Goal: Answer question/provide support: Share knowledge or assist other users

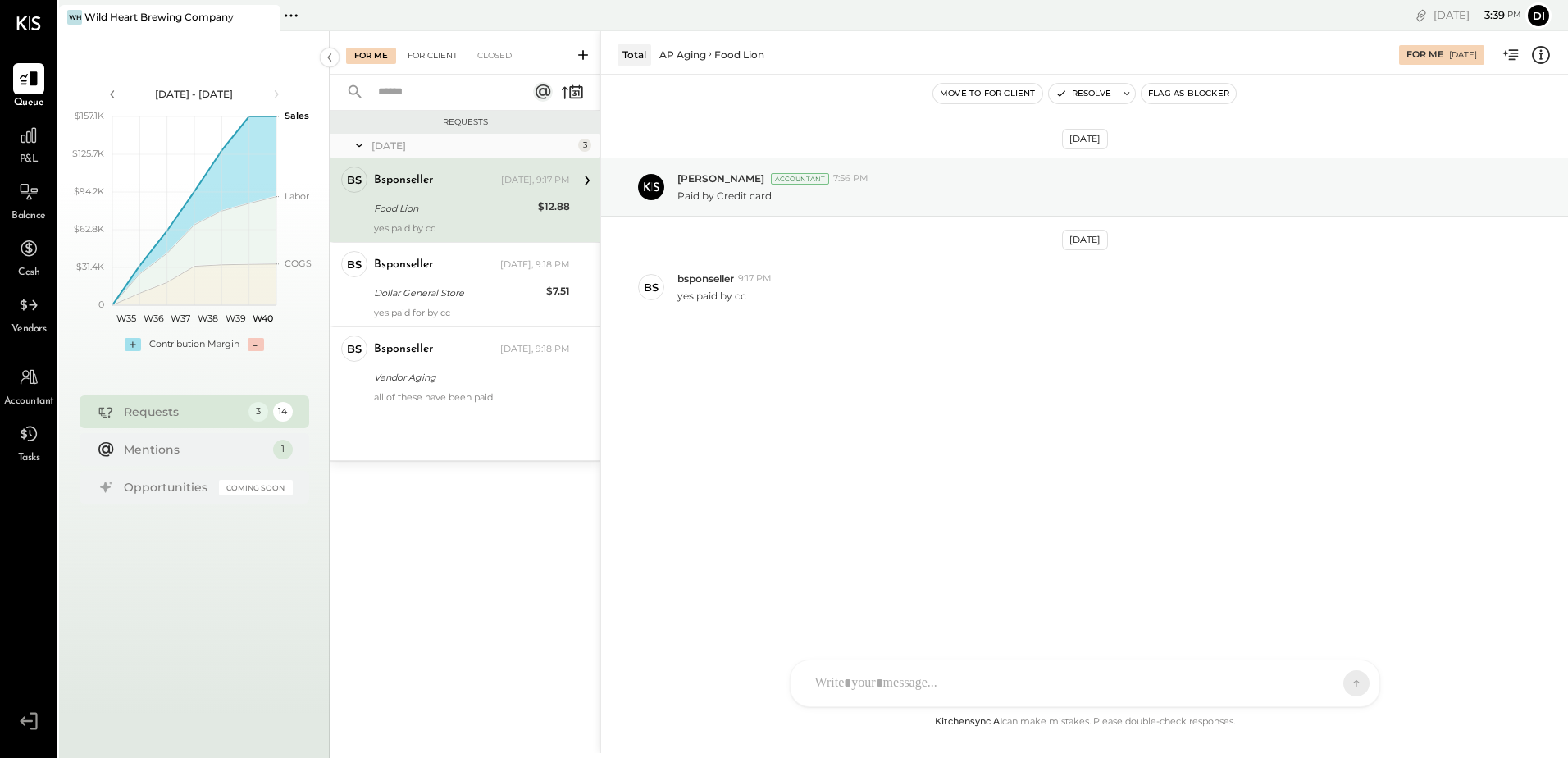
click at [436, 52] on div "For Client" at bounding box center [433, 56] width 67 height 16
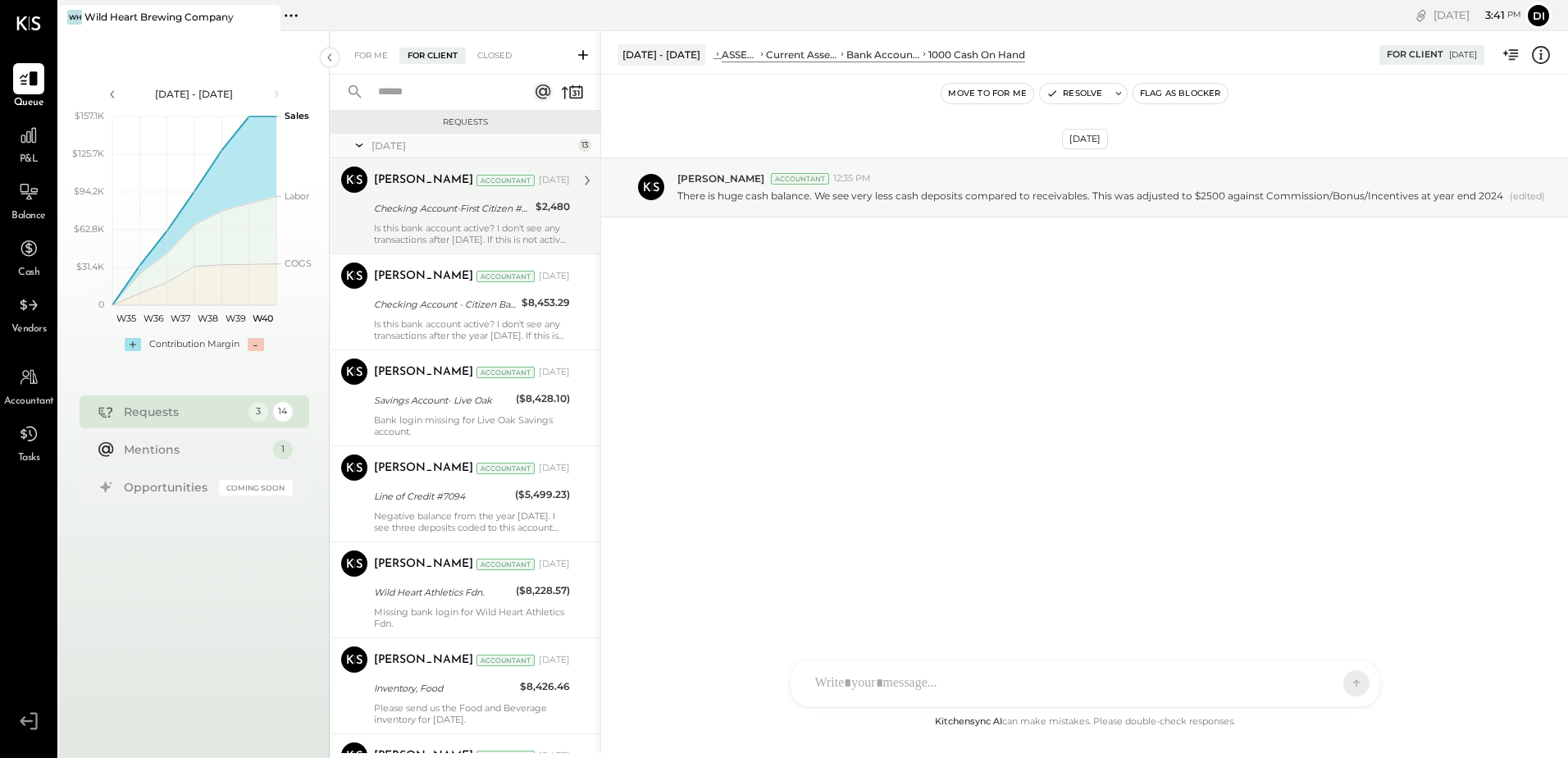
click at [494, 208] on div "Checking Account-First Citizen #0193" at bounding box center [452, 208] width 157 height 16
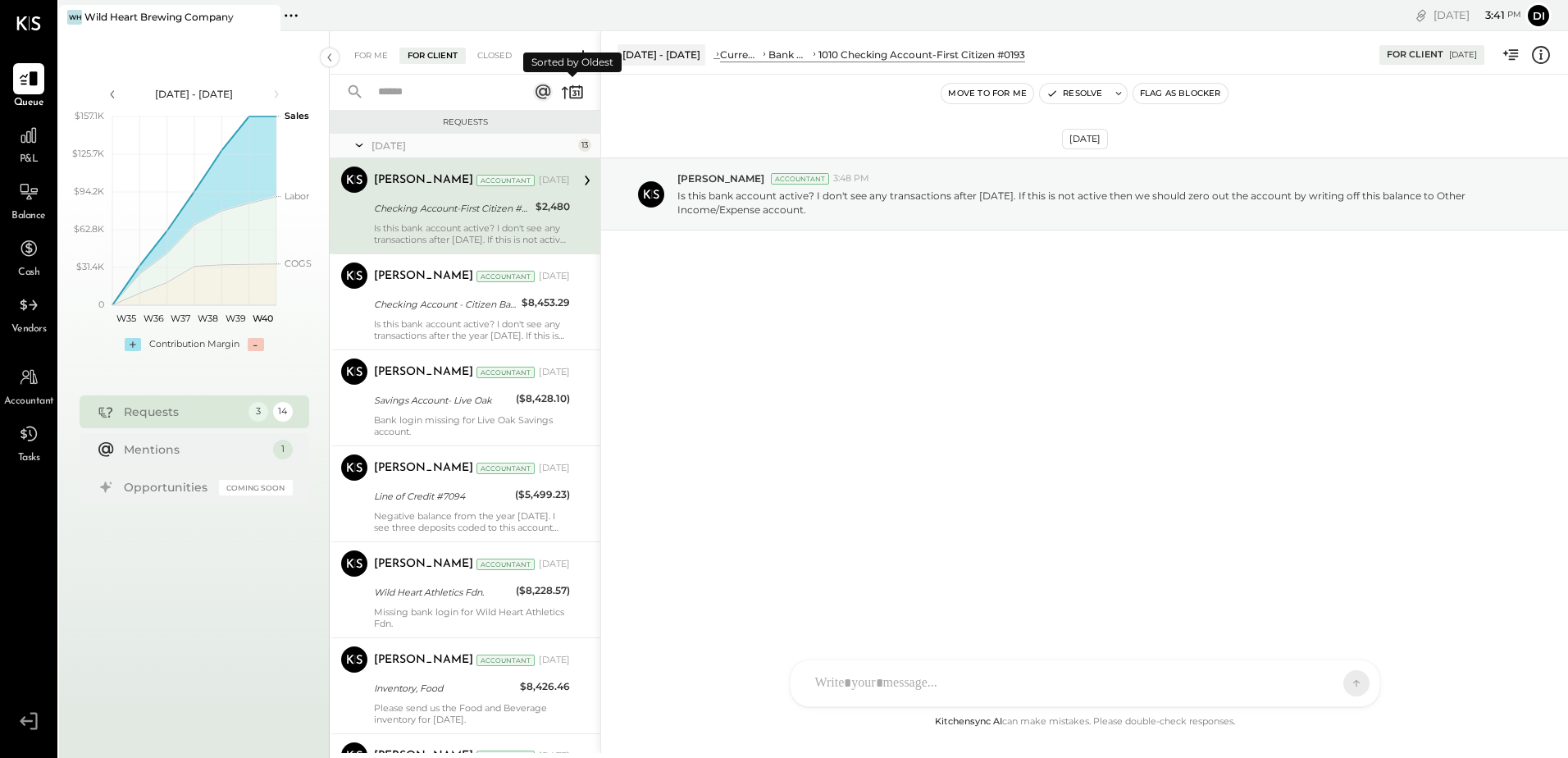
click at [573, 96] on icon at bounding box center [574, 93] width 4 height 6
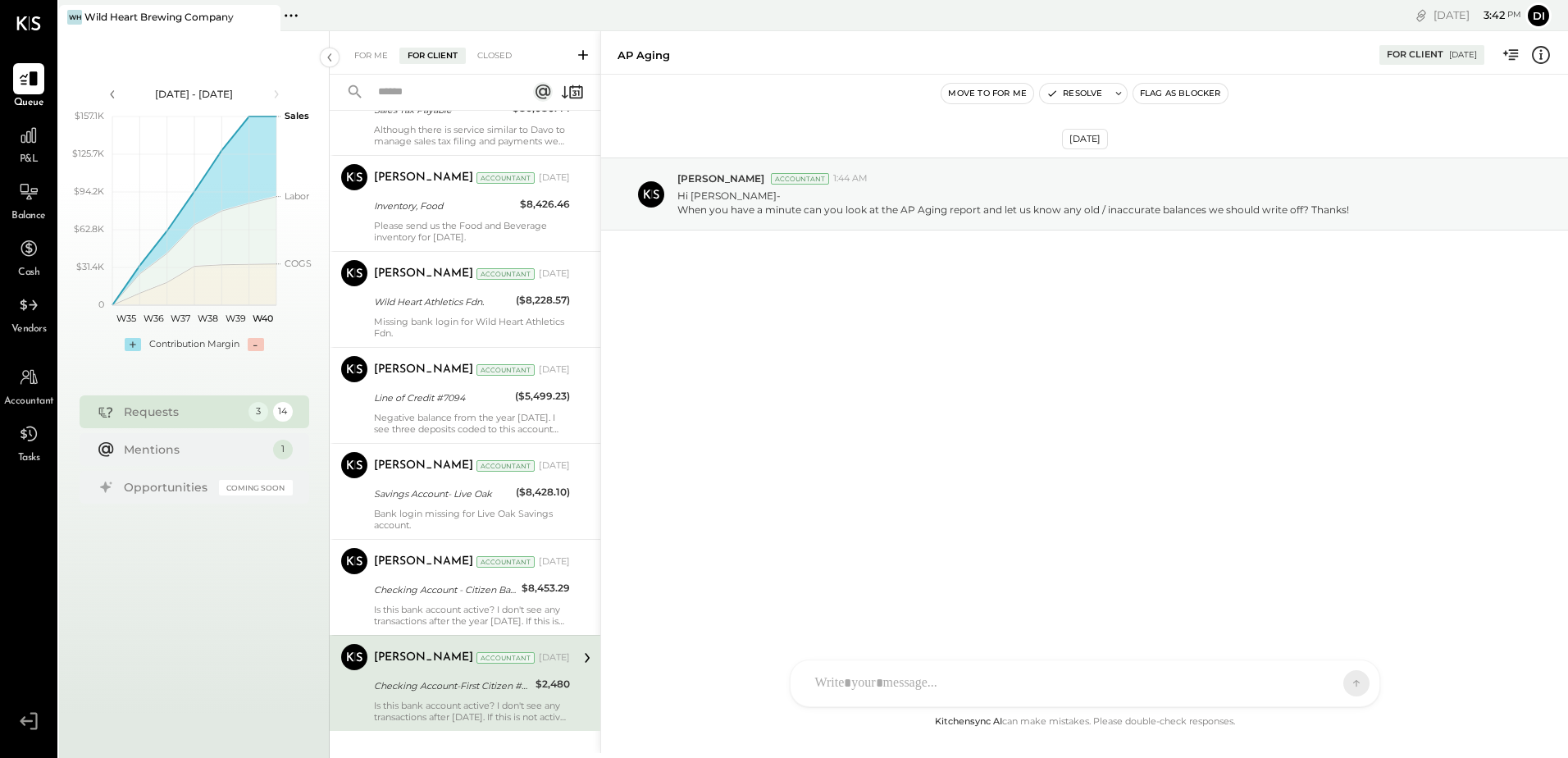
scroll to position [934, 0]
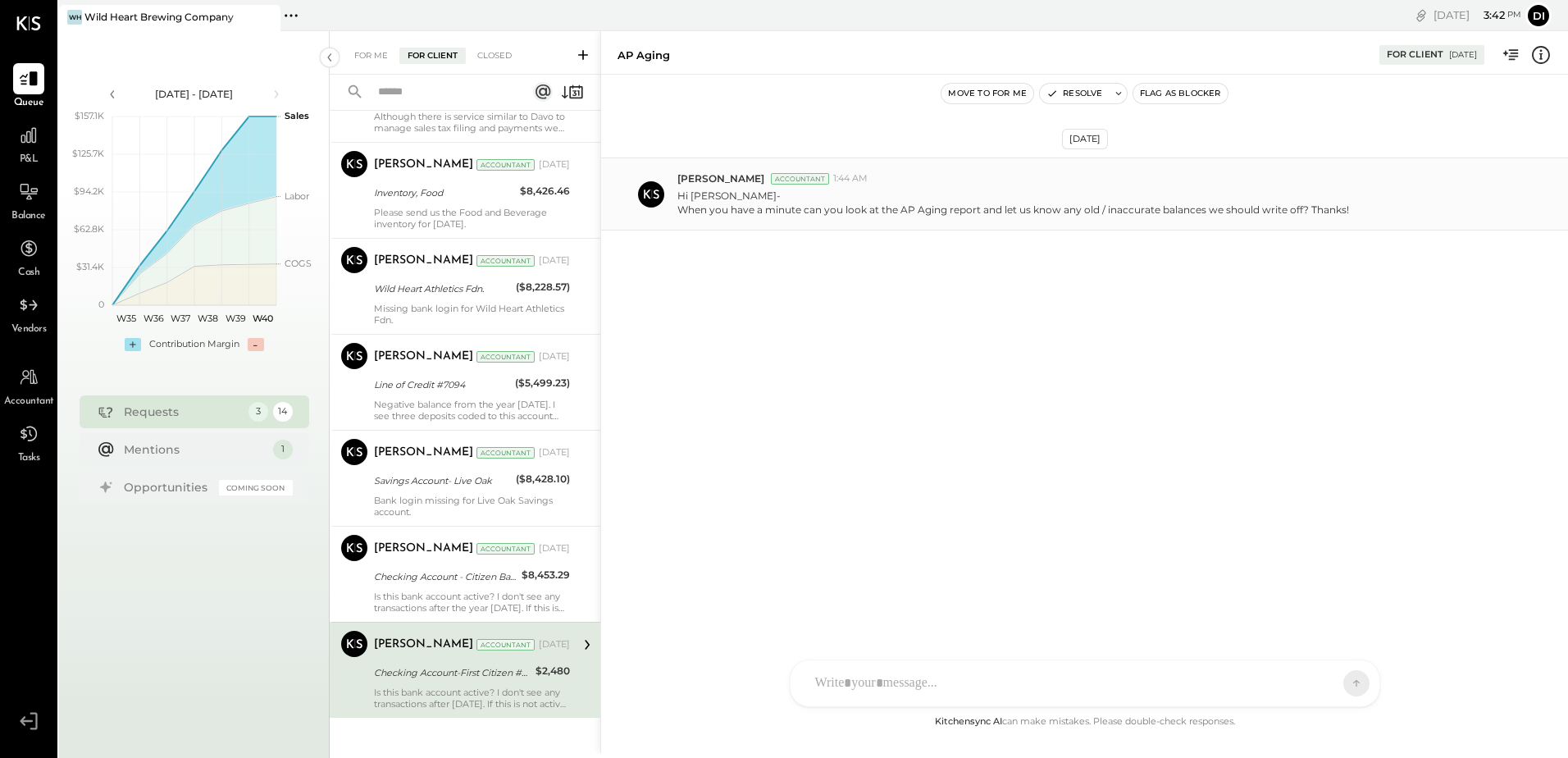
click at [958, 180] on div "Margot Bloch Accountant 1:44 AM" at bounding box center [1116, 178] width 878 height 14
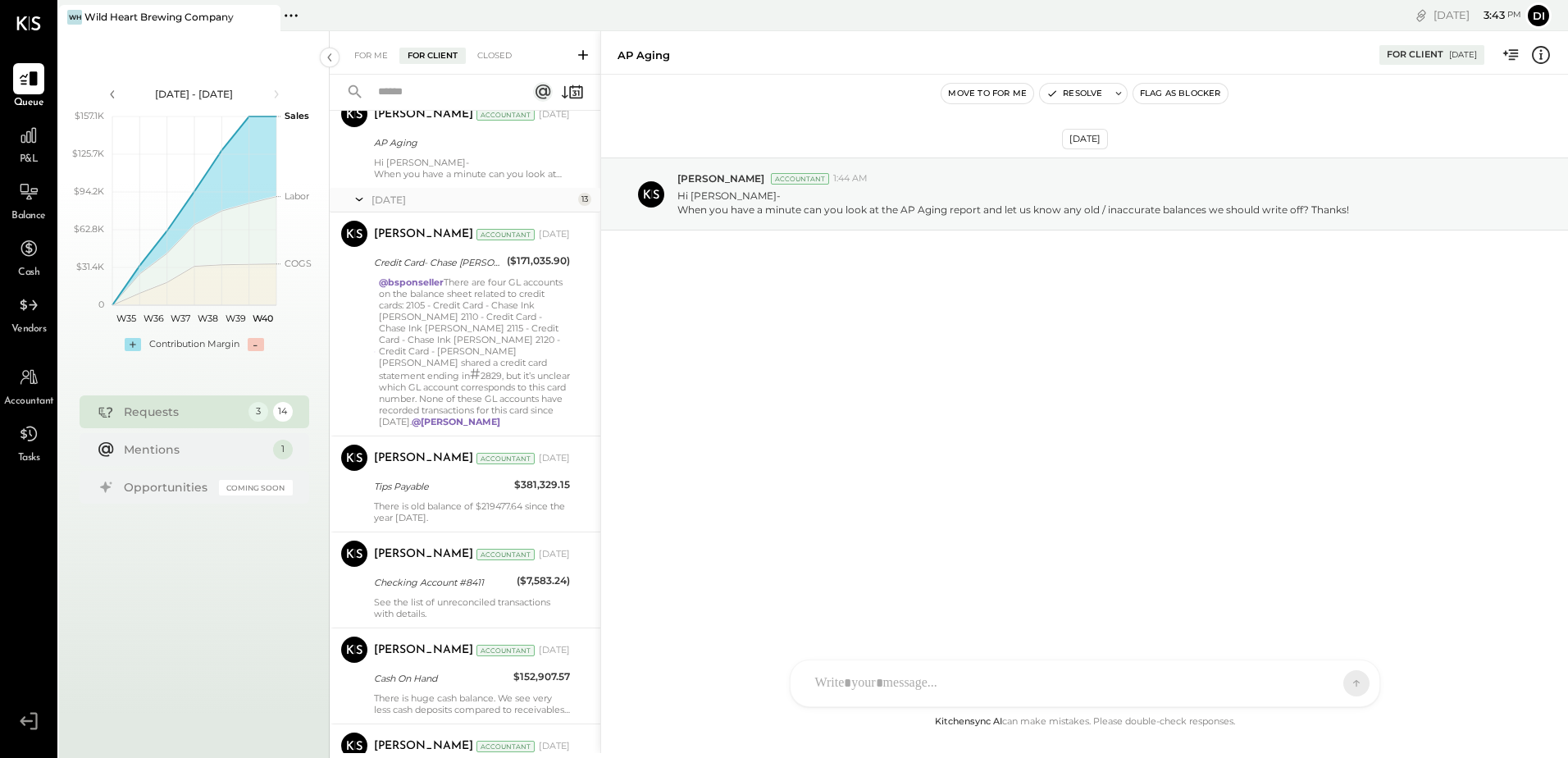
scroll to position [0, 0]
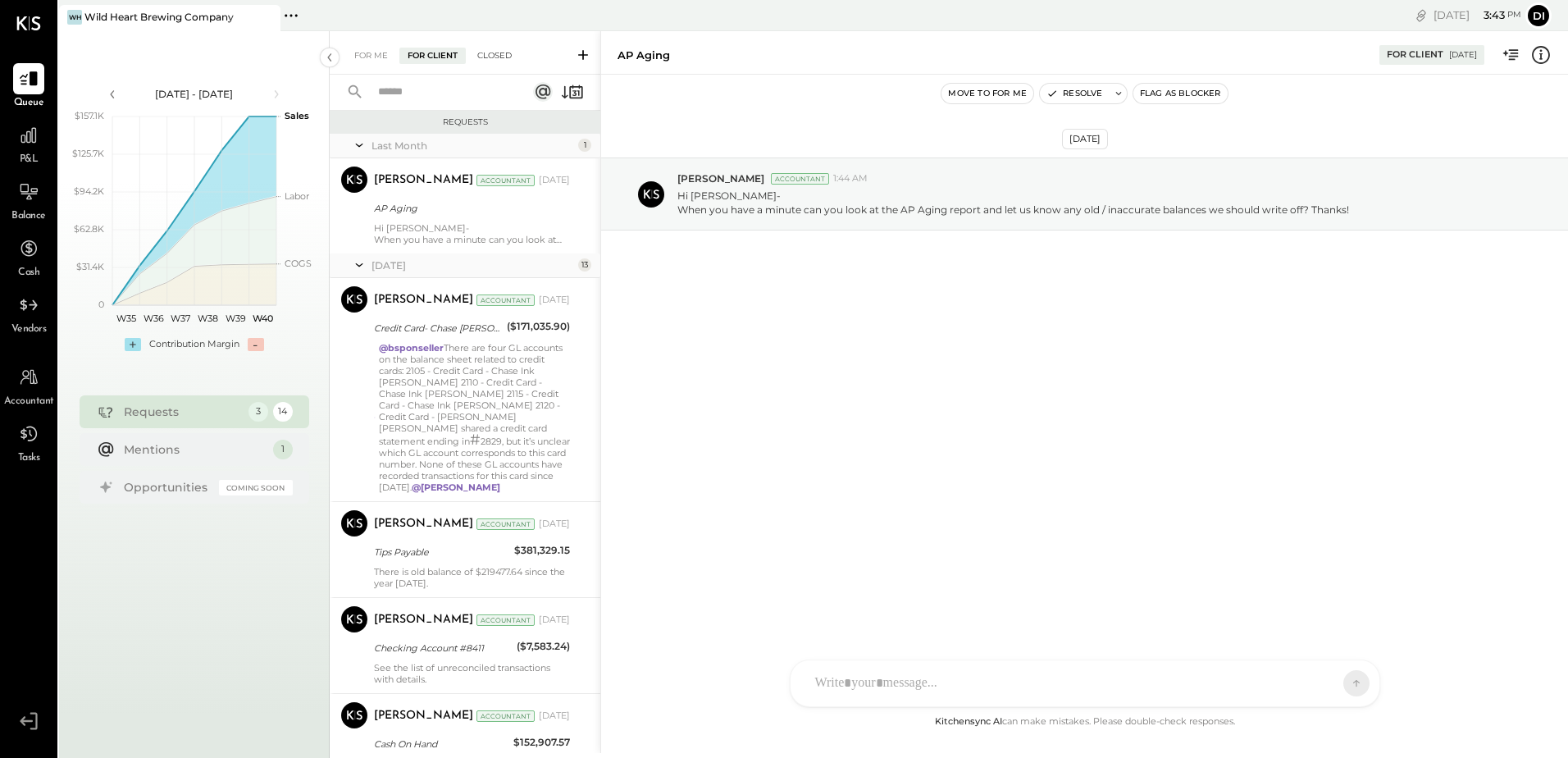
click at [498, 63] on div "Closed" at bounding box center [494, 56] width 51 height 16
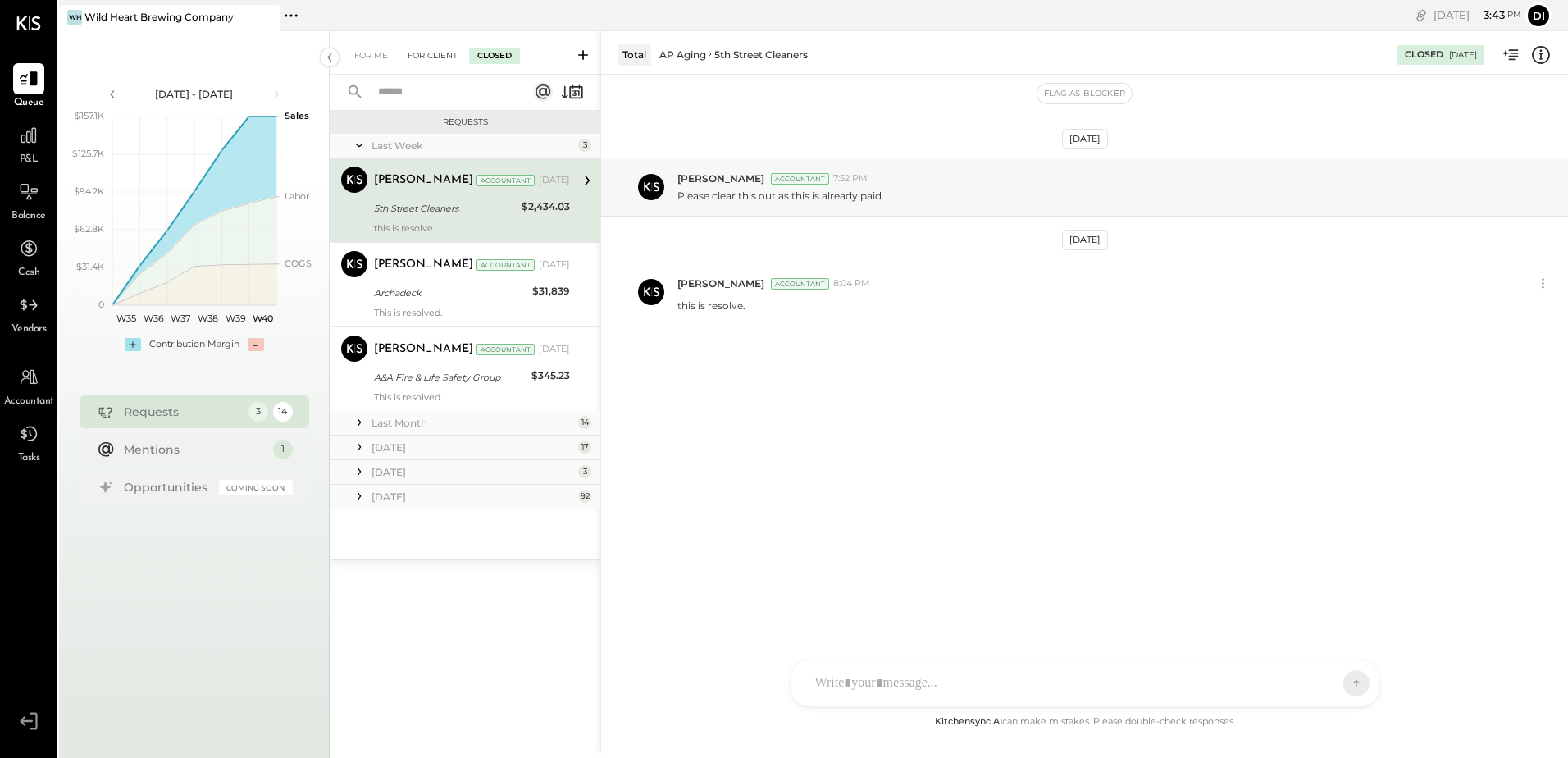
click at [437, 54] on div "For Client" at bounding box center [433, 56] width 67 height 16
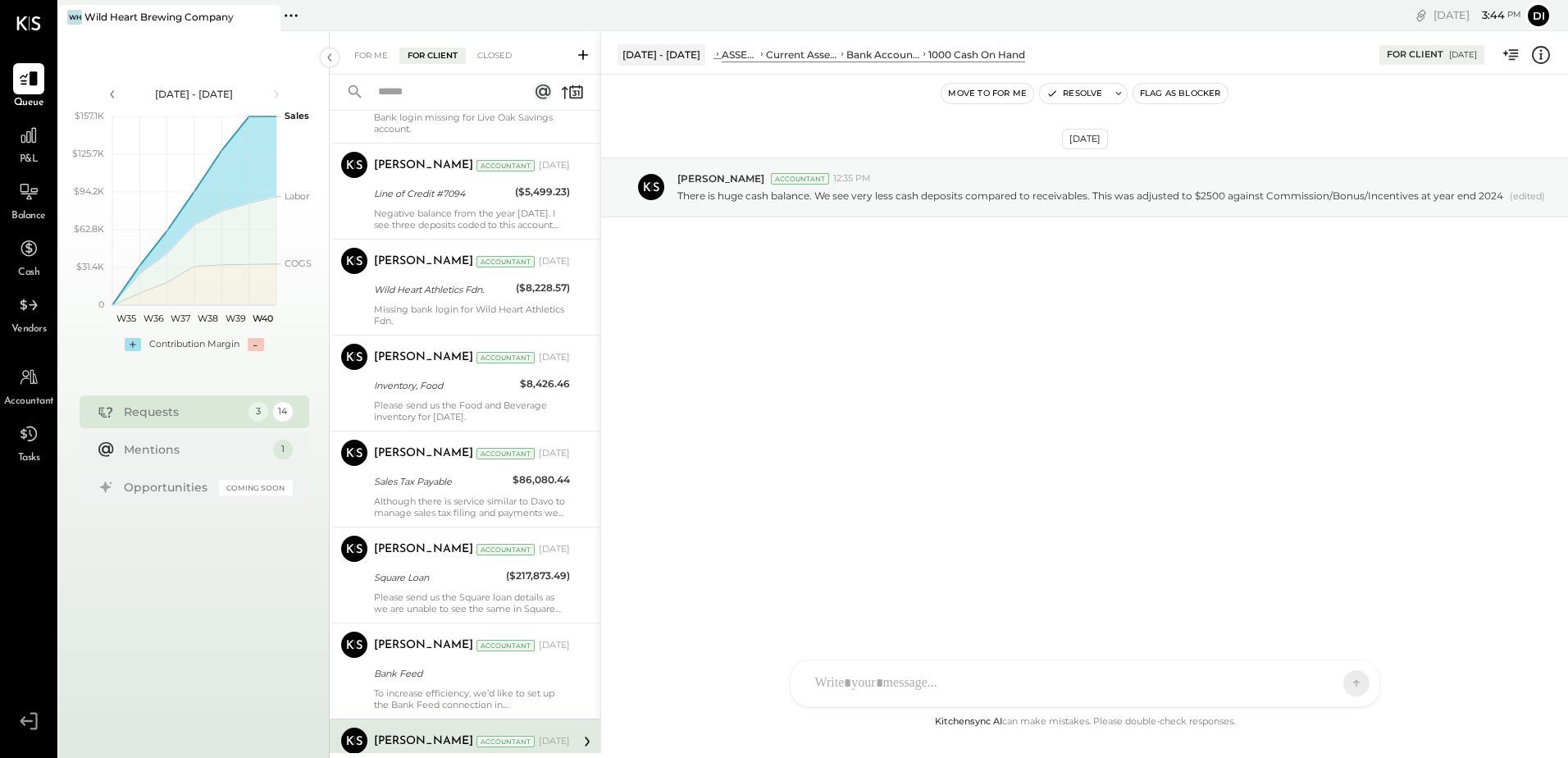
scroll to position [328, 0]
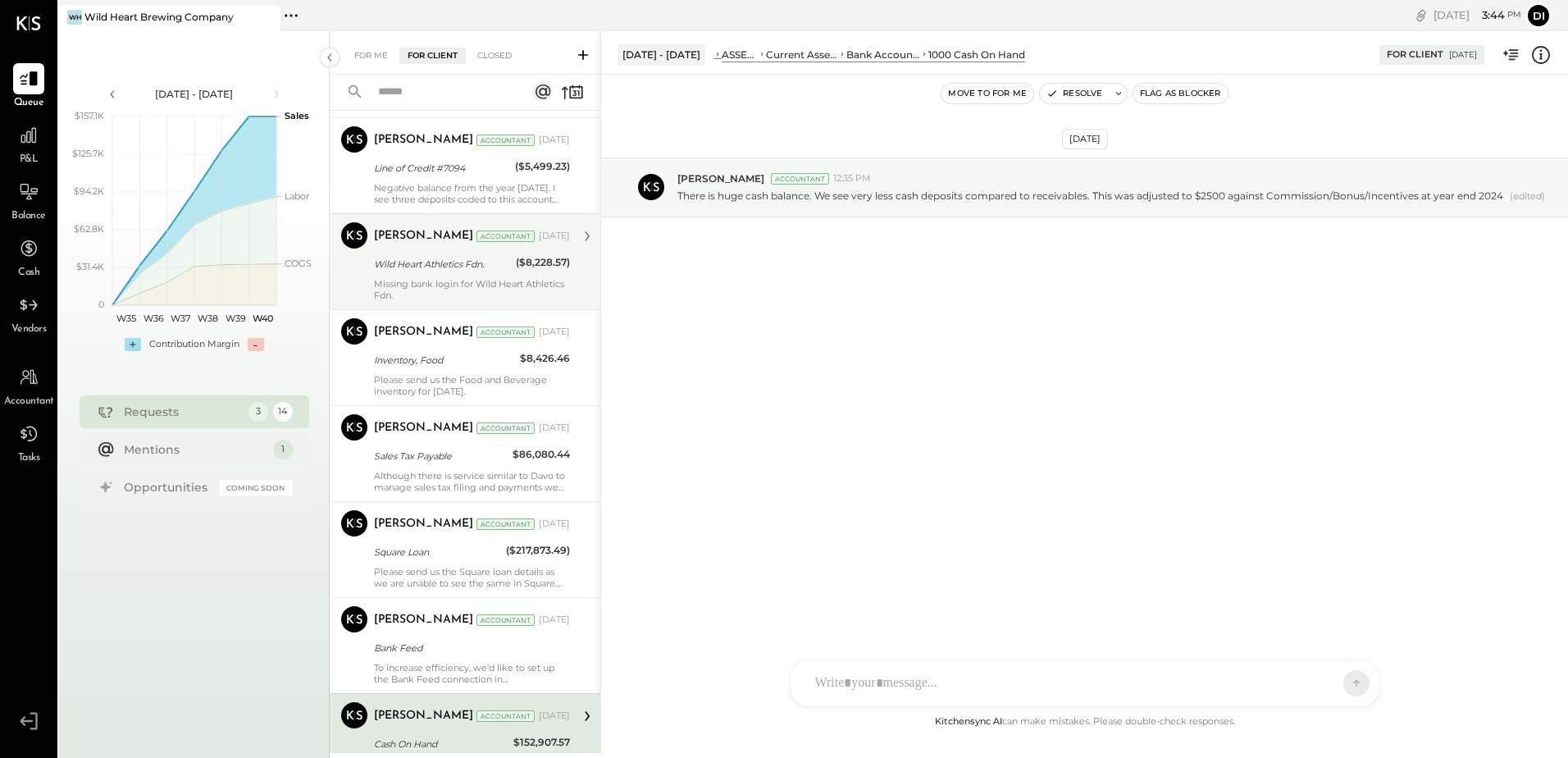
click at [437, 271] on div "Wild Heart Athletics Fdn." at bounding box center [442, 264] width 137 height 16
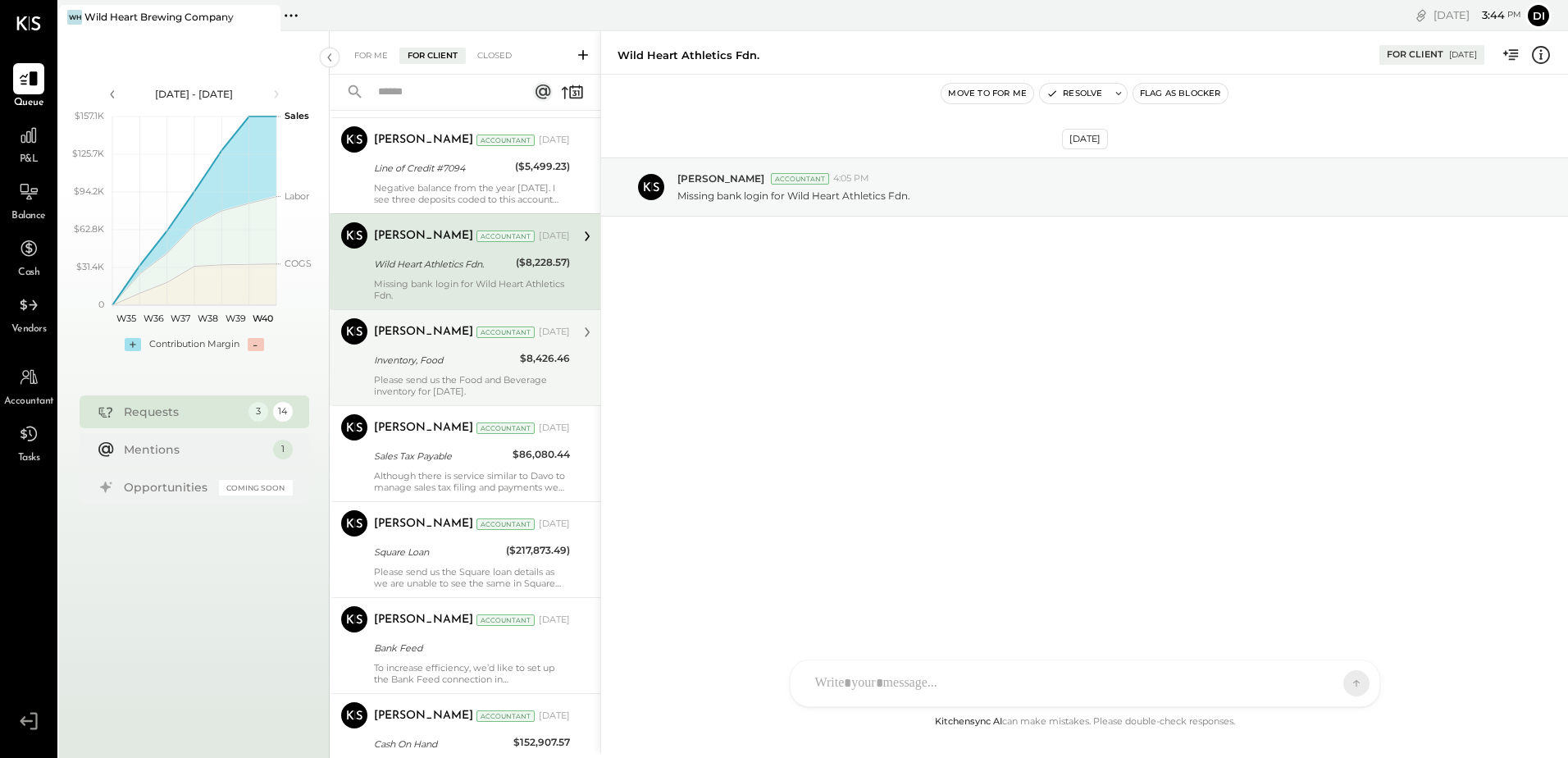
click at [418, 374] on div "Please send us the Food and Beverage inventory for [DATE]." at bounding box center [472, 386] width 196 height 23
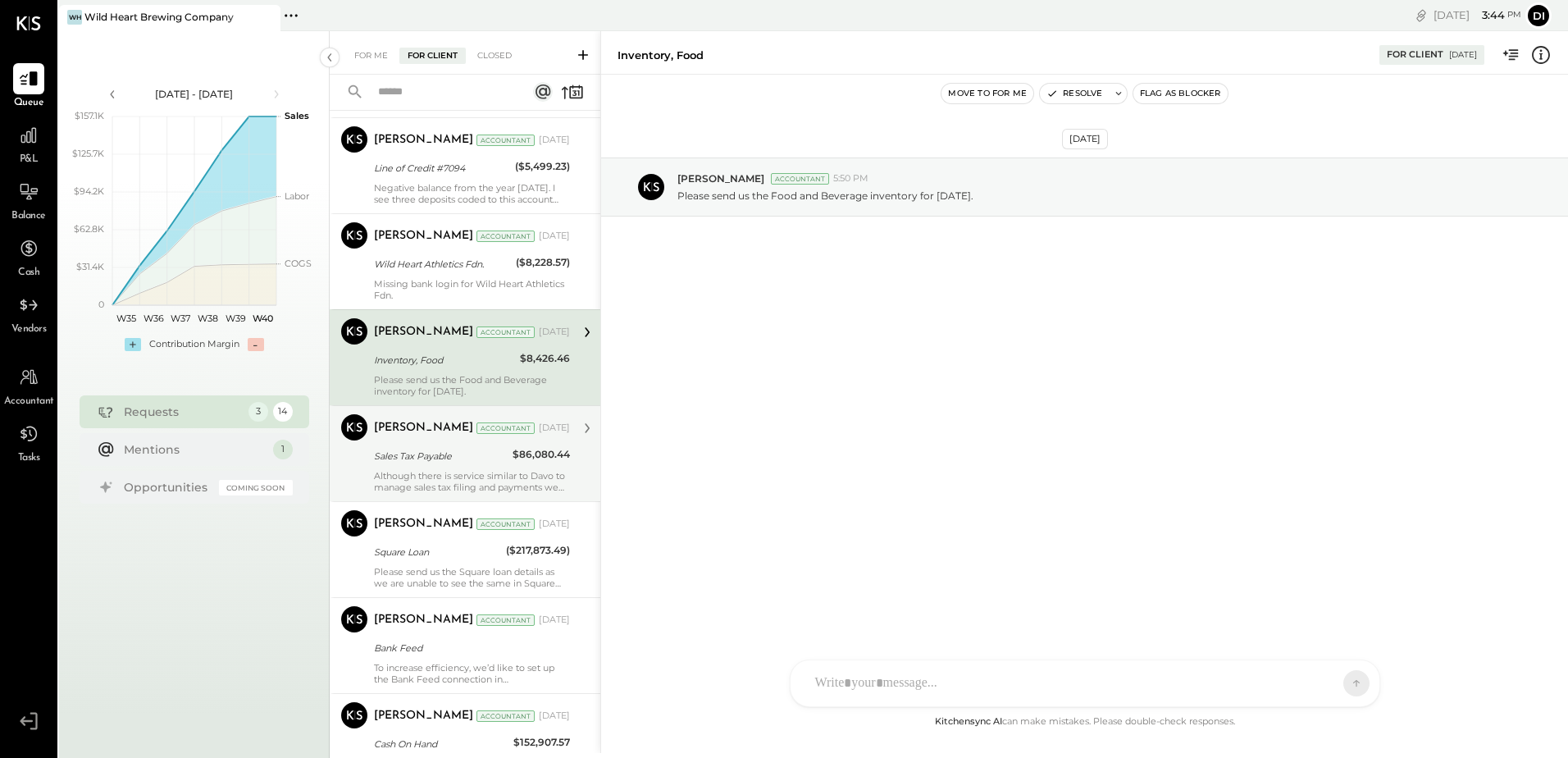
click at [427, 470] on div "Although there is service similar to Davo to manage sales tax filing and paymen…" at bounding box center [472, 481] width 196 height 23
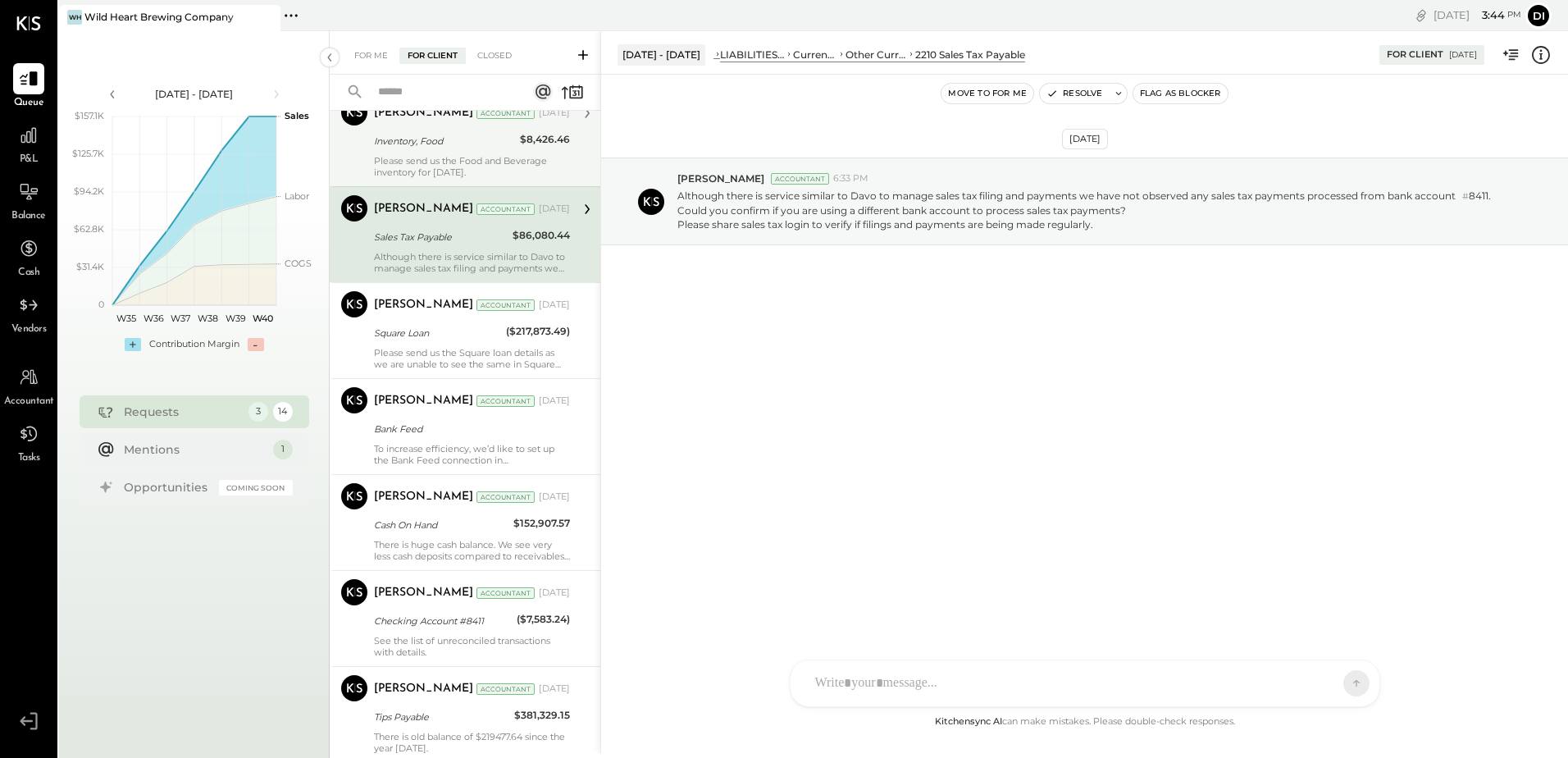
scroll to position [574, 0]
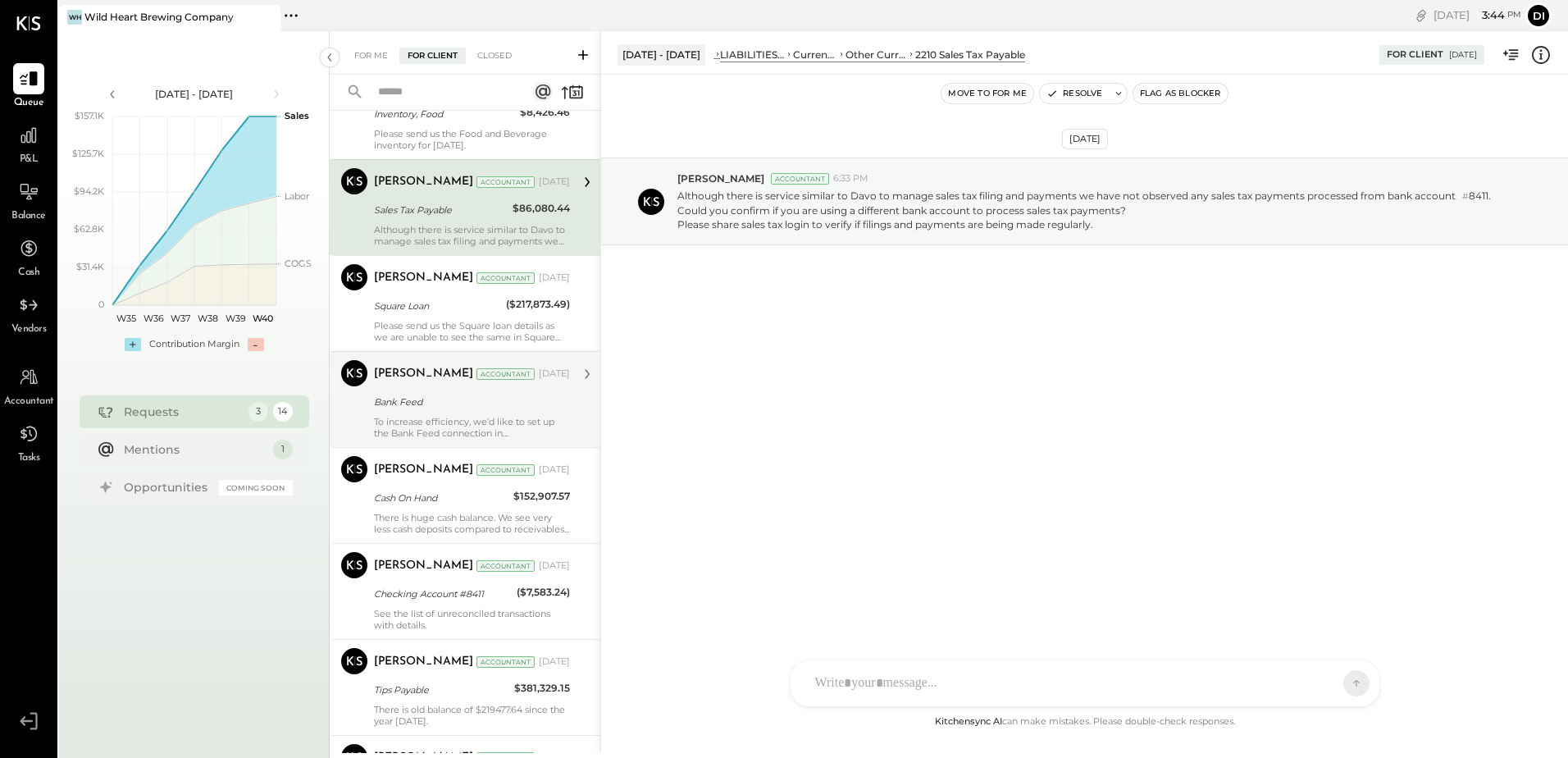
click at [443, 421] on div "To increase efficiency, we’d like to set up the Bank Feed connection in [GEOGRA…" at bounding box center [472, 428] width 196 height 23
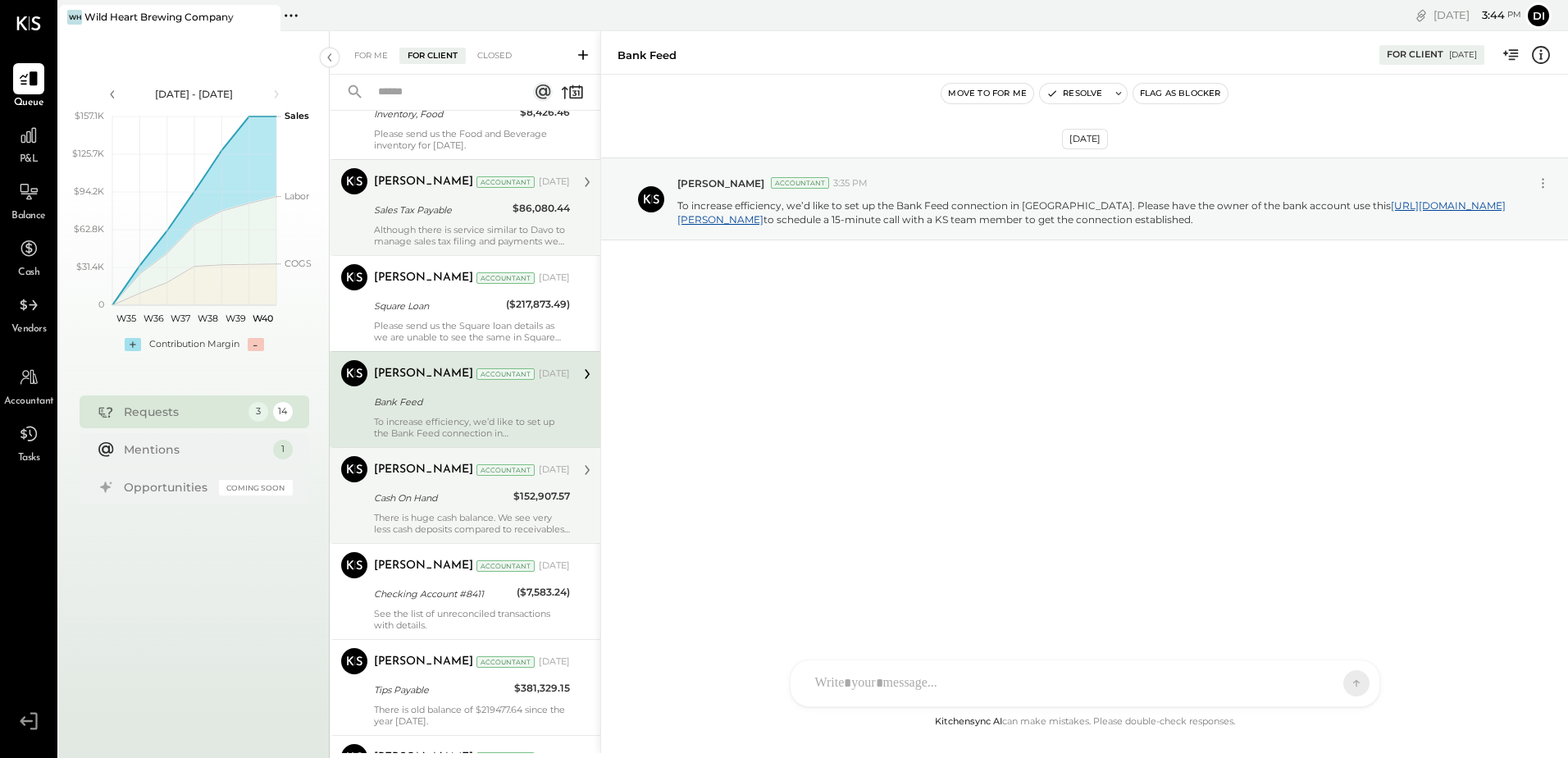
click at [433, 519] on div "There is huge cash balance. We see very less cash deposits compared to receivab…" at bounding box center [472, 523] width 196 height 23
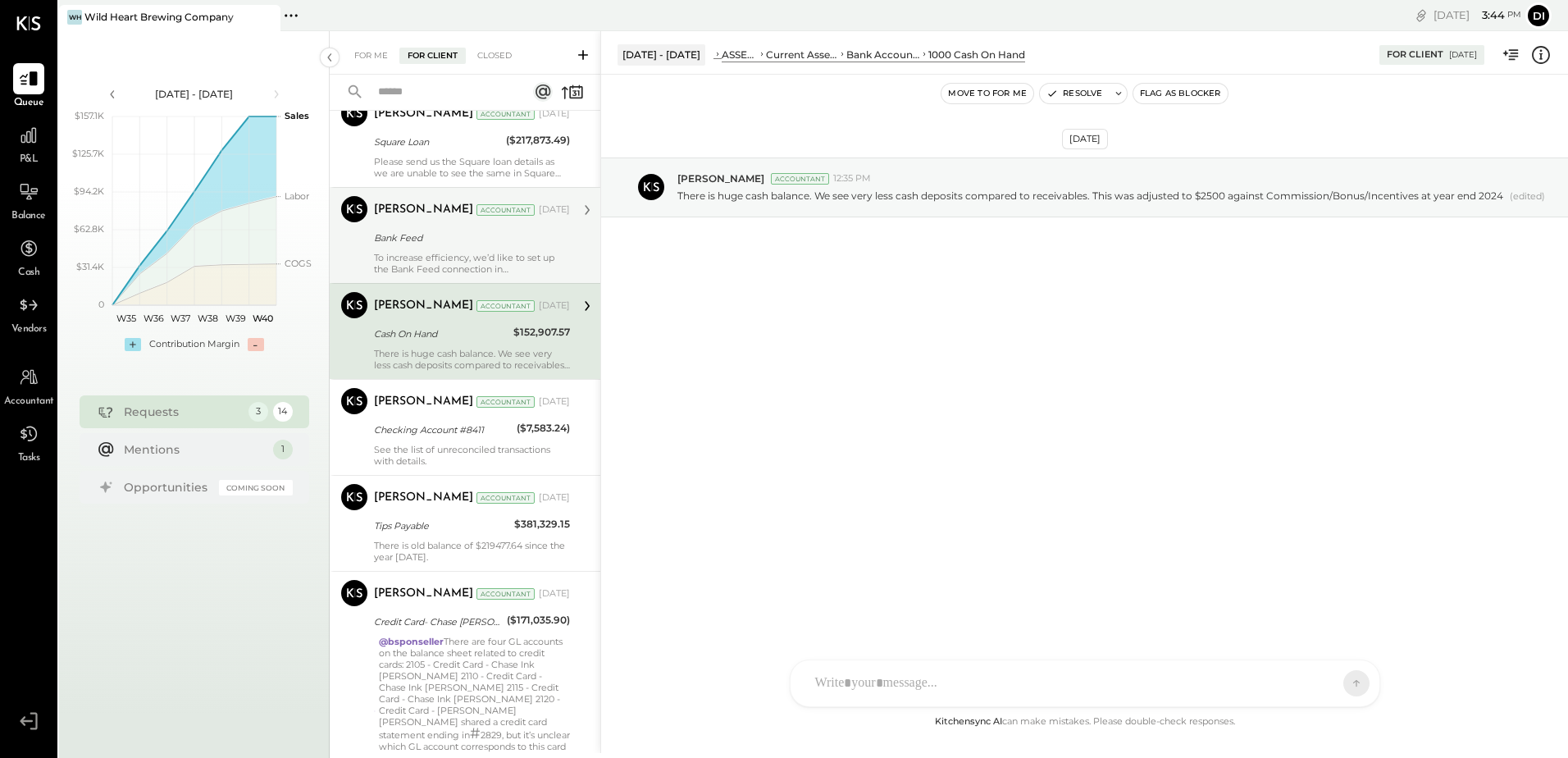
scroll to position [820, 0]
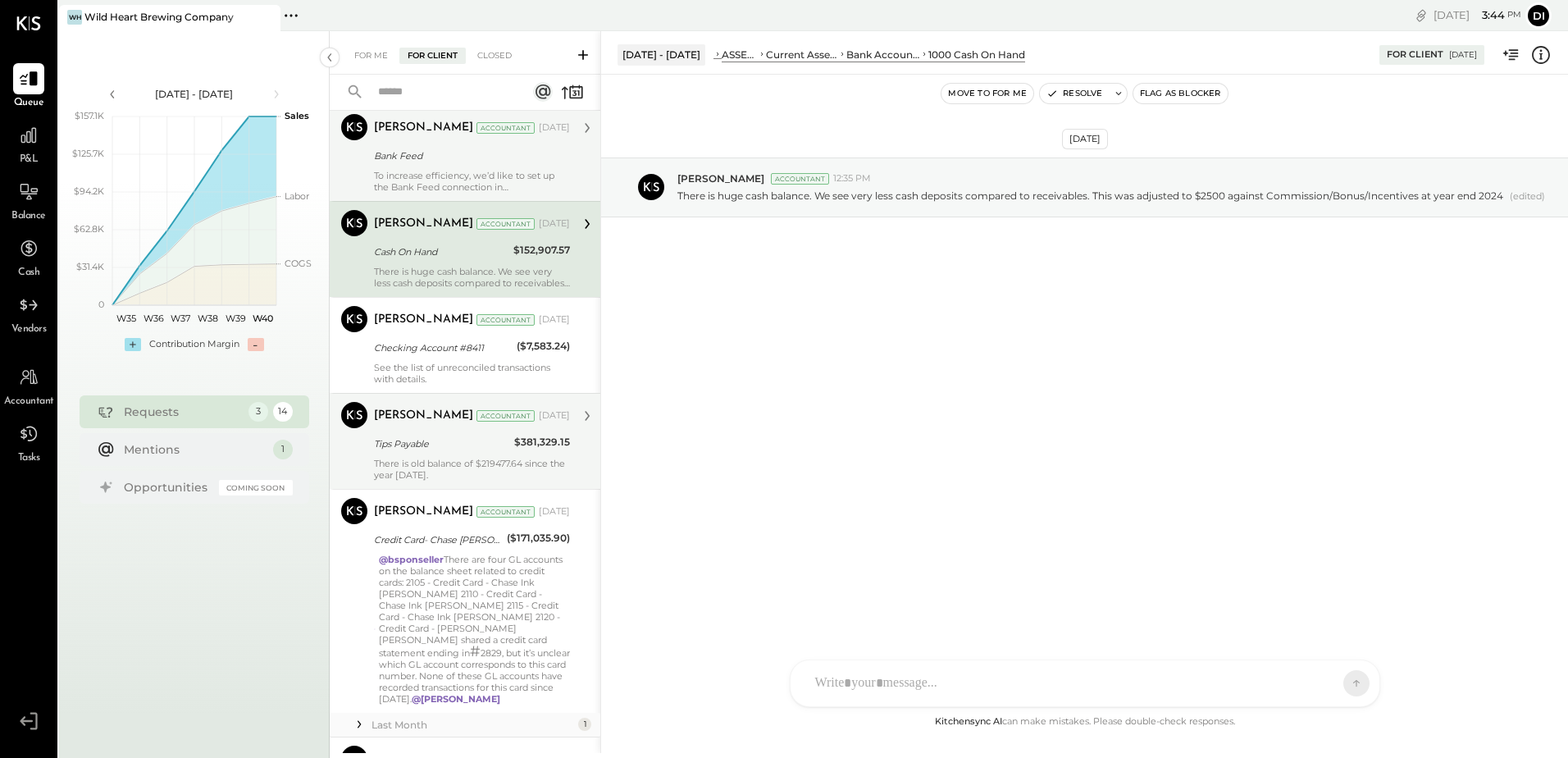
click at [424, 444] on div "Tips Payable" at bounding box center [442, 443] width 135 height 16
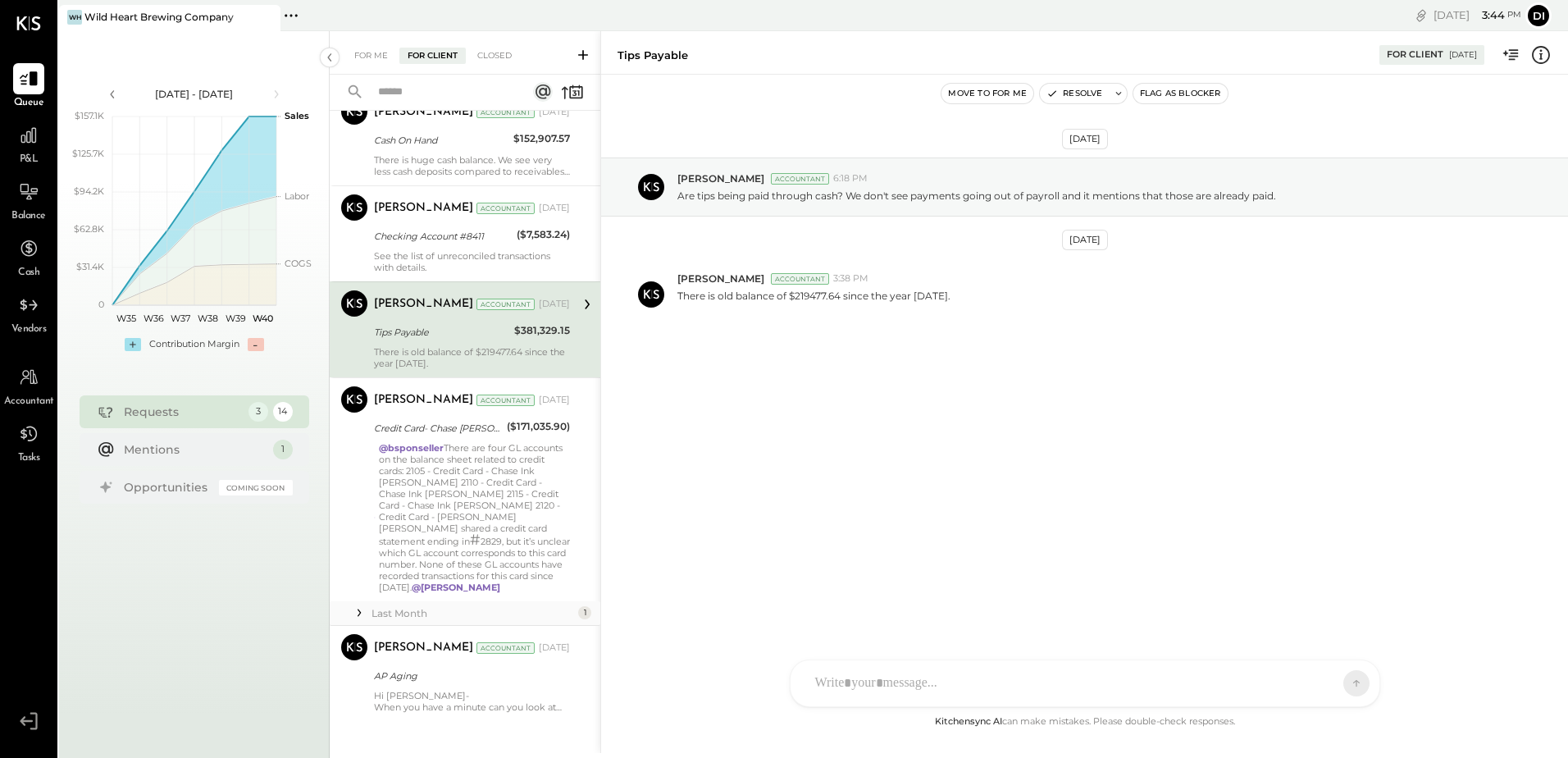
scroll to position [934, 0]
click at [461, 499] on div "@bsponseller There are four GL accounts on the balance sheet related to credit …" at bounding box center [475, 513] width 191 height 151
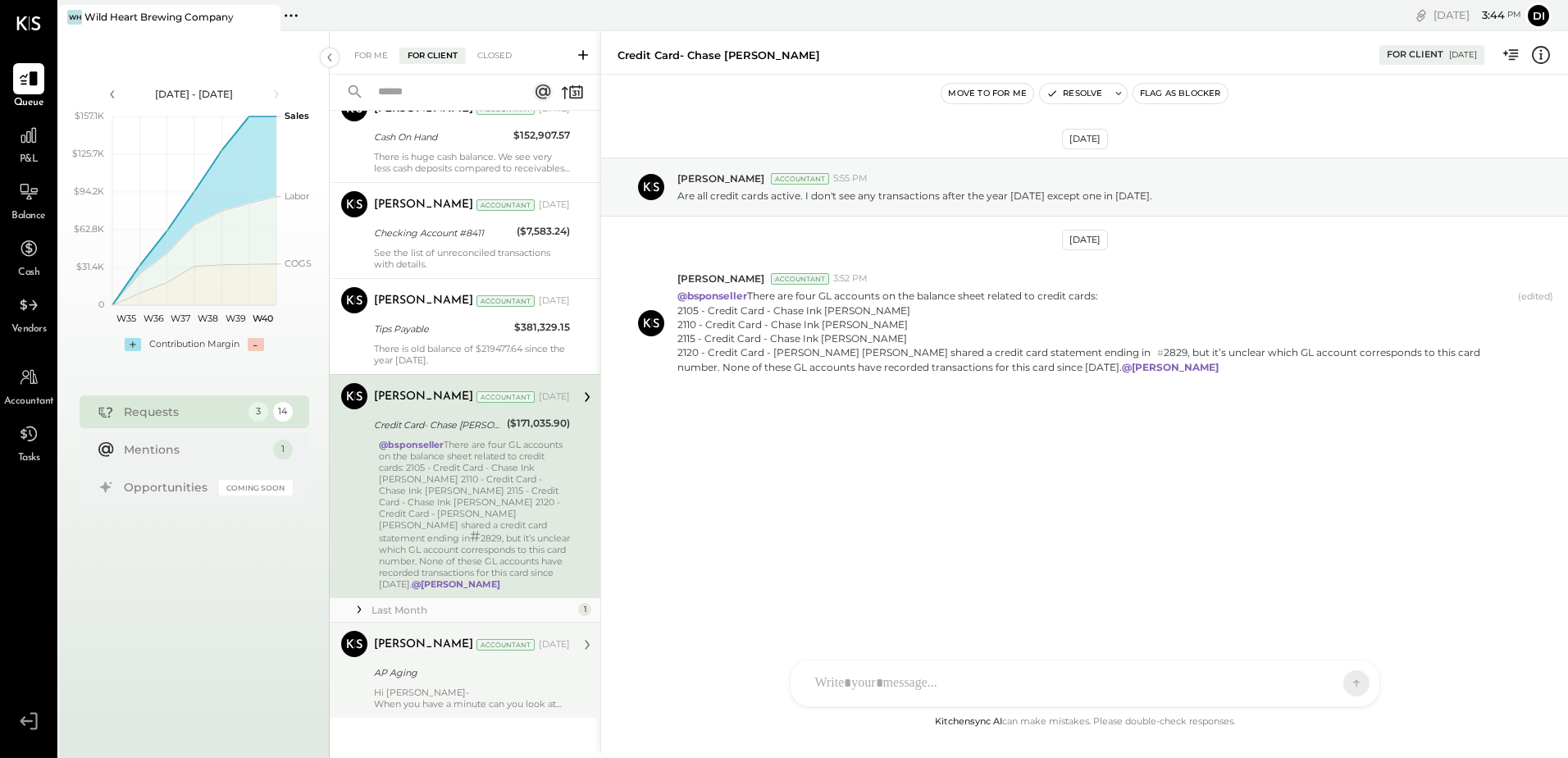
click at [461, 672] on div "Margot Bloch Accountant Sep 05, 2025 AP Aging Hi Brian- When you have a minute …" at bounding box center [472, 670] width 196 height 79
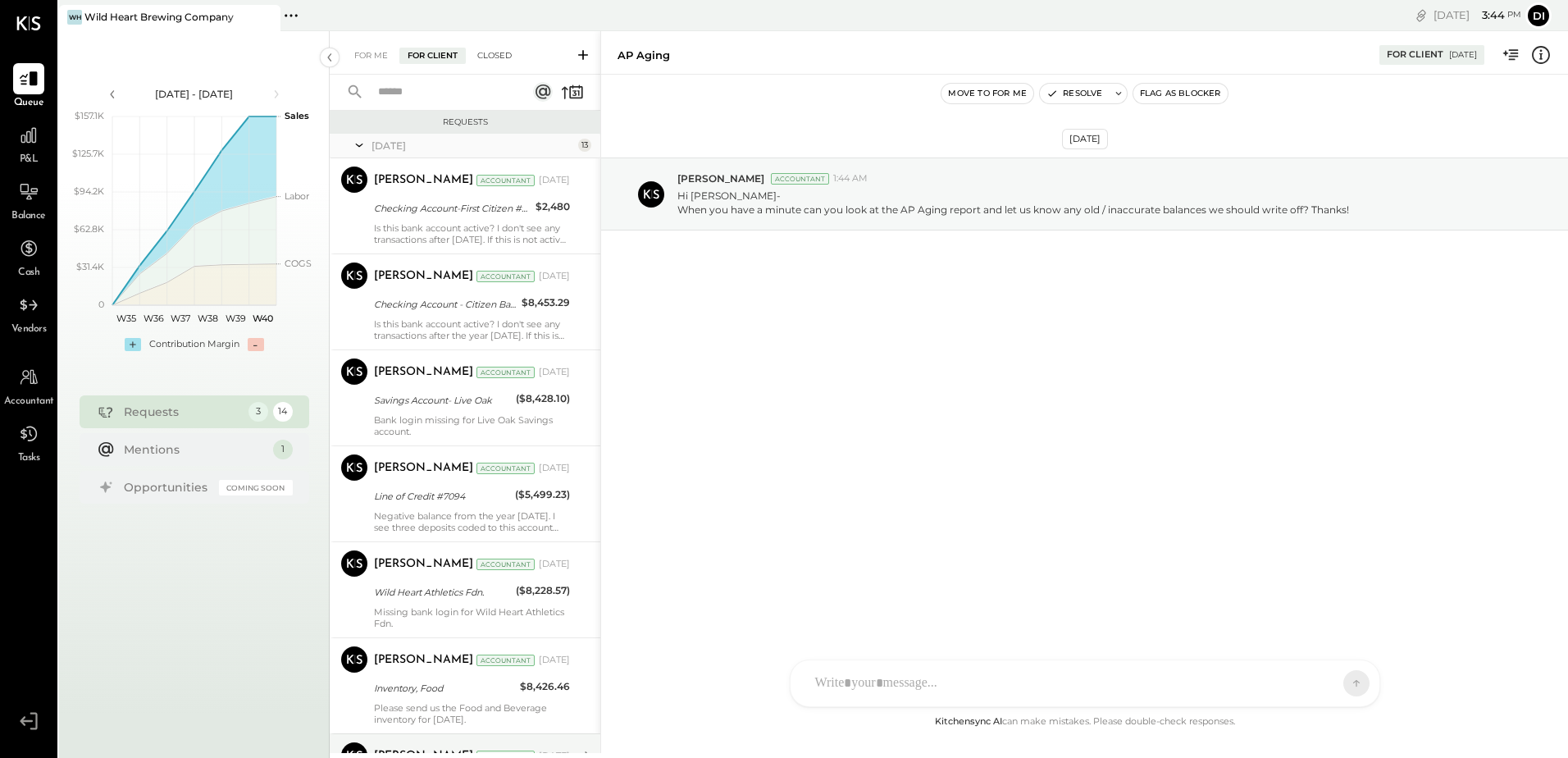
click at [498, 53] on div "Closed" at bounding box center [494, 56] width 51 height 16
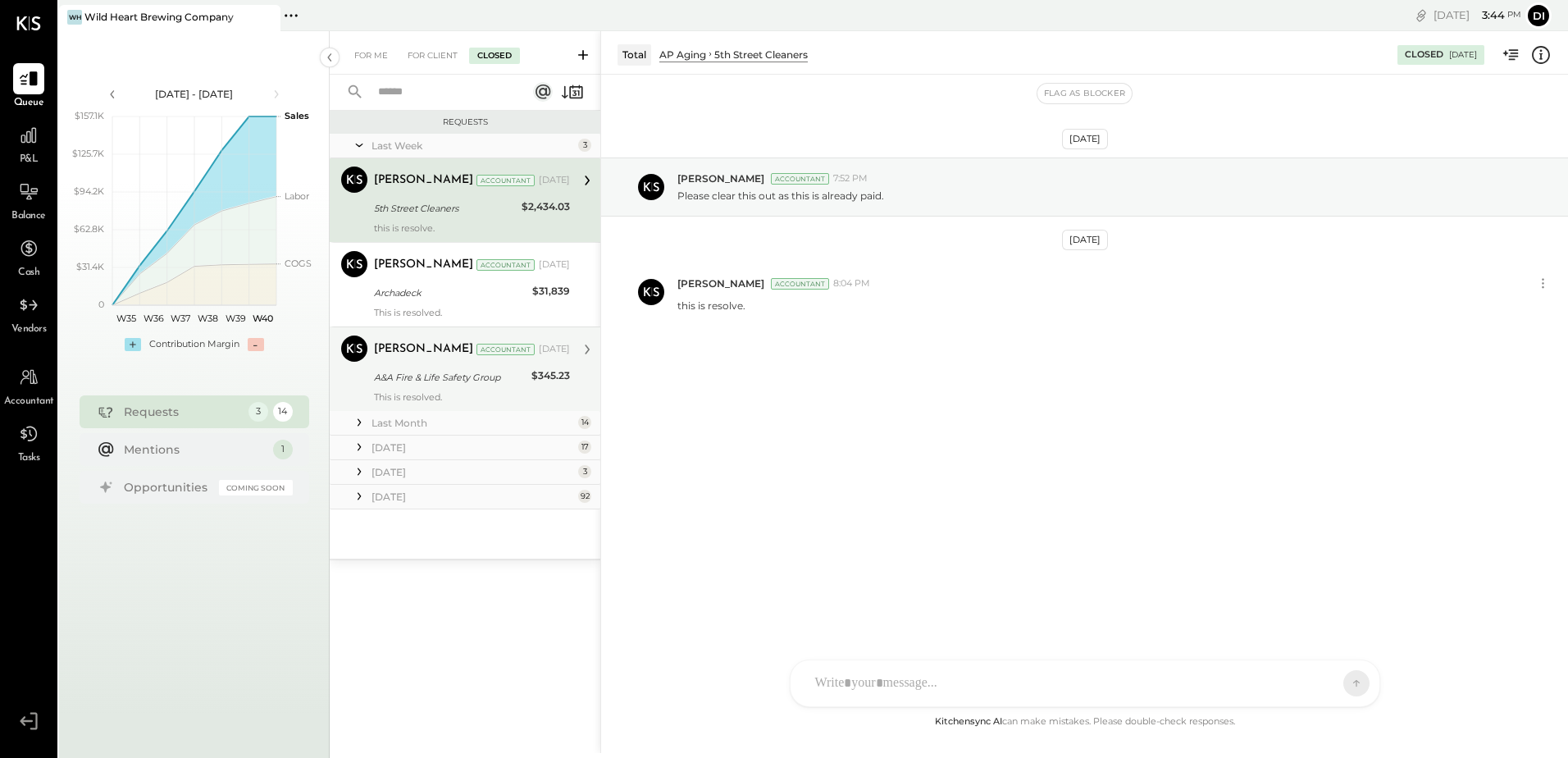
click at [438, 366] on div "Divya Salvani Accountant Sep 29, 2025 A&A Fire & Life Safety Group $345.23 This…" at bounding box center [472, 369] width 196 height 68
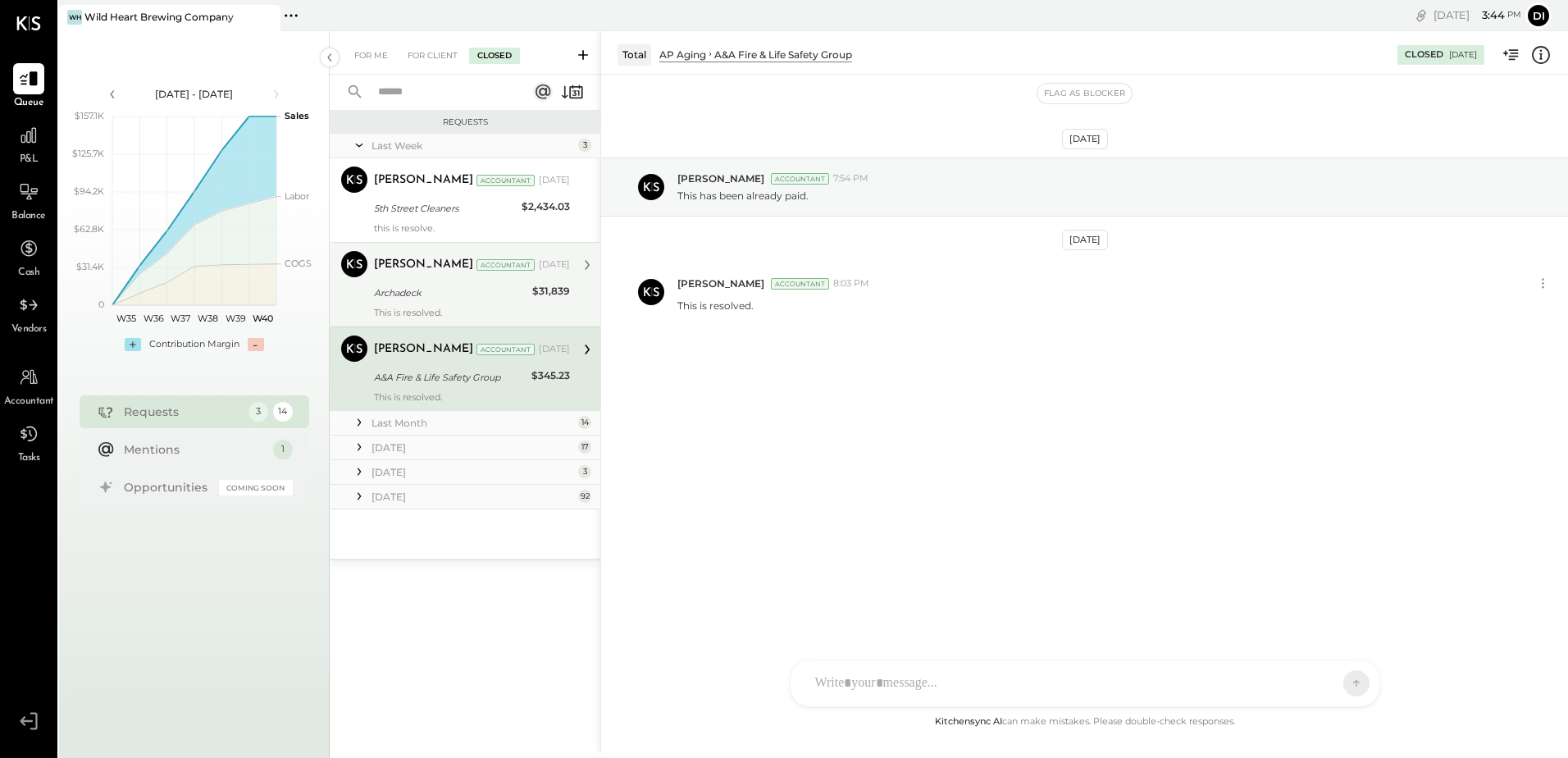
click at [441, 292] on div "Archadeck" at bounding box center [451, 292] width 153 height 16
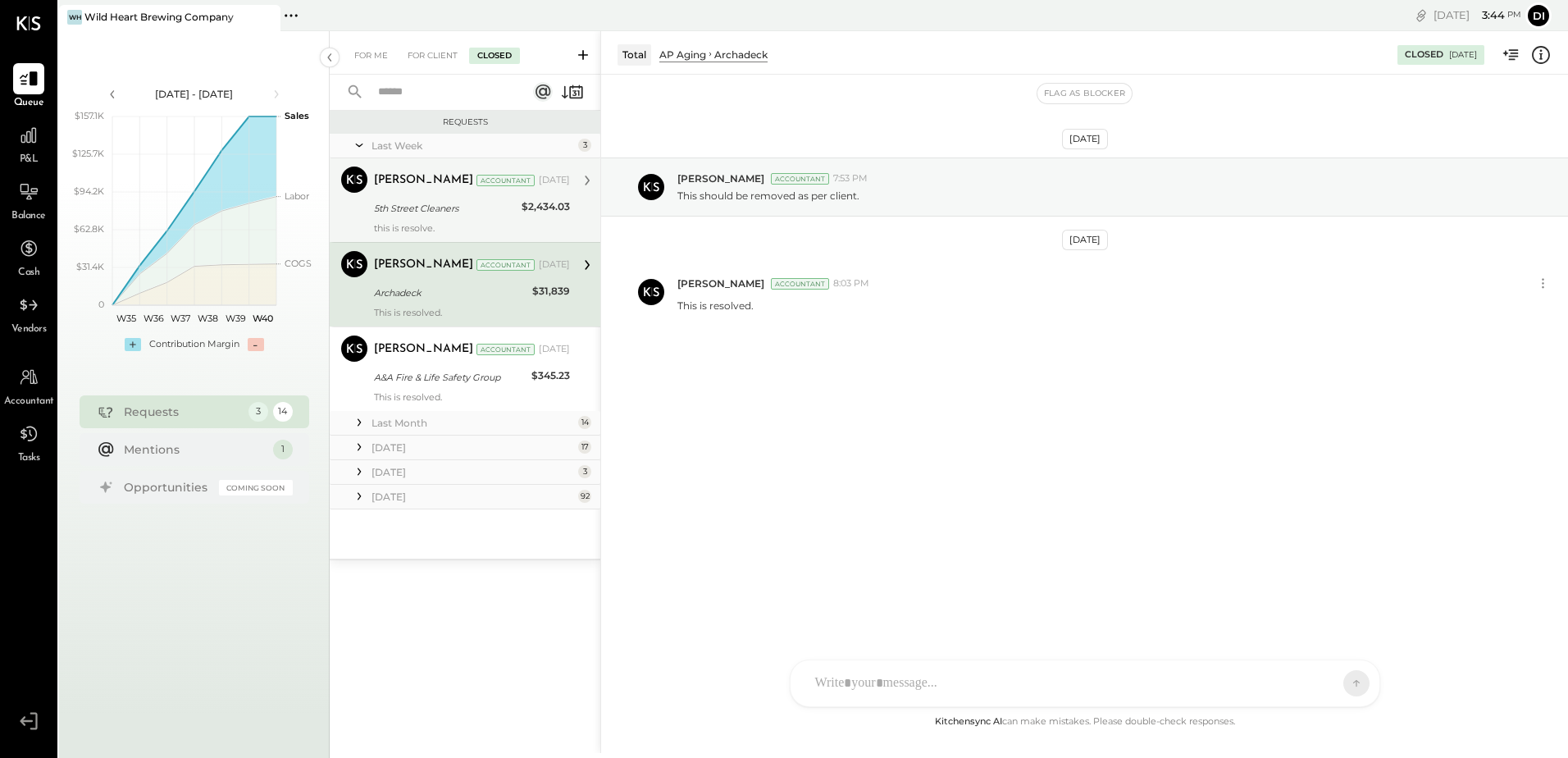
click at [413, 204] on div "5th Street Cleaners" at bounding box center [445, 208] width 143 height 16
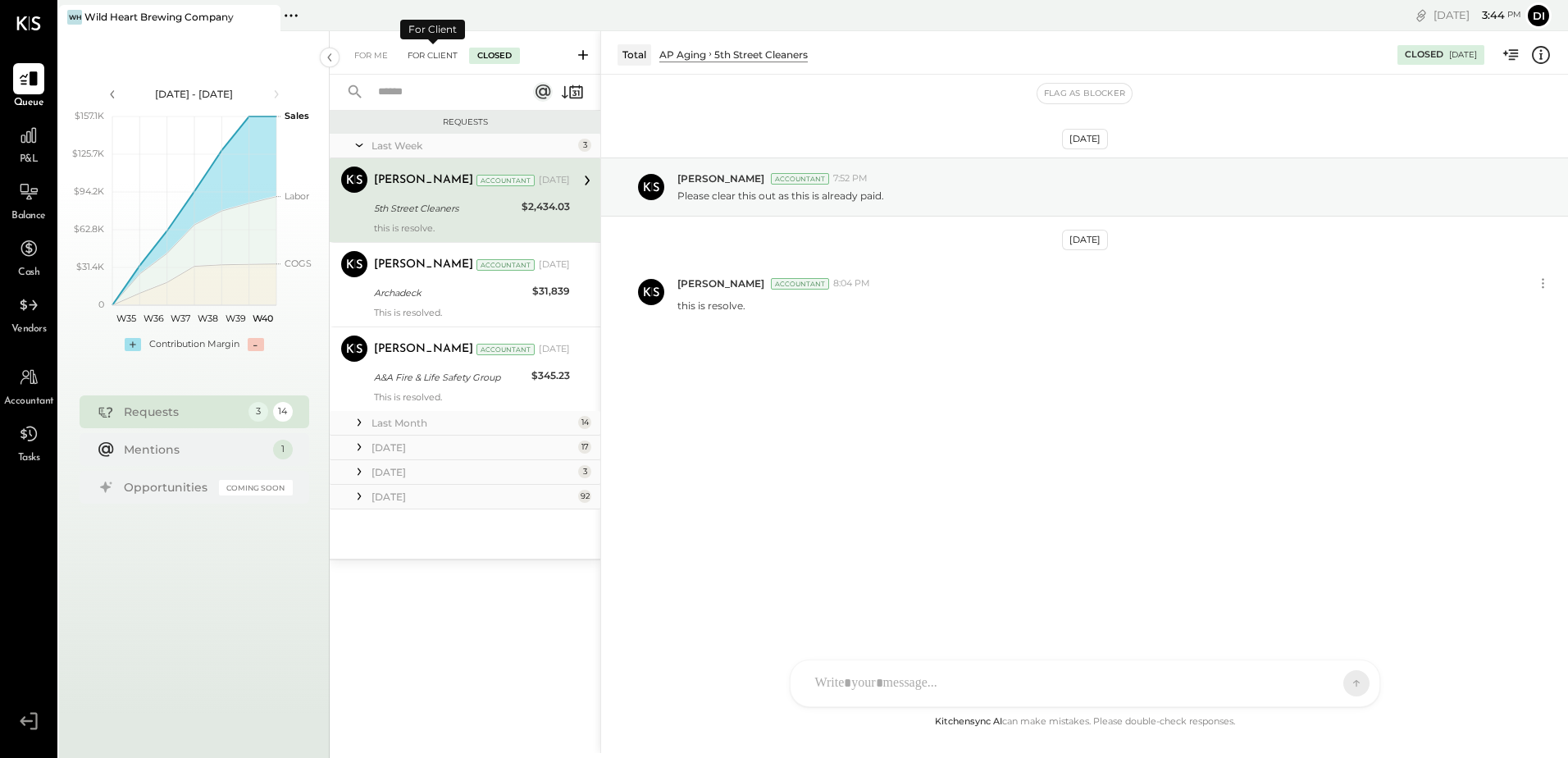
click at [423, 57] on div "For Client" at bounding box center [433, 56] width 67 height 16
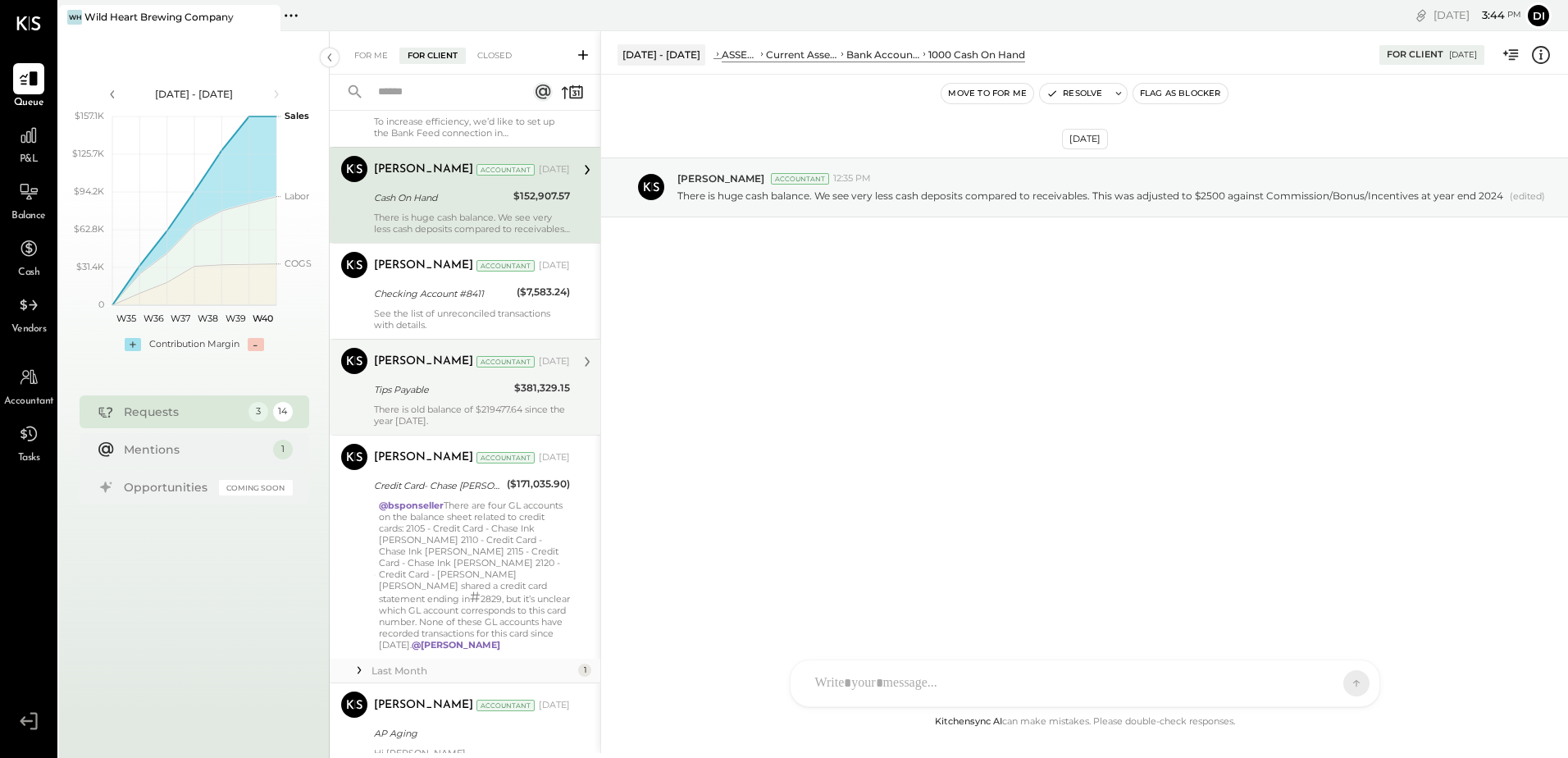
scroll to position [934, 0]
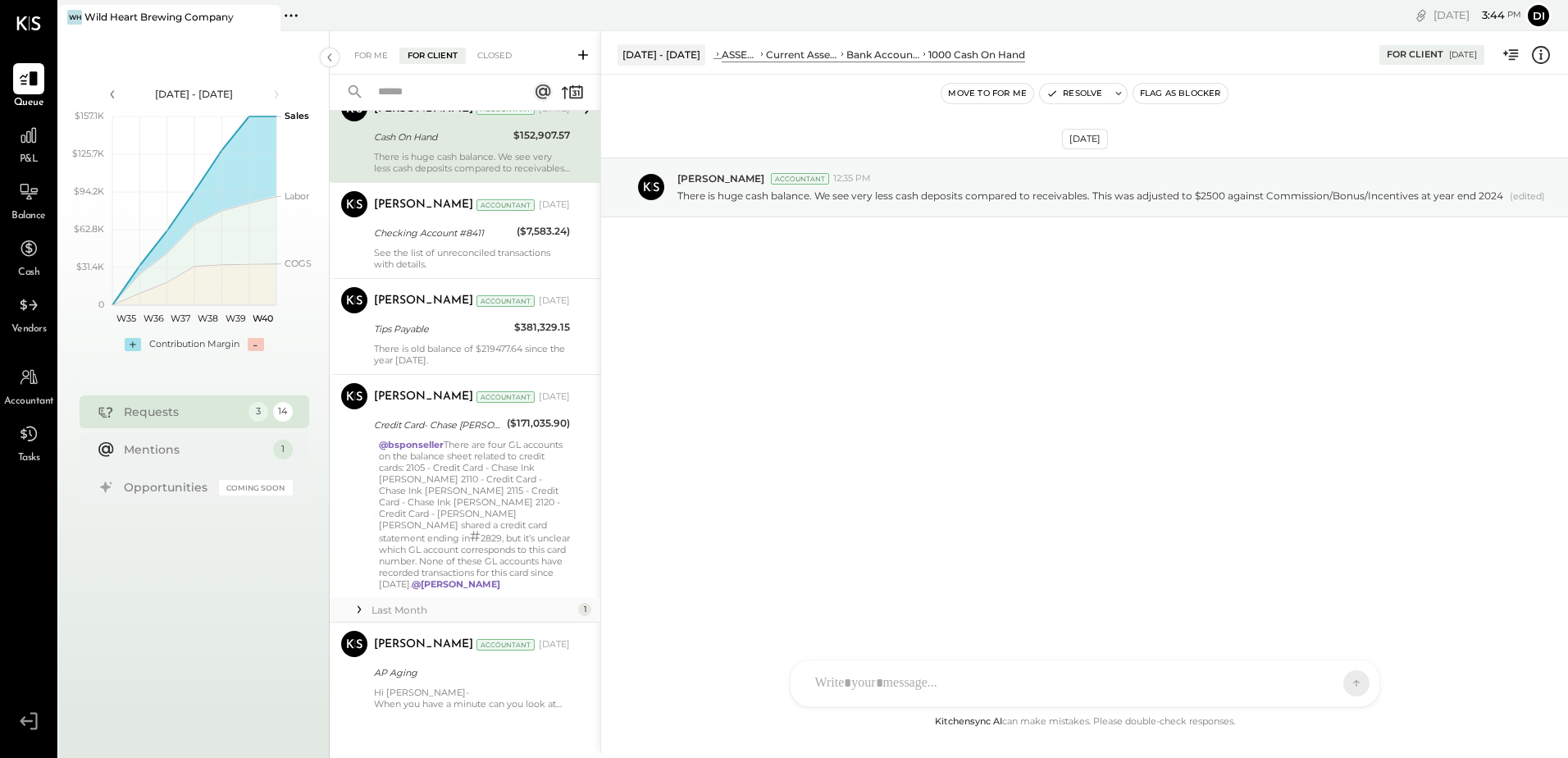
click at [362, 601] on icon at bounding box center [359, 609] width 16 height 16
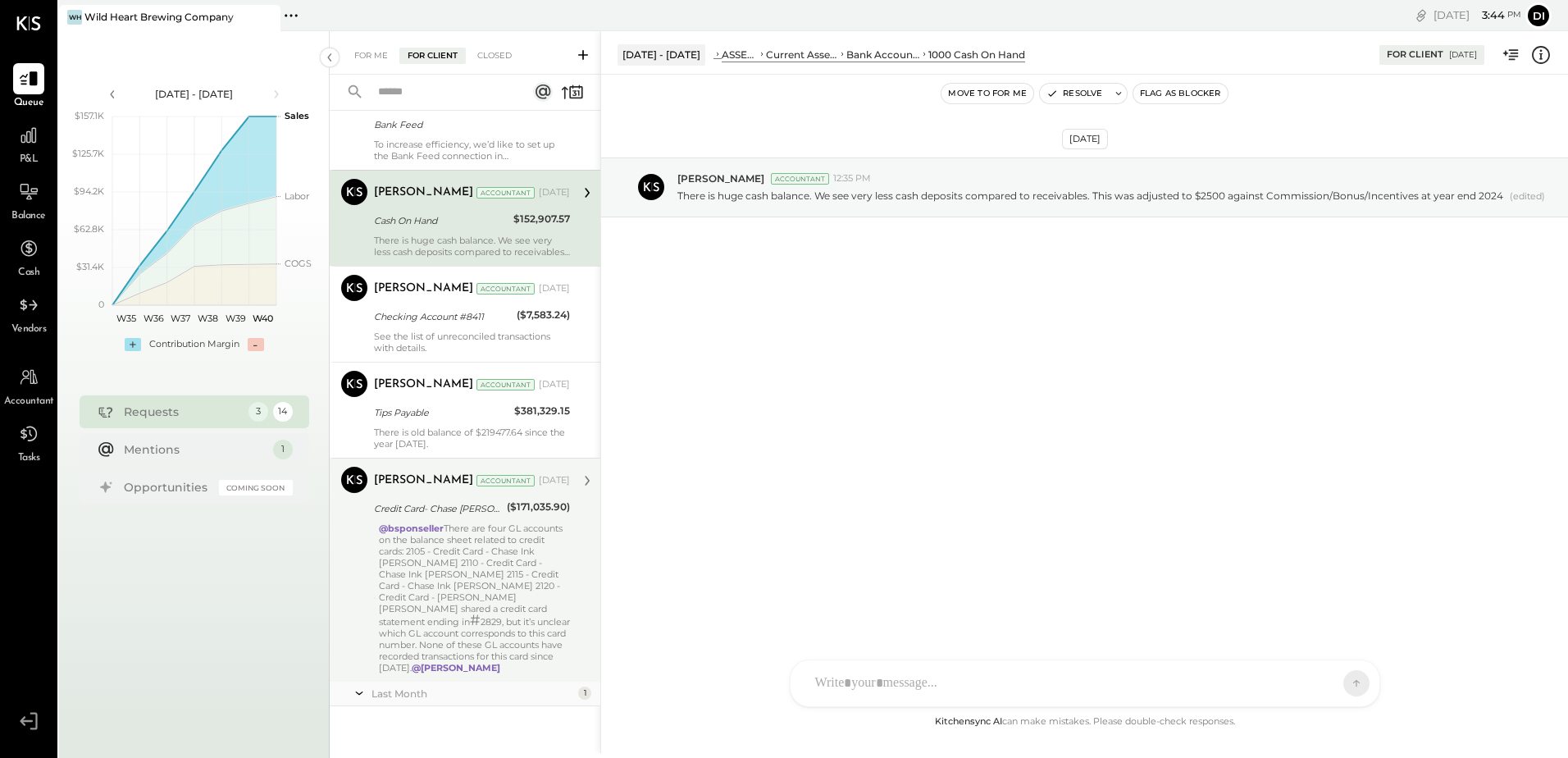
scroll to position [840, 0]
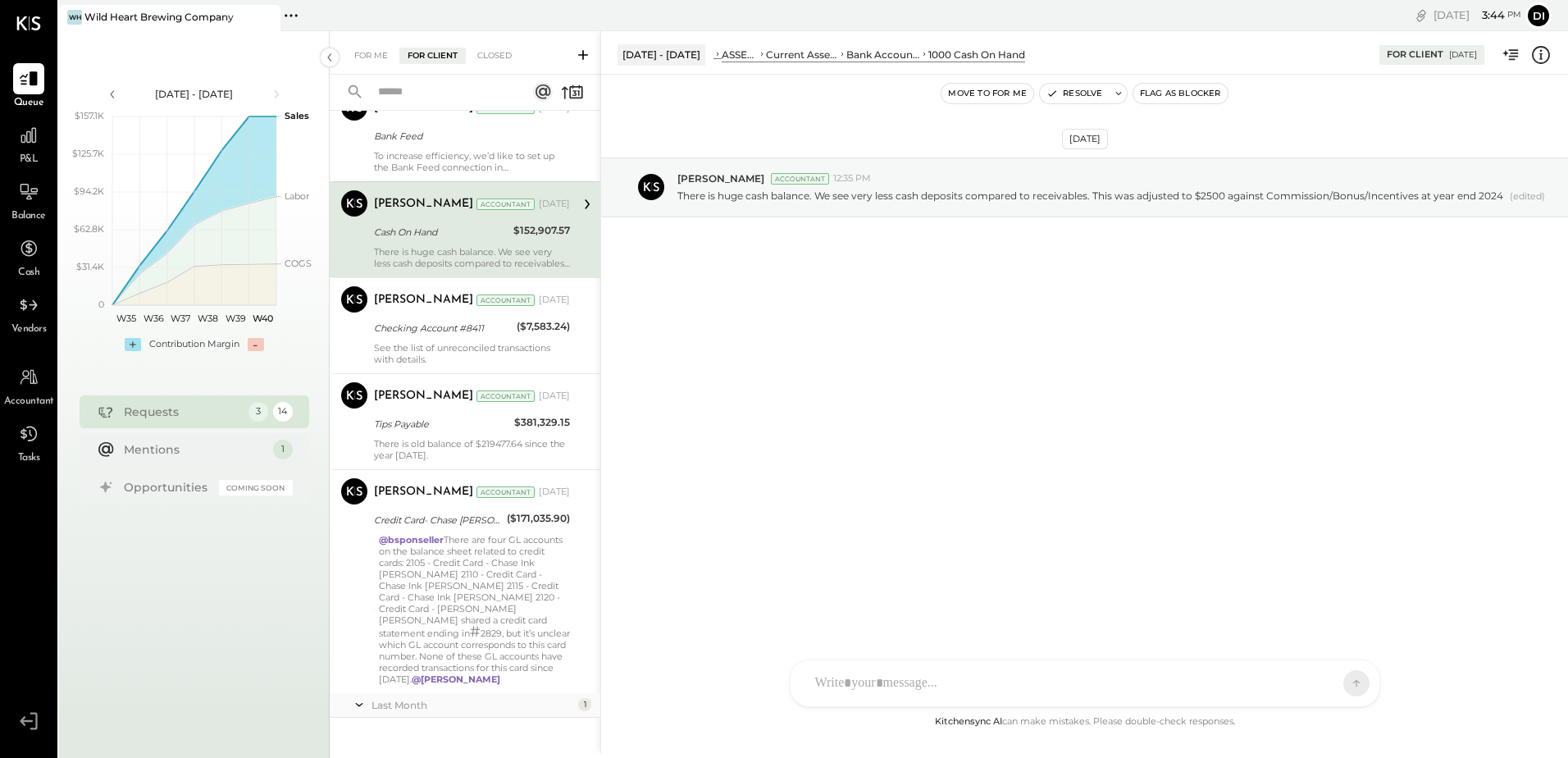
click at [552, 698] on div "Last Month" at bounding box center [473, 704] width 203 height 14
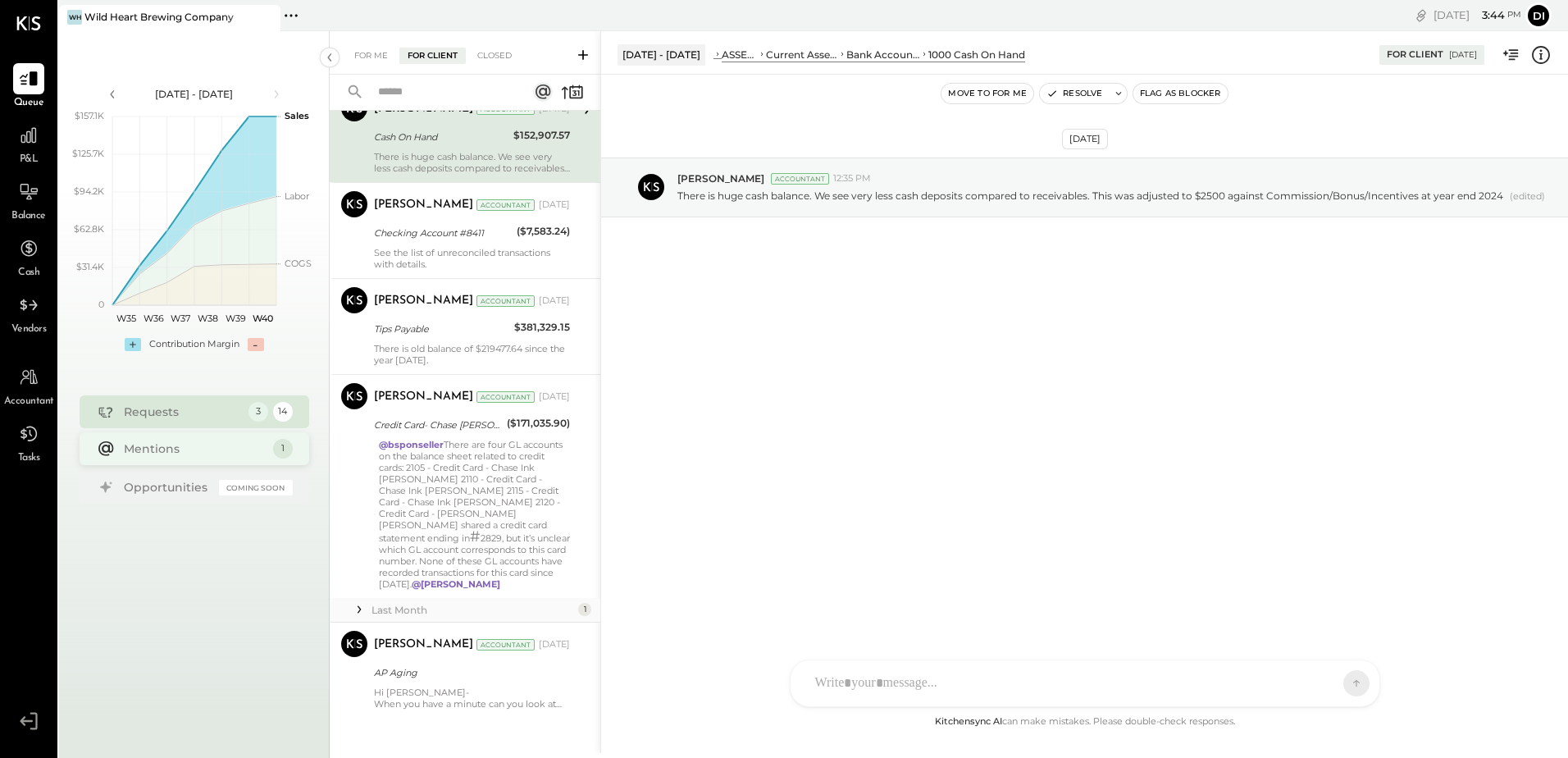
click at [183, 445] on div "Mentions" at bounding box center [194, 448] width 141 height 16
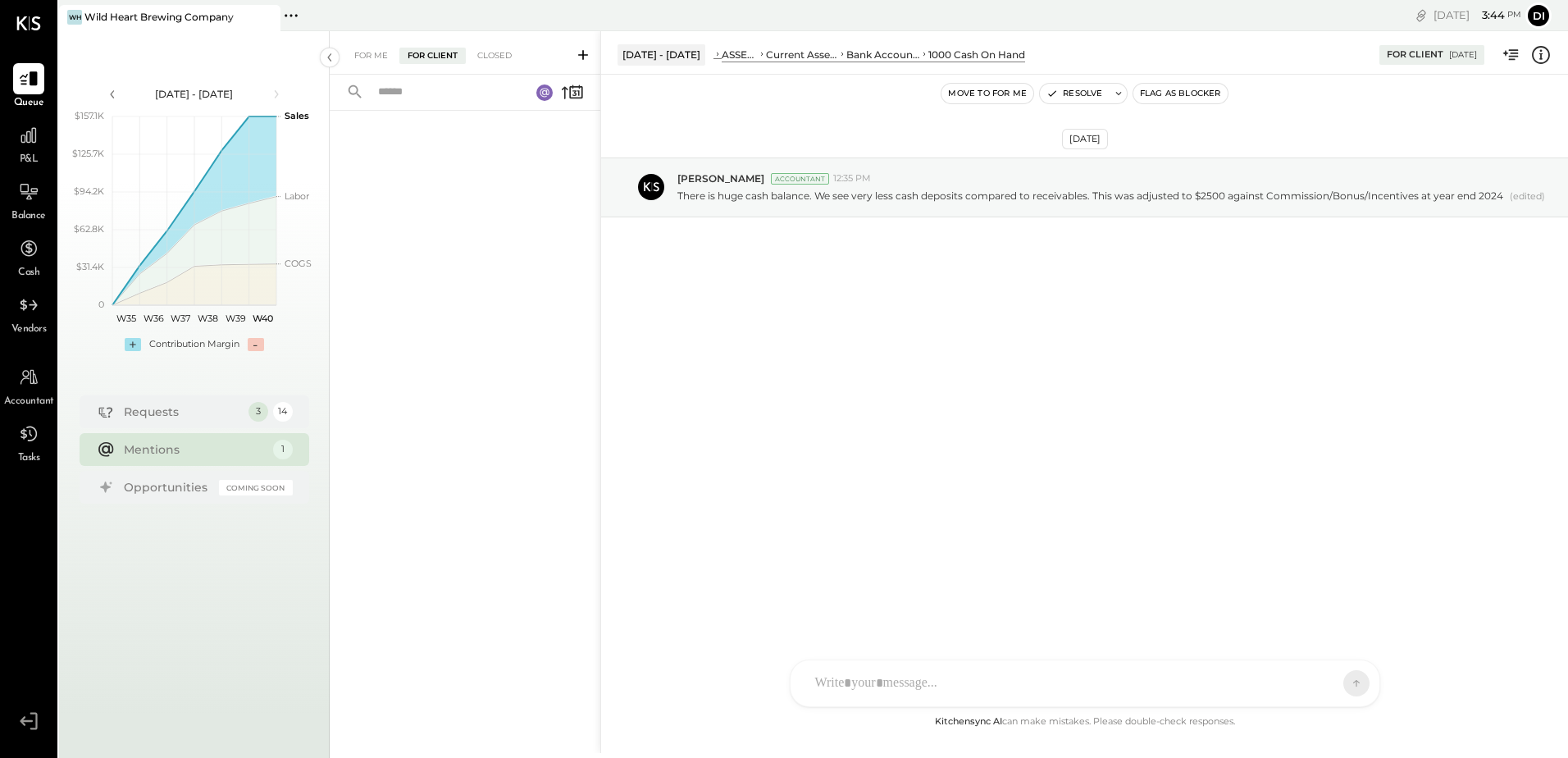
click at [222, 447] on div "Mentions" at bounding box center [194, 449] width 141 height 16
click at [839, 314] on div "[DATE] [PERSON_NAME] Accountant 12:35 PM There is huge cash balance. We see ver…" at bounding box center [1084, 227] width 967 height 225
click at [482, 54] on div "Closed" at bounding box center [494, 56] width 51 height 16
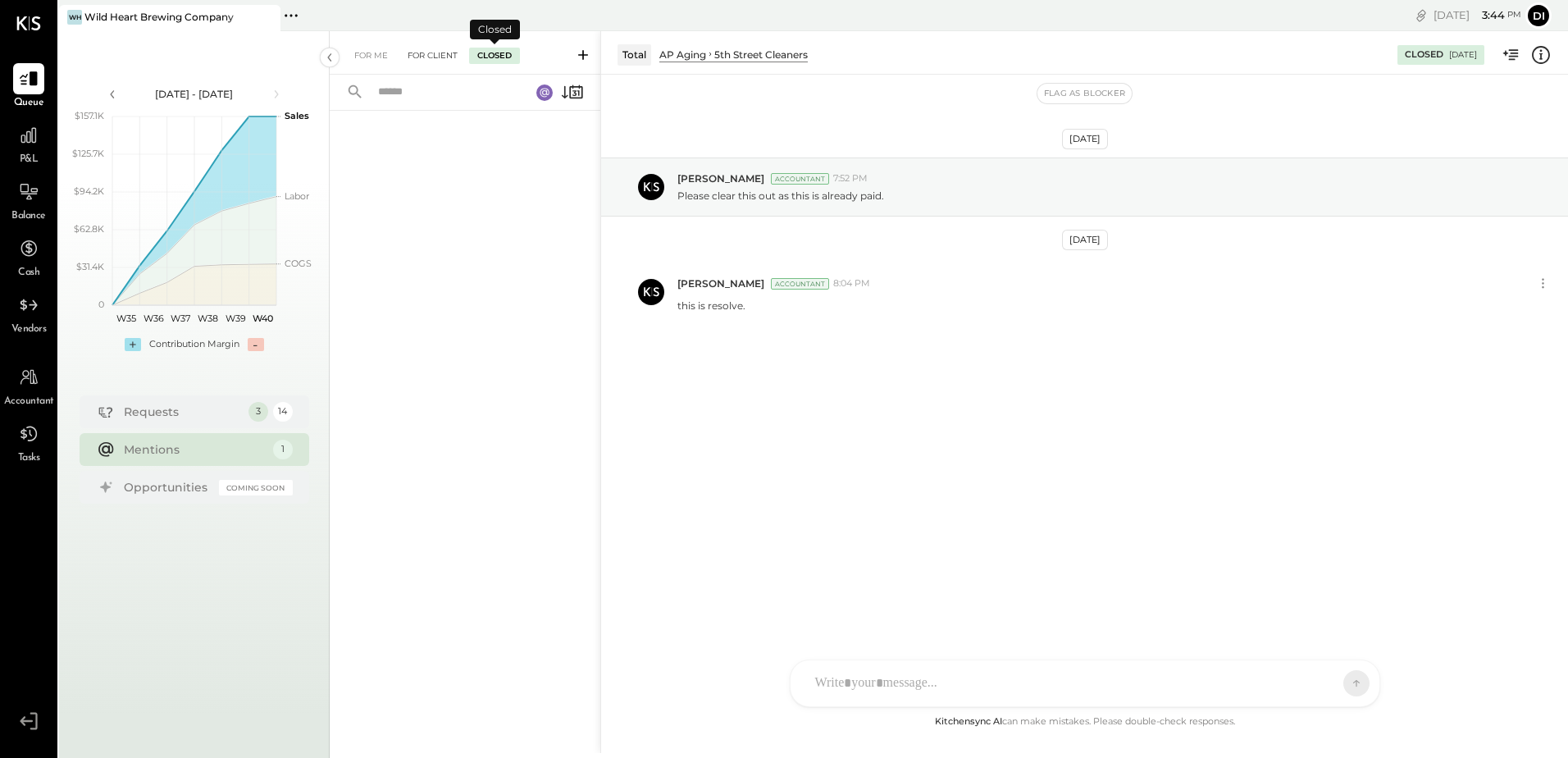
click at [433, 56] on div "For Client" at bounding box center [433, 56] width 67 height 16
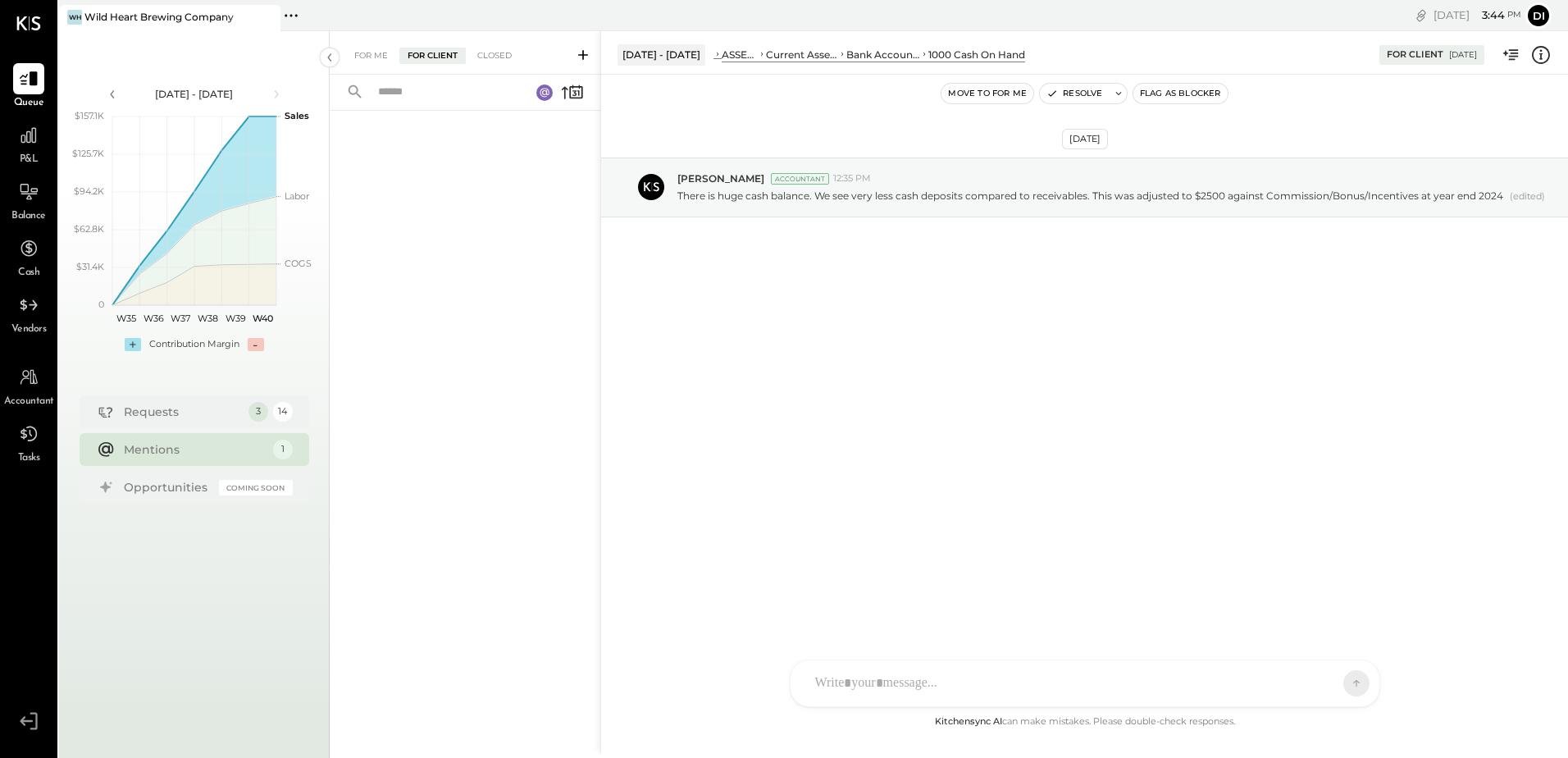
click at [244, 451] on div "Mentions" at bounding box center [194, 449] width 141 height 16
click at [227, 423] on div "Requests 3 14" at bounding box center [194, 411] width 230 height 33
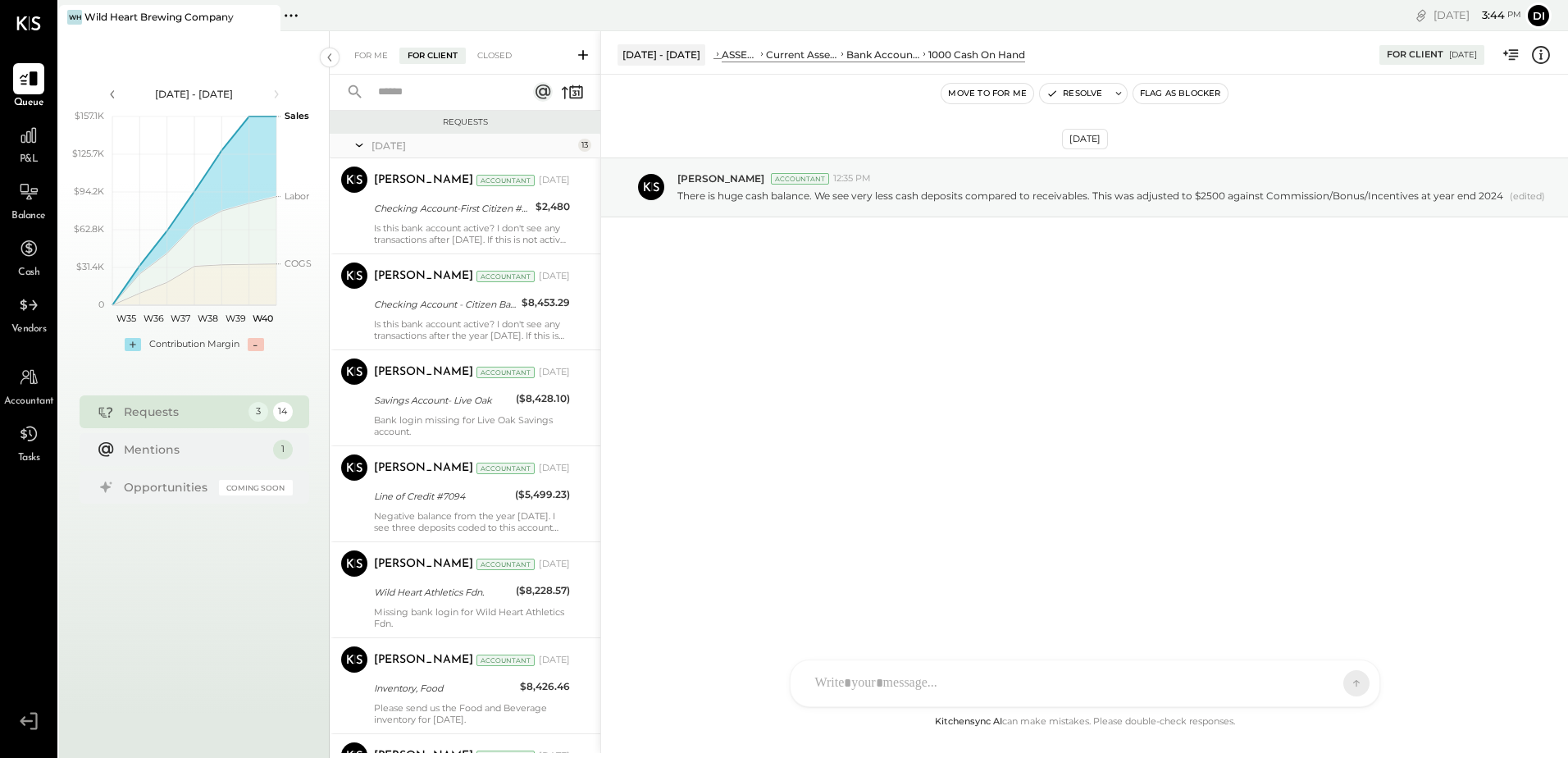
scroll to position [635, 0]
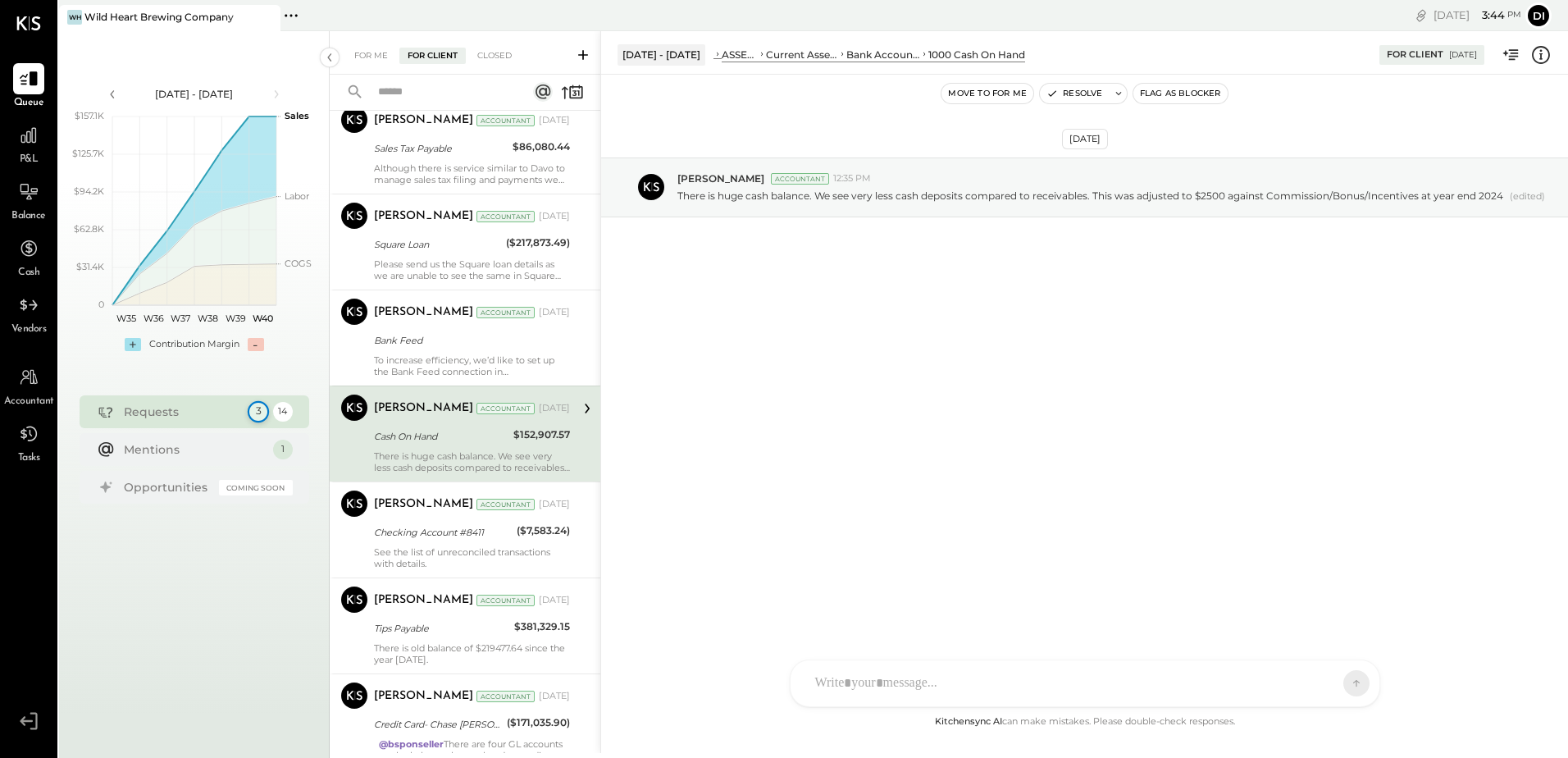
click at [255, 413] on div "3" at bounding box center [258, 412] width 21 height 21
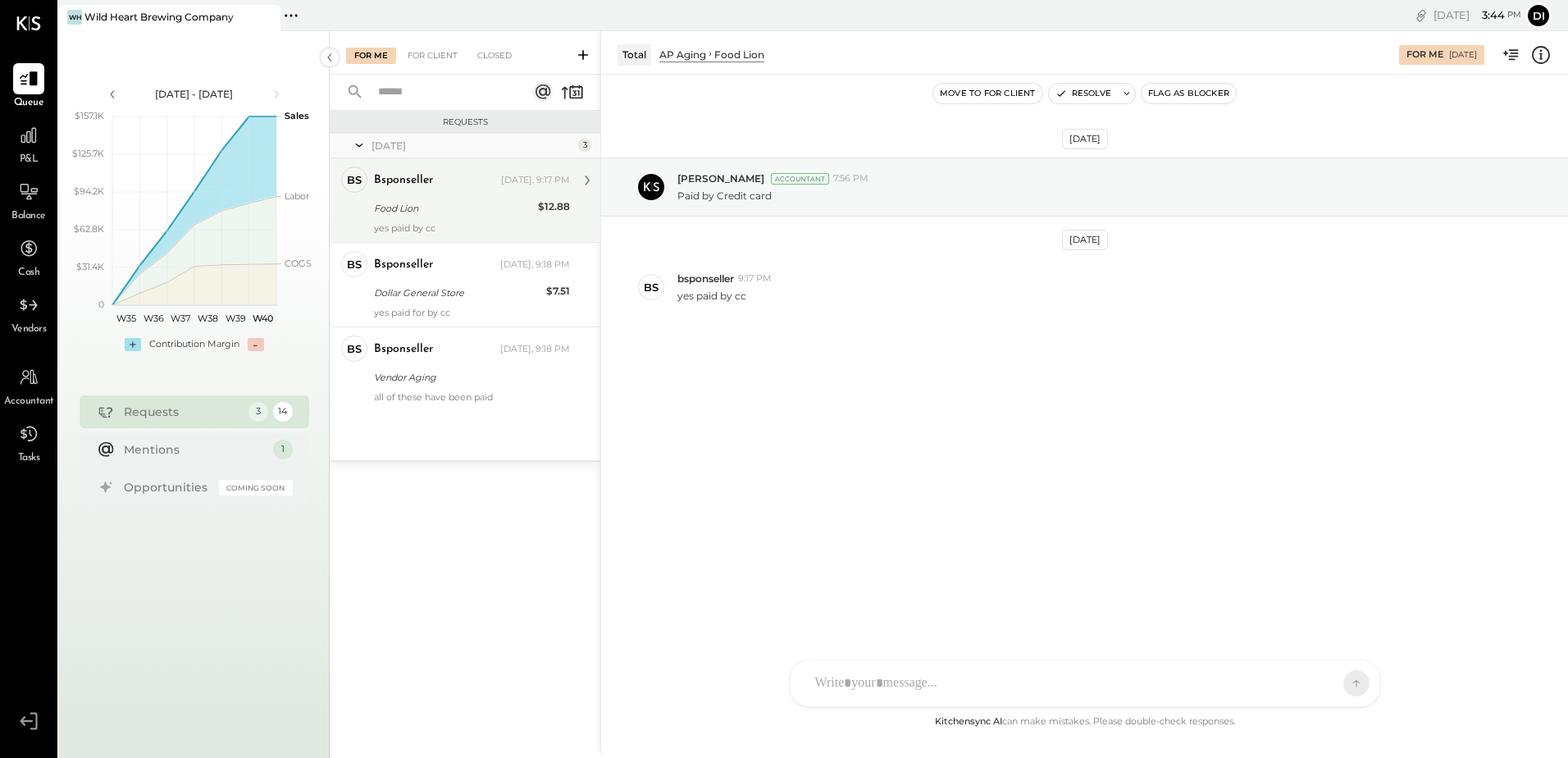
click at [439, 218] on div "bsponseller Yesterday, 9:17 PM Food Lion $12.88 yes paid by cc" at bounding box center [472, 200] width 196 height 68
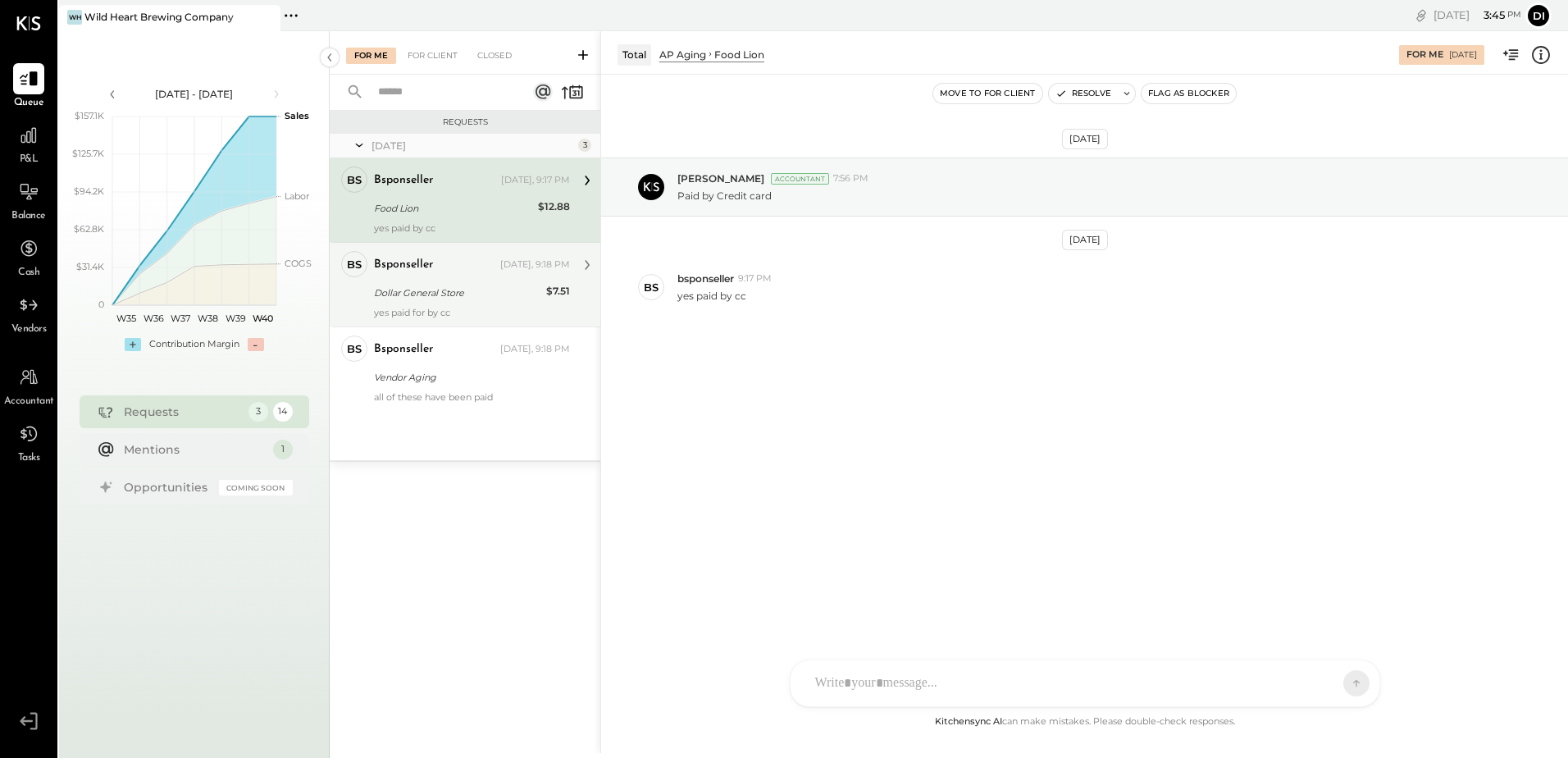
click at [423, 297] on div "Dollar General Store" at bounding box center [457, 292] width 167 height 16
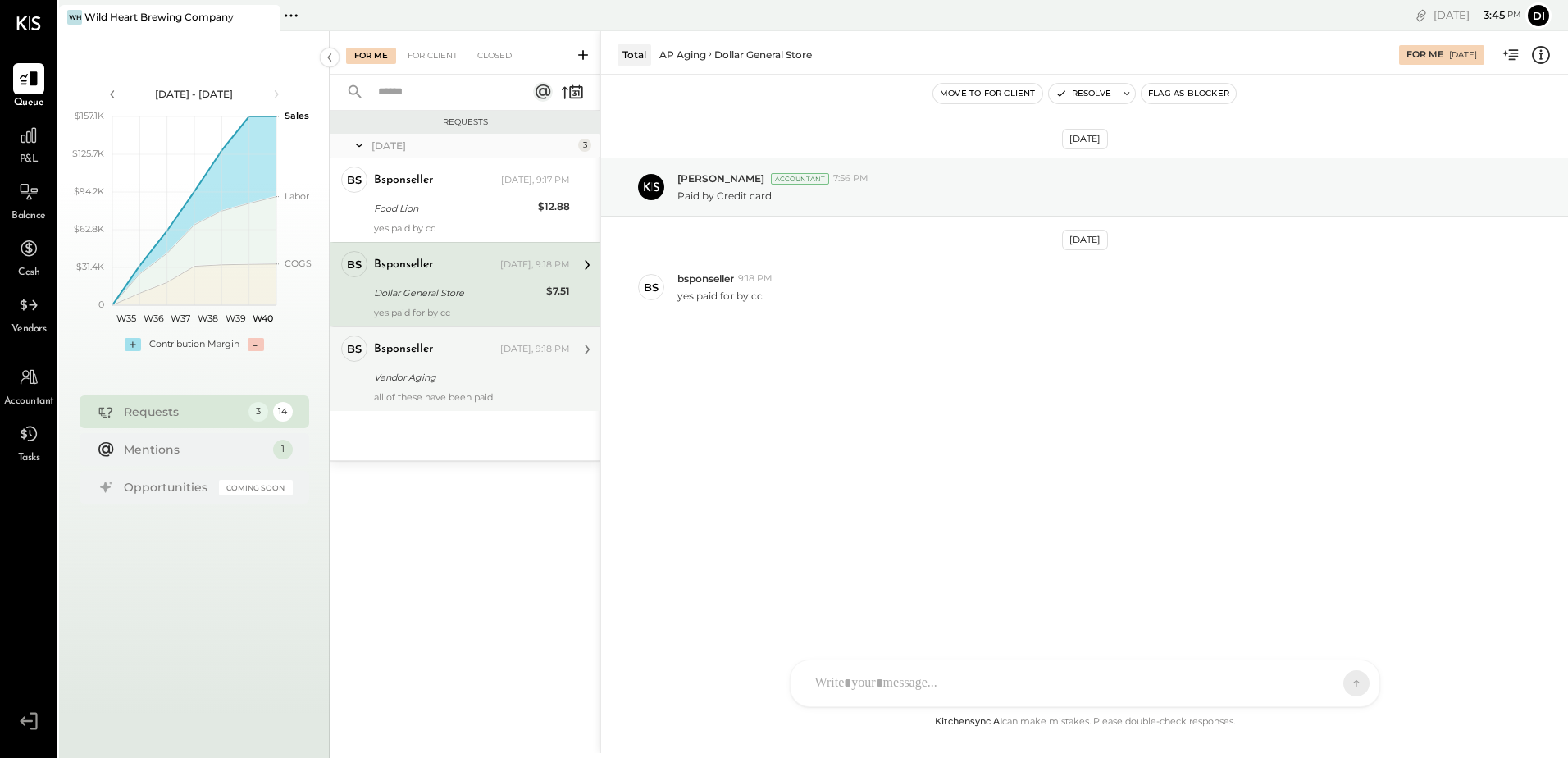
click at [410, 383] on div "Vendor Aging" at bounding box center [470, 377] width 191 height 16
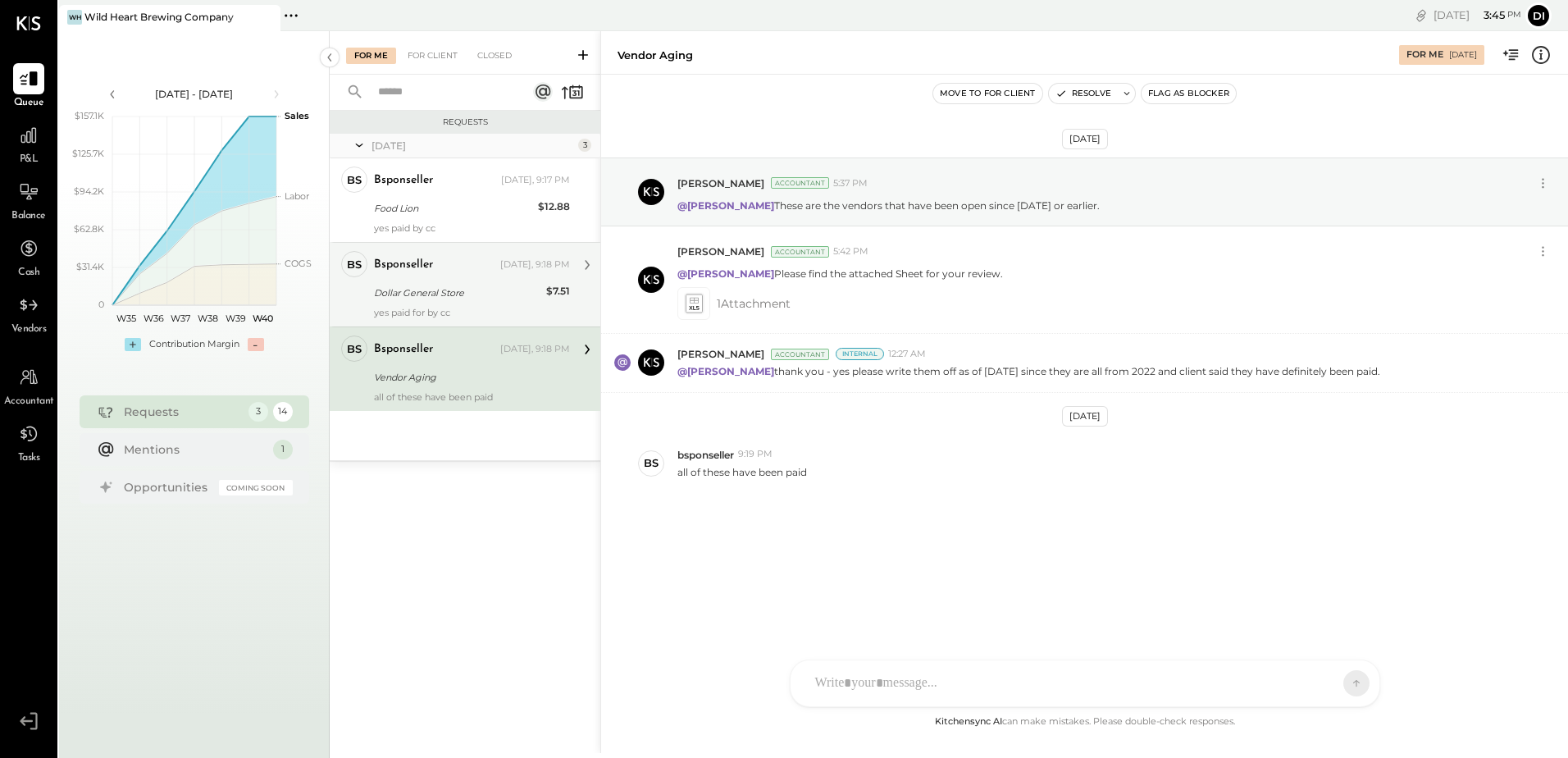
click at [424, 296] on div "Dollar General Store" at bounding box center [457, 292] width 167 height 16
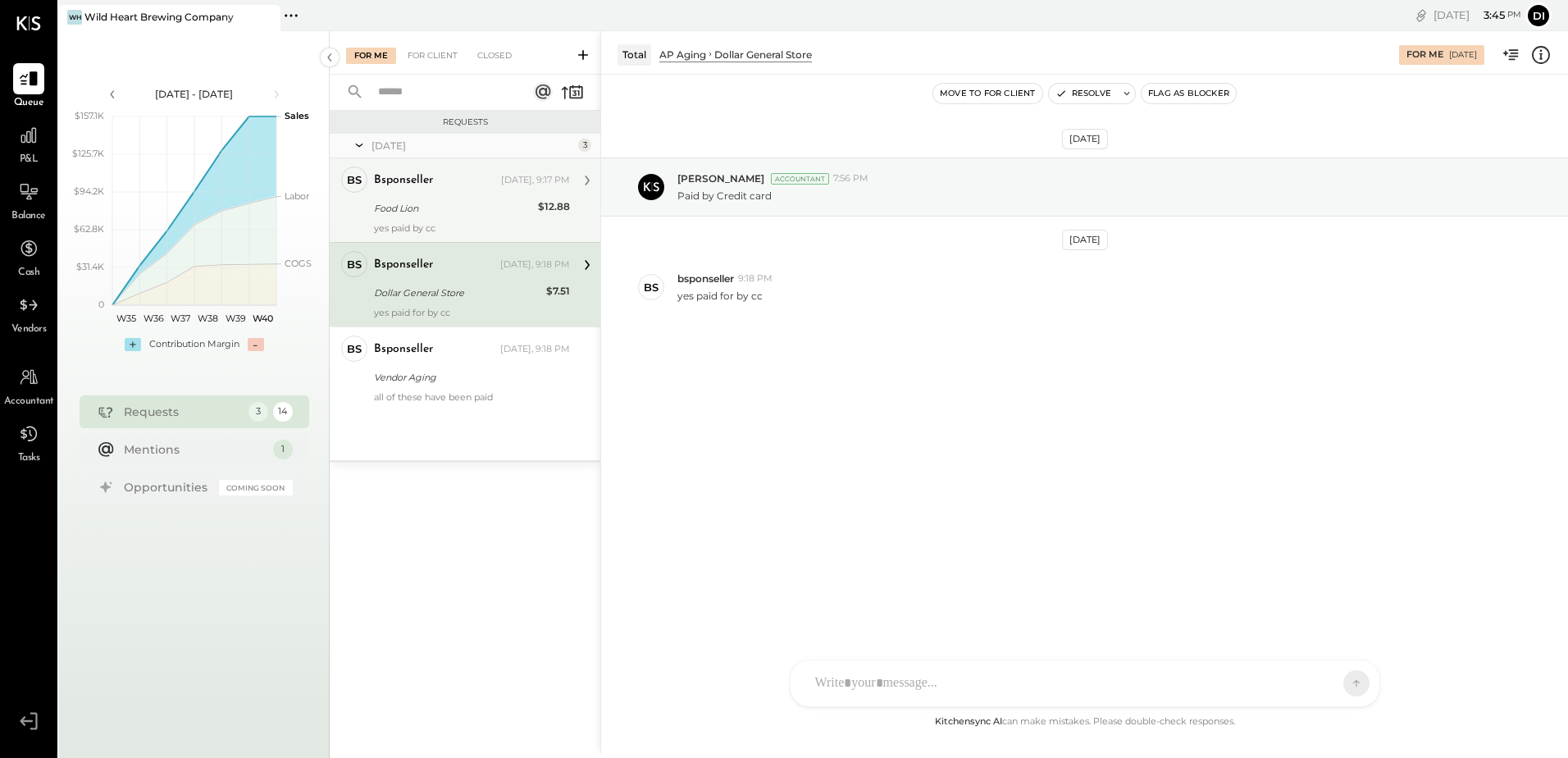
click at [439, 219] on div "bsponseller Yesterday, 9:17 PM Food Lion $12.88 yes paid by cc" at bounding box center [472, 200] width 196 height 68
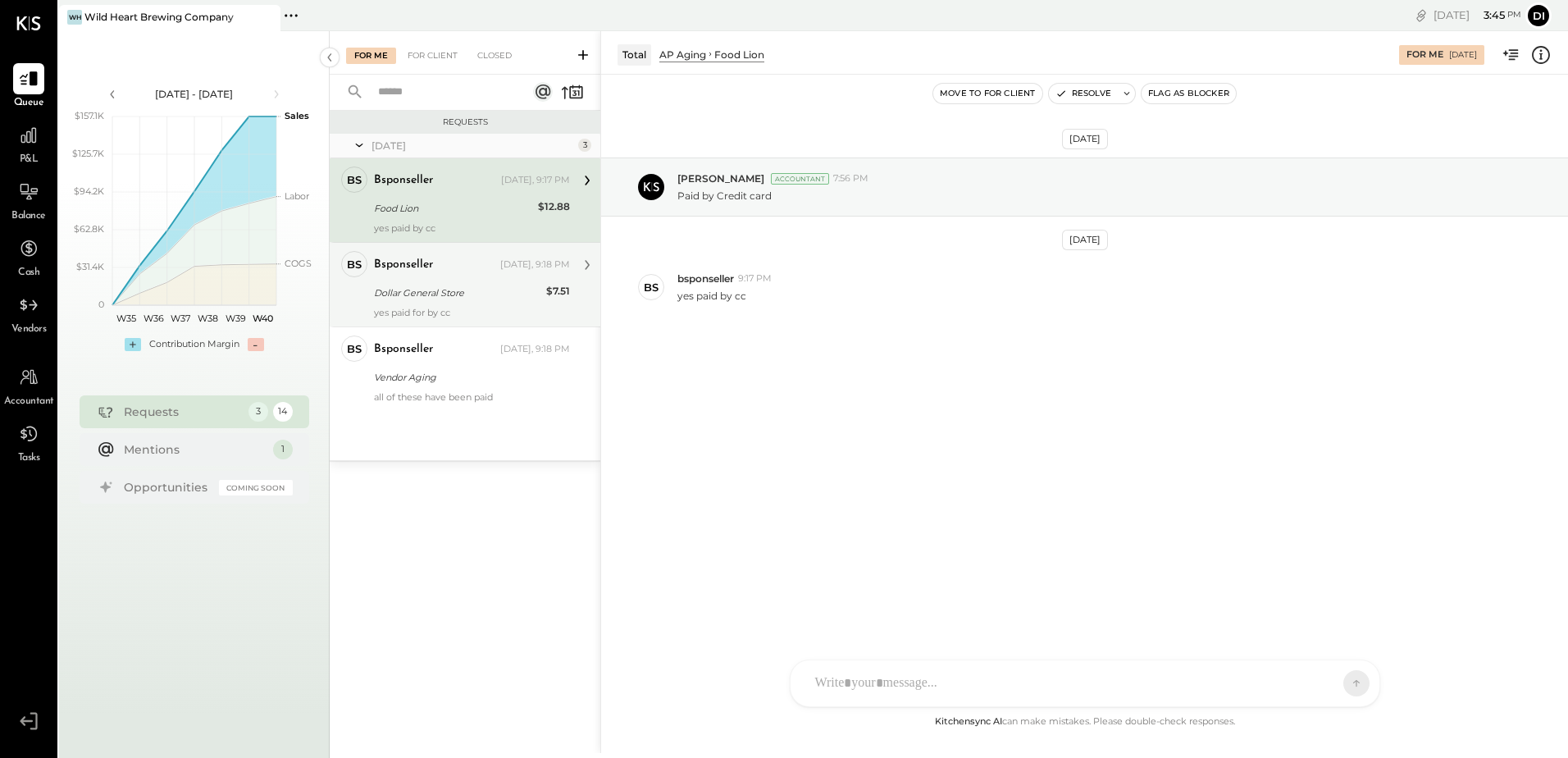
click at [428, 305] on div "bsponseller Yesterday, 9:18 PM Dollar General Store $7.51 yes paid for by cc" at bounding box center [472, 285] width 196 height 68
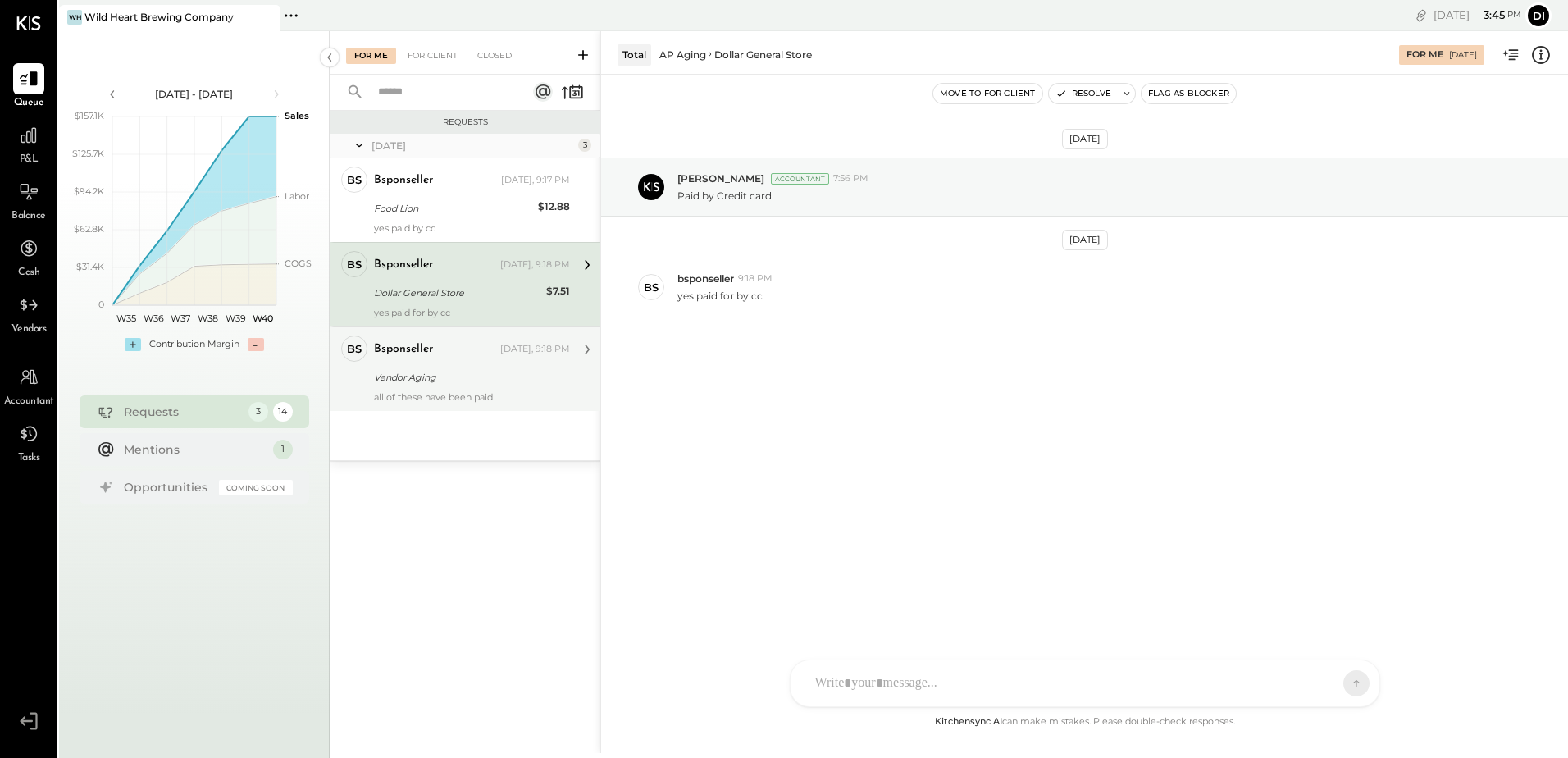
click at [464, 364] on div "bsponseller Yesterday, 9:18 PM Vendor Aging all of these have been paid" at bounding box center [472, 369] width 196 height 68
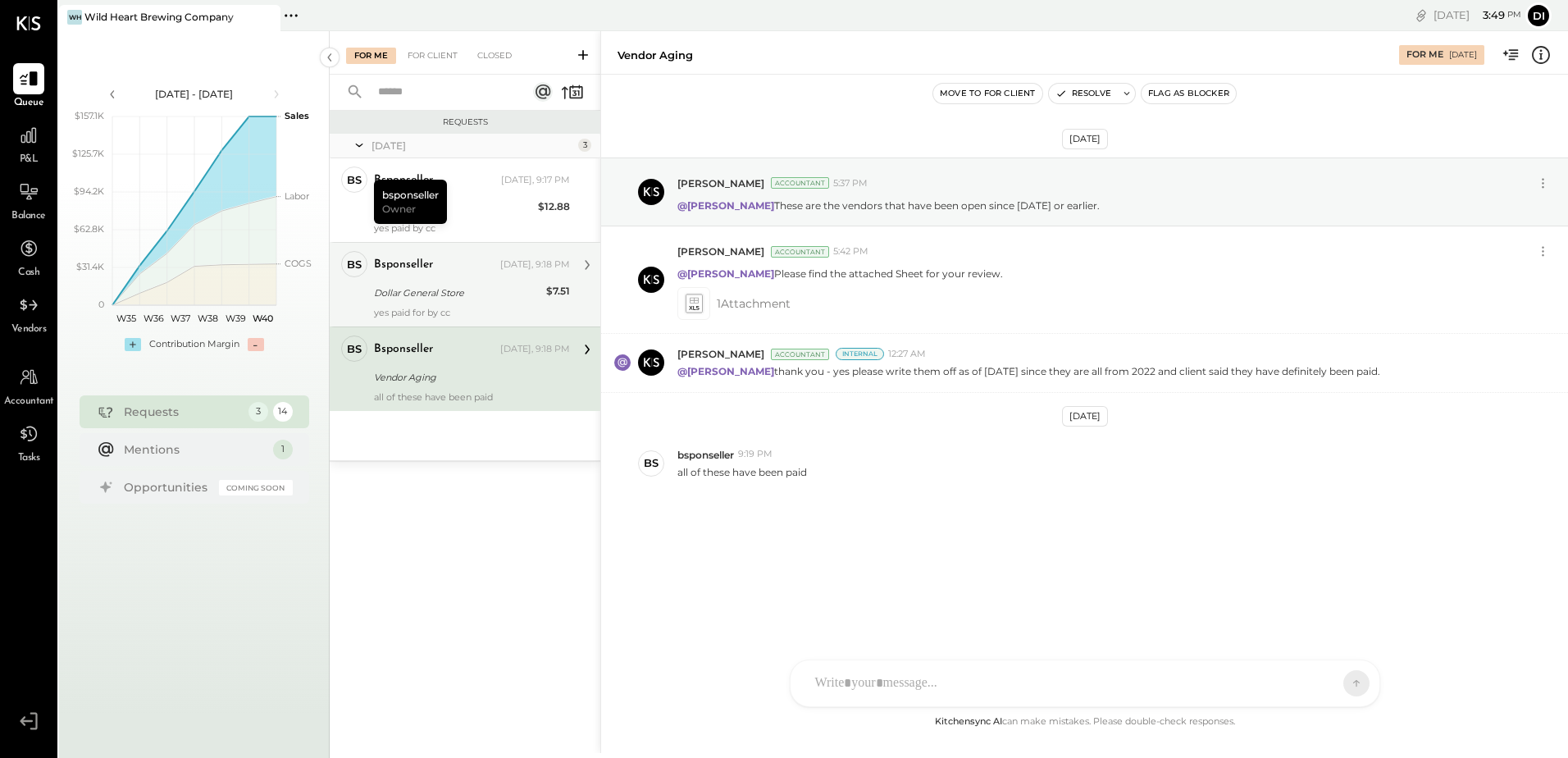
click at [448, 308] on div "yes paid for by cc" at bounding box center [472, 312] width 196 height 12
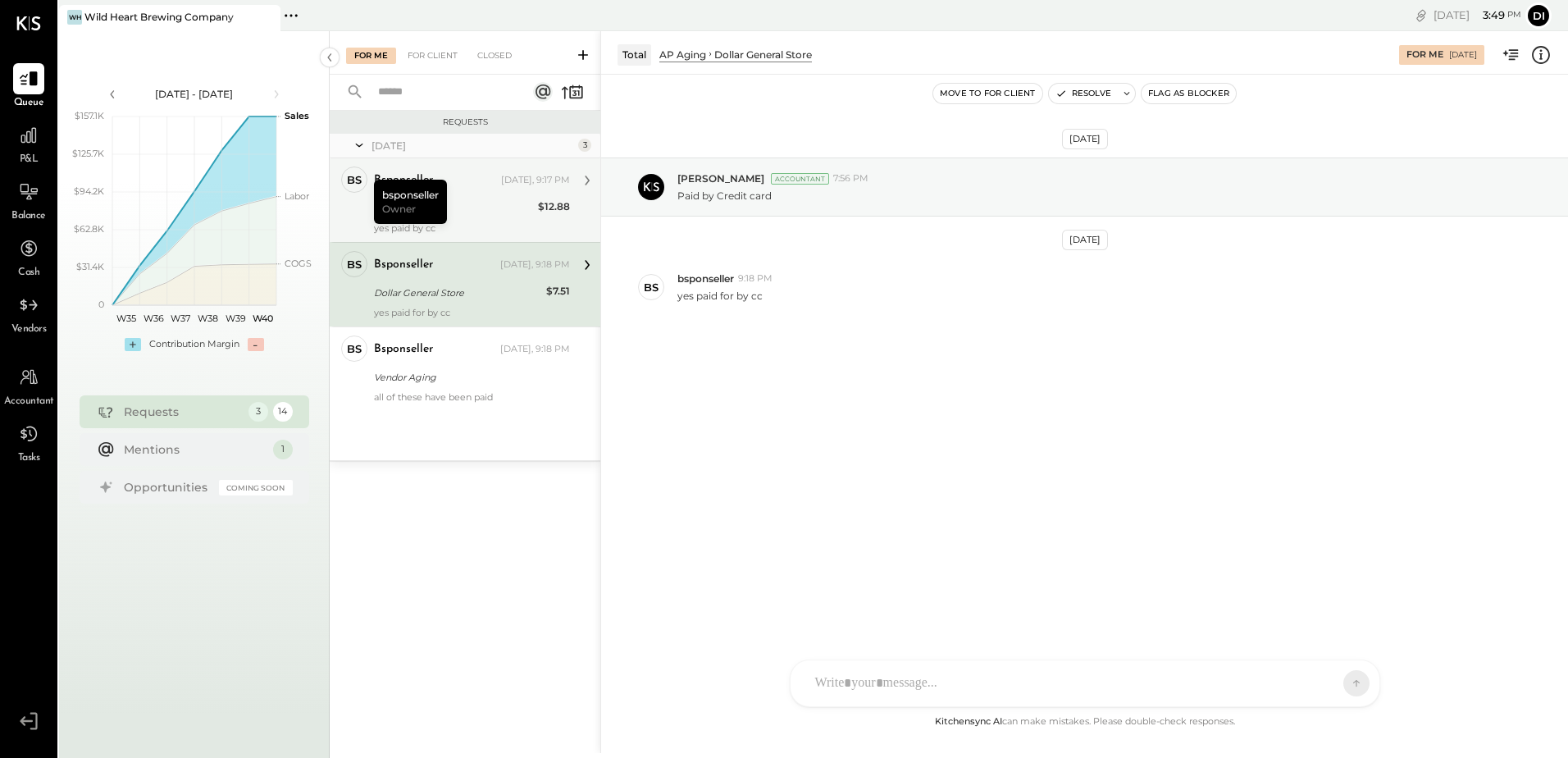
click at [458, 224] on div "yes paid by cc" at bounding box center [472, 228] width 196 height 12
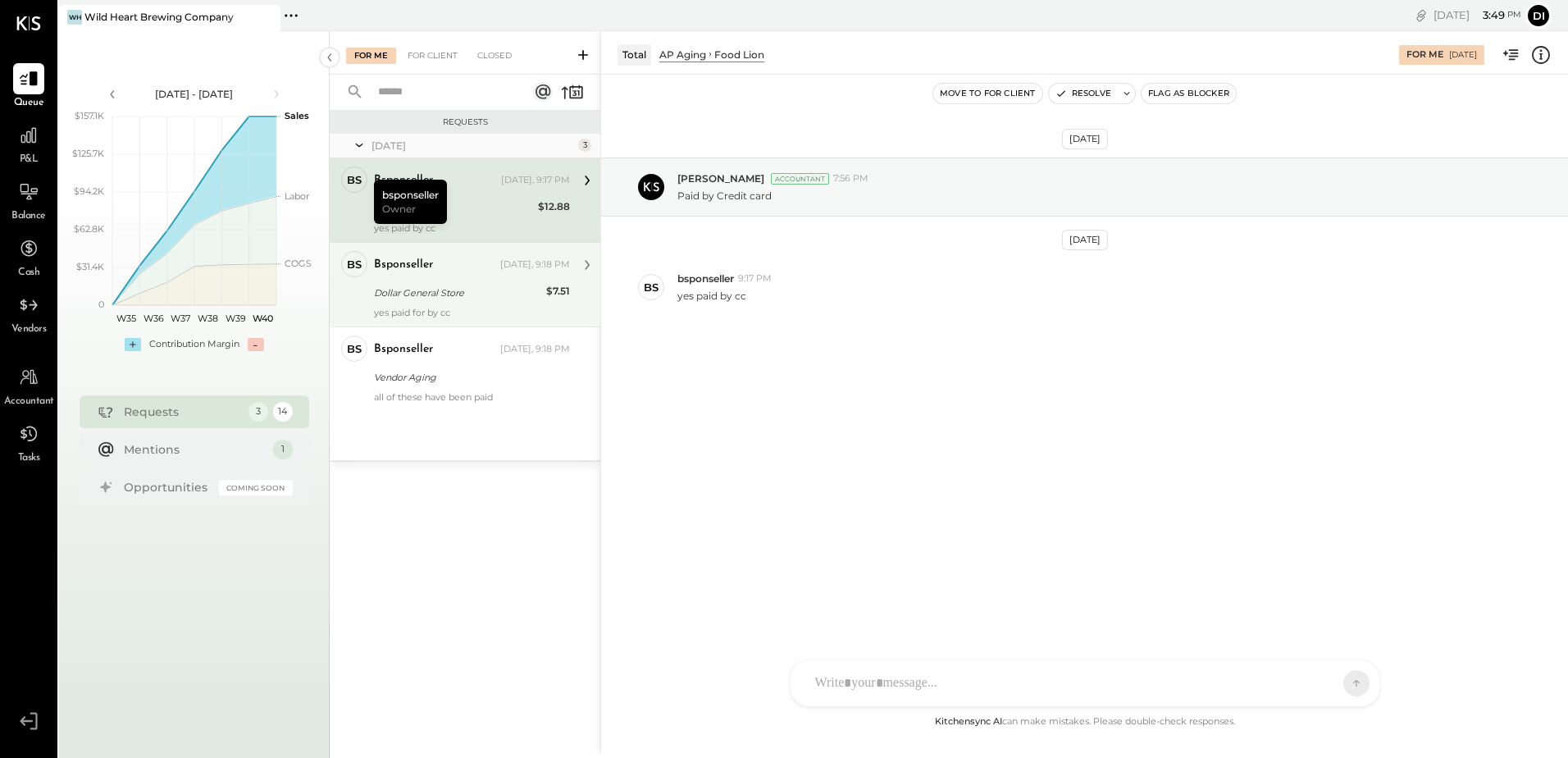
click at [479, 271] on div "bsponseller" at bounding box center [435, 264] width 123 height 16
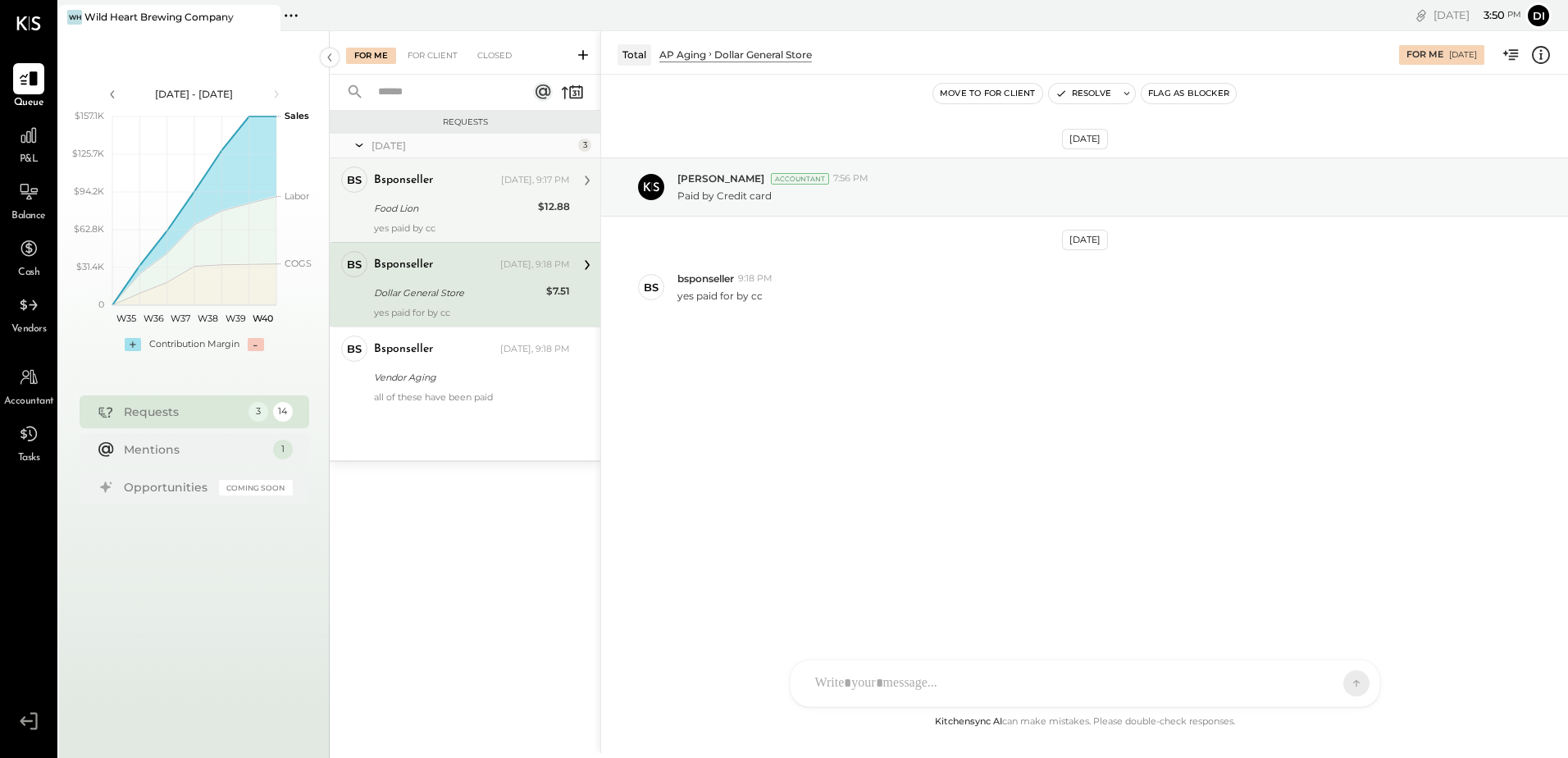
click at [399, 218] on div "Food Lion" at bounding box center [453, 208] width 159 height 20
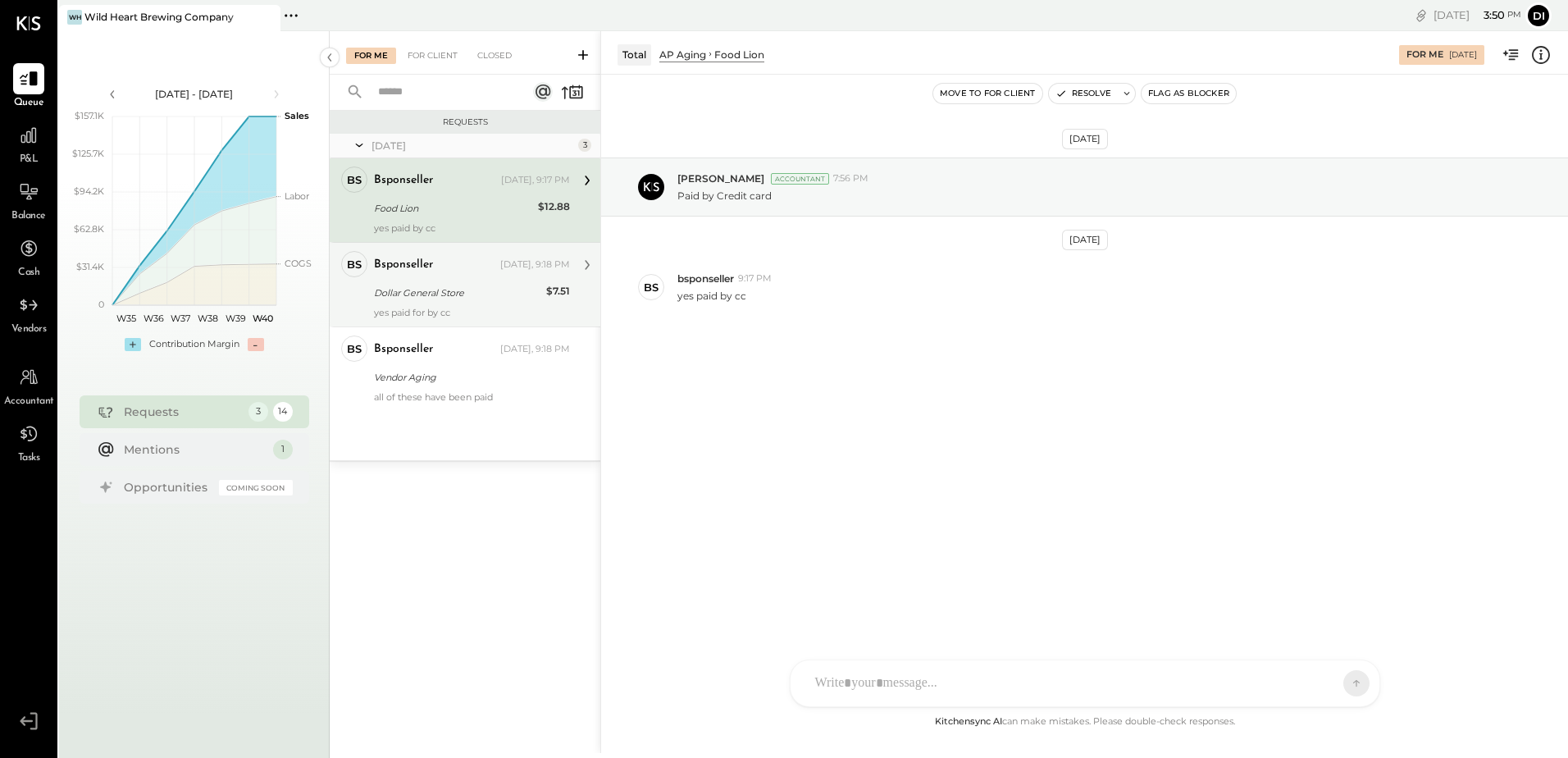
click at [422, 281] on div "bsponseller Yesterday, 9:18 PM Dollar General Store $7.51 yes paid for by cc" at bounding box center [472, 285] width 196 height 68
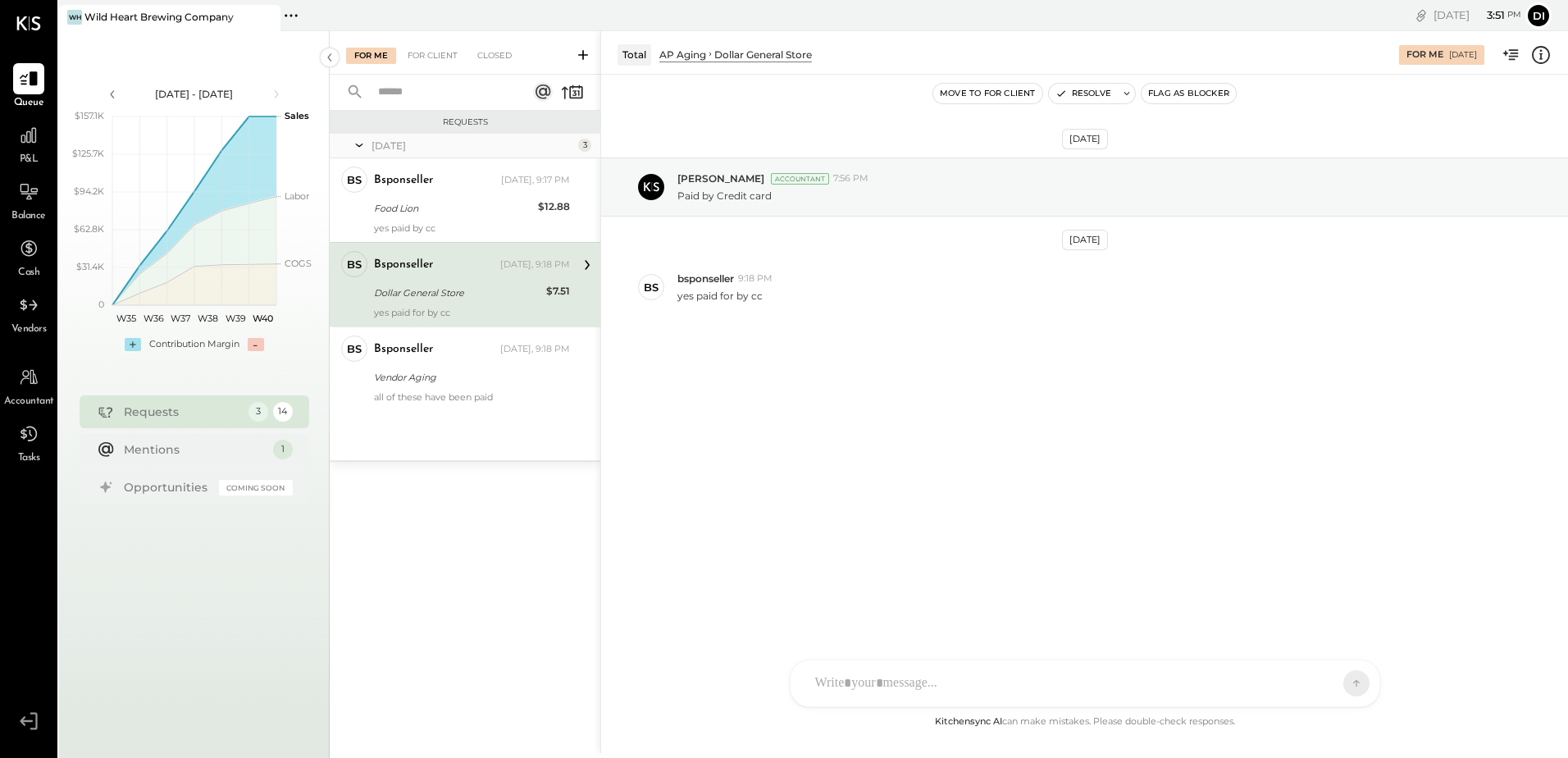
click at [868, 665] on div at bounding box center [1070, 683] width 527 height 36
click at [503, 60] on div "Closed" at bounding box center [494, 56] width 51 height 16
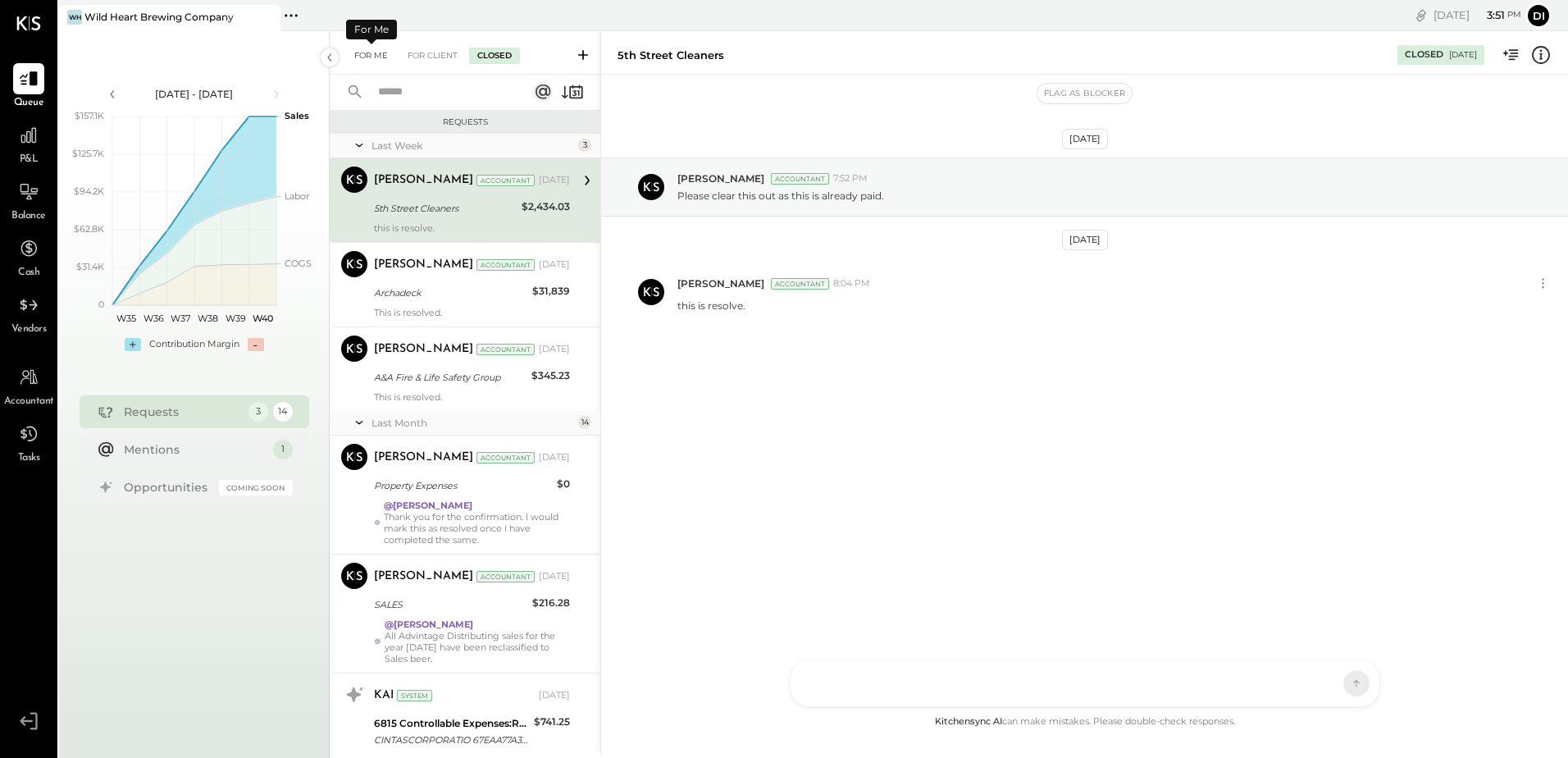
click at [366, 54] on div "For Me" at bounding box center [371, 56] width 50 height 16
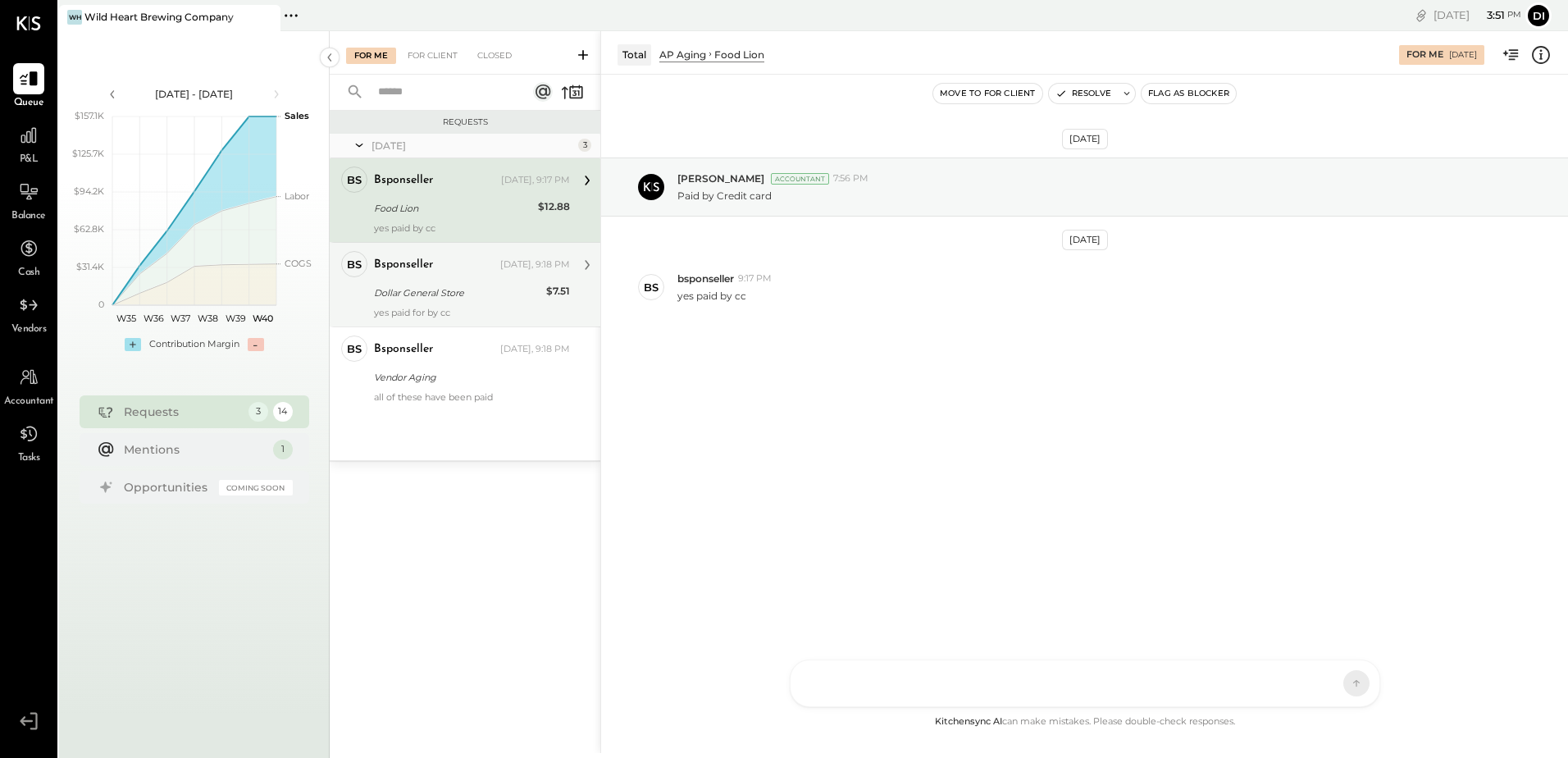
click at [475, 293] on div "Dollar General Store" at bounding box center [457, 292] width 167 height 16
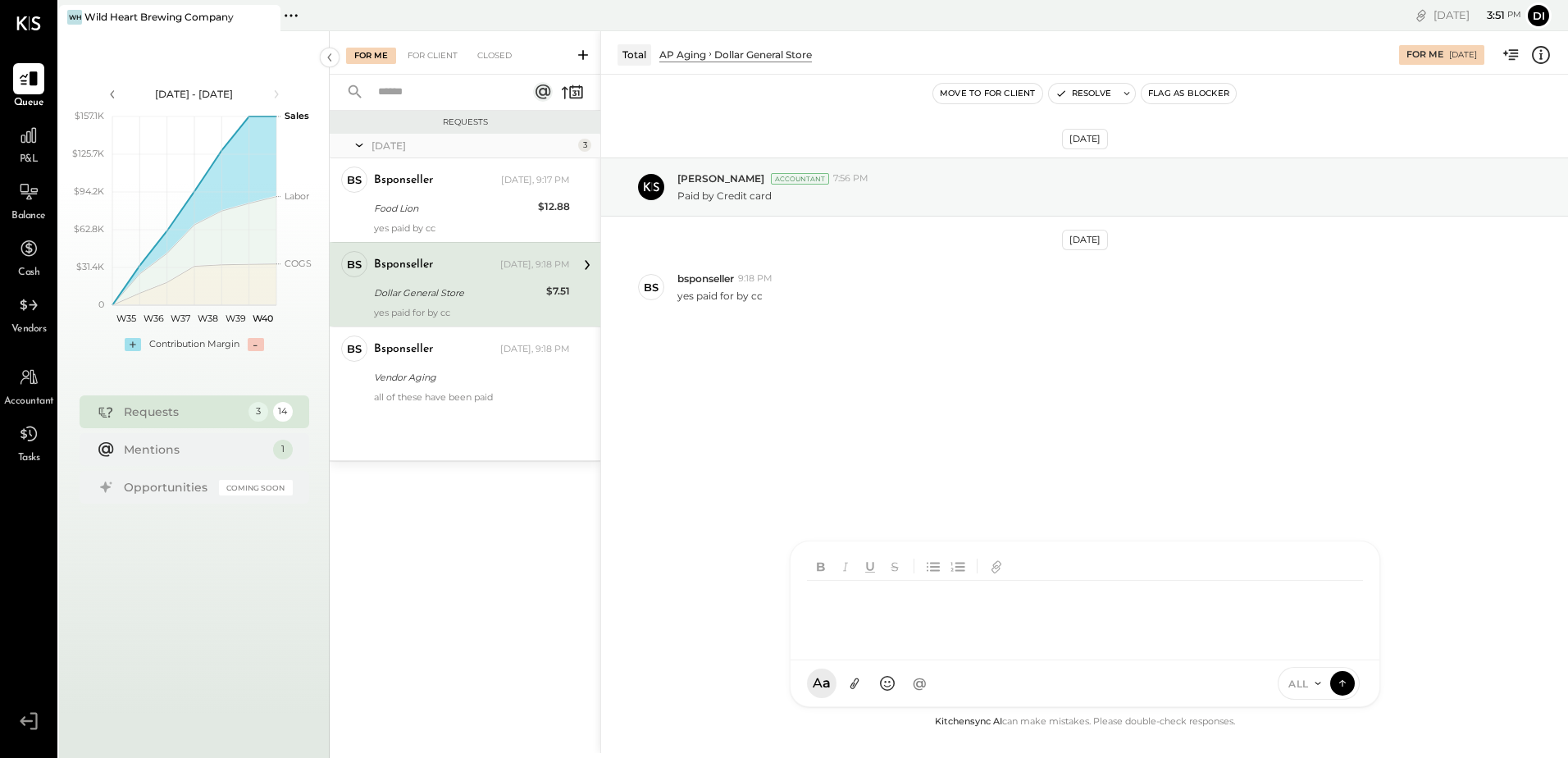
click at [872, 685] on div "AM Ali Mehdi MA Mohammadsalkin Ansari DS Divya Salvani B bsponseller AR Alex Ra…" at bounding box center [1084, 624] width 591 height 166
click at [1341, 685] on icon at bounding box center [1342, 682] width 15 height 16
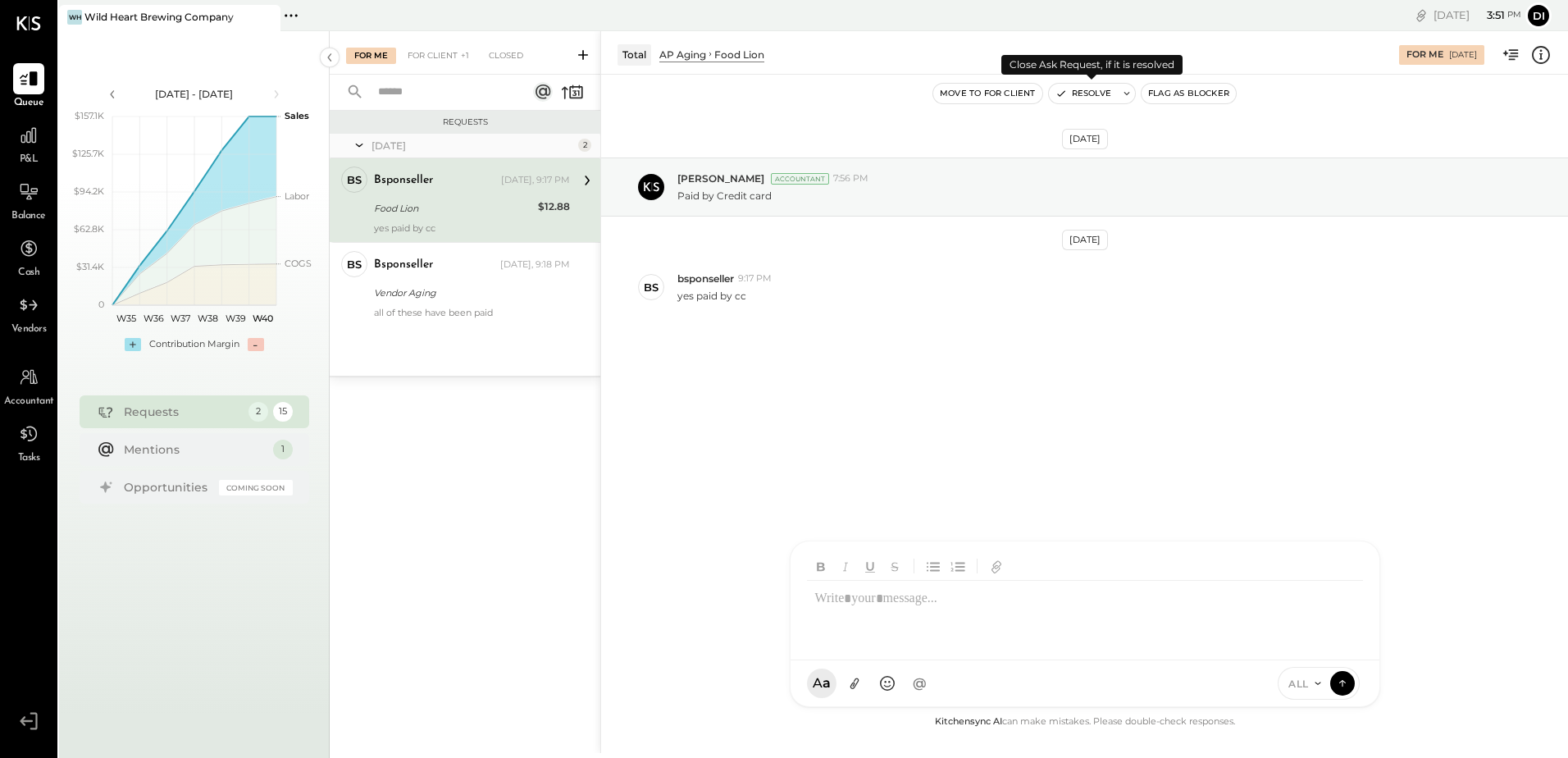
click at [1076, 93] on button "Resolve" at bounding box center [1084, 94] width 69 height 20
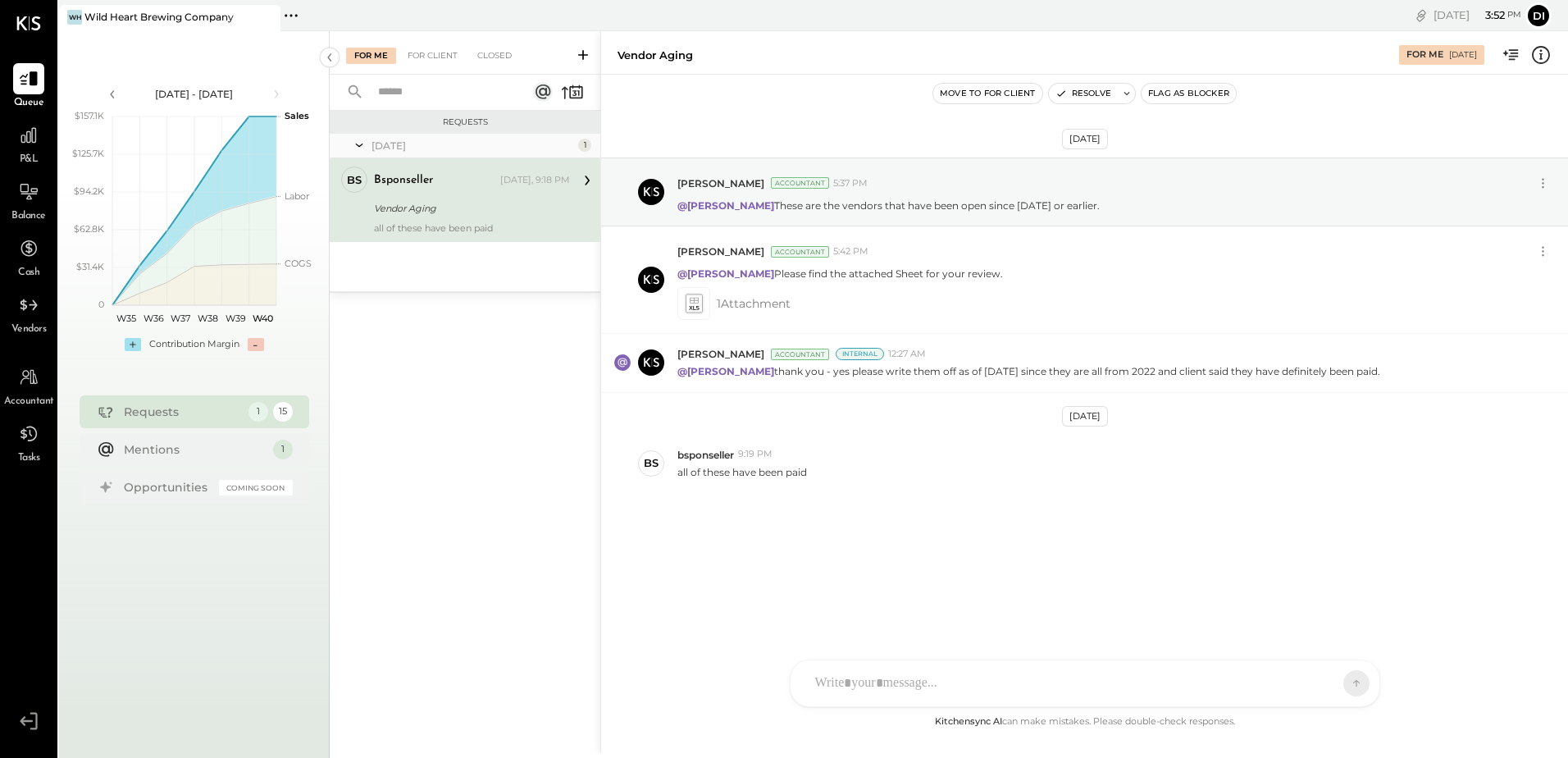
click at [364, 201] on div "bs bsponseller Owner" at bounding box center [353, 190] width 40 height 48
click at [443, 529] on div "Requests Yesterday 1 bs bsponseller Owner bsponseller Yesterday, 9:18 PM Vendor…" at bounding box center [465, 411] width 270 height 601
click at [881, 682] on div at bounding box center [1070, 683] width 527 height 36
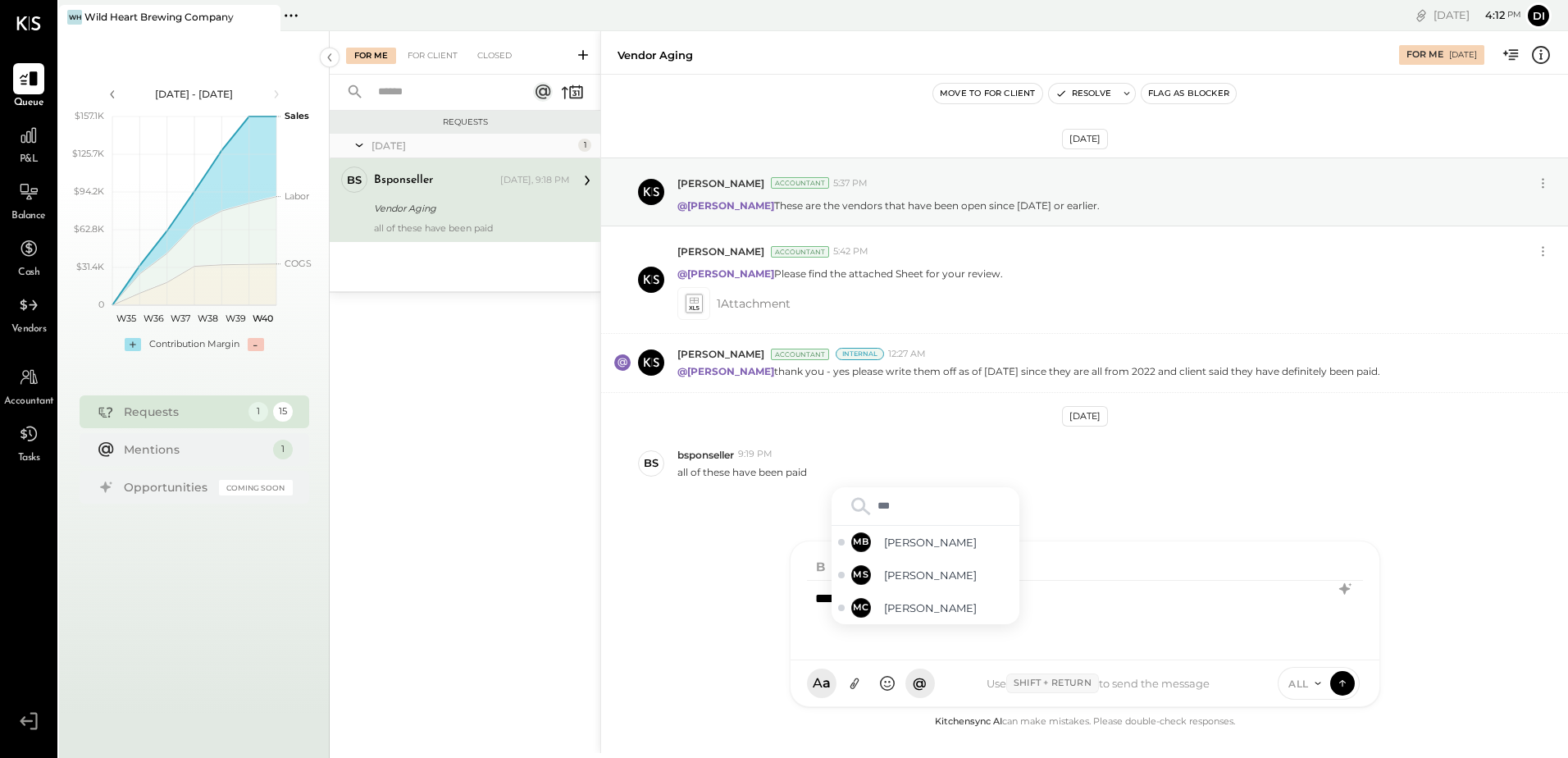
type input "****"
click at [907, 612] on span "[PERSON_NAME]" at bounding box center [948, 607] width 129 height 16
click at [935, 596] on div "**********" at bounding box center [1084, 614] width 556 height 66
type input "*"
click at [837, 599] on div "**********" at bounding box center [1084, 614] width 556 height 66
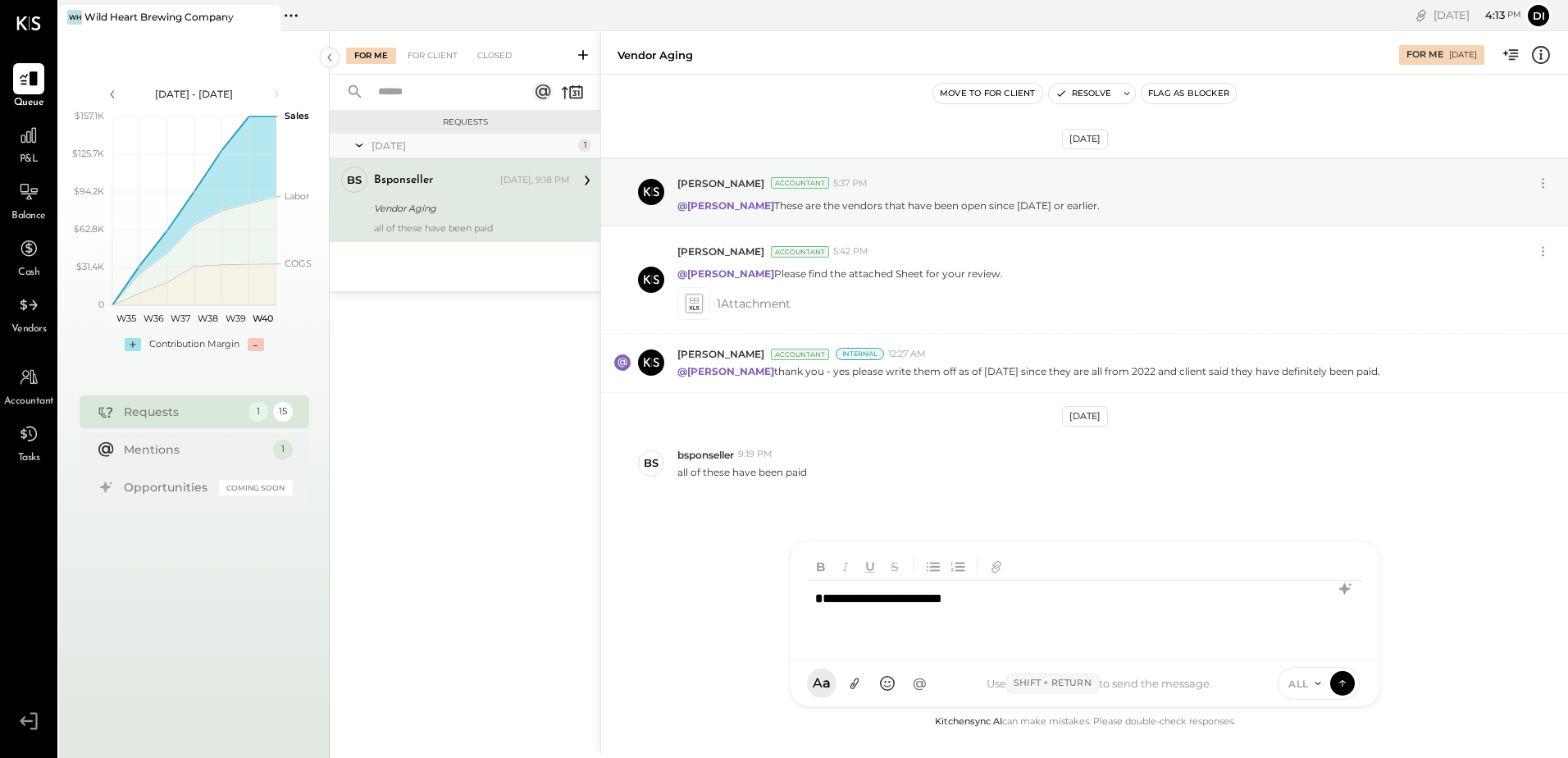
type input "*"
click at [940, 610] on span "bsponseller" at bounding box center [948, 607] width 129 height 16
drag, startPoint x: 1085, startPoint y: 611, endPoint x: 923, endPoint y: 611, distance: 162.0
click at [923, 611] on div "**********" at bounding box center [1084, 614] width 556 height 66
click at [1350, 591] on icon at bounding box center [1345, 589] width 20 height 20
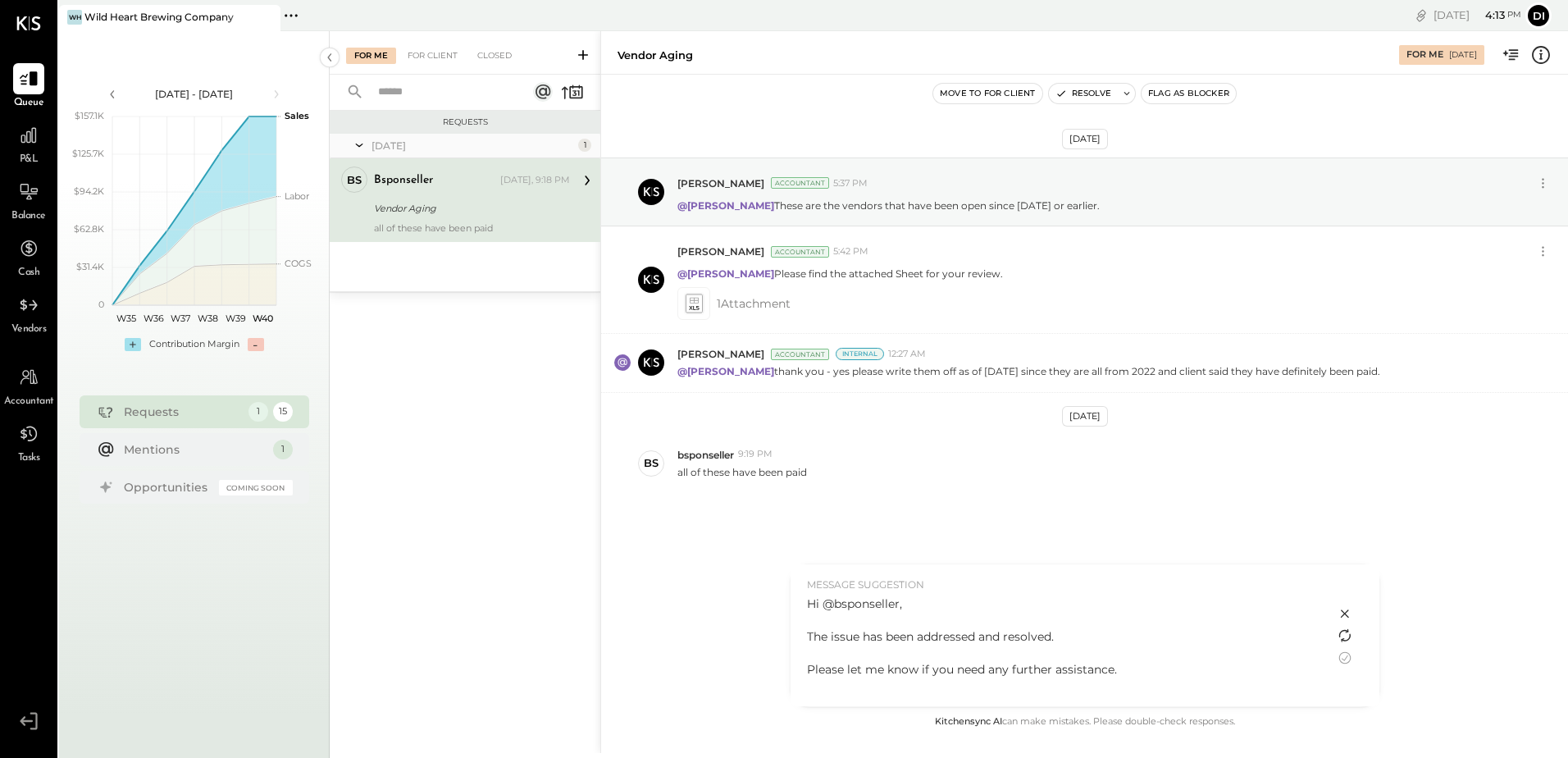
click at [1350, 630] on icon at bounding box center [1345, 635] width 20 height 20
click at [1341, 653] on icon at bounding box center [1345, 657] width 20 height 20
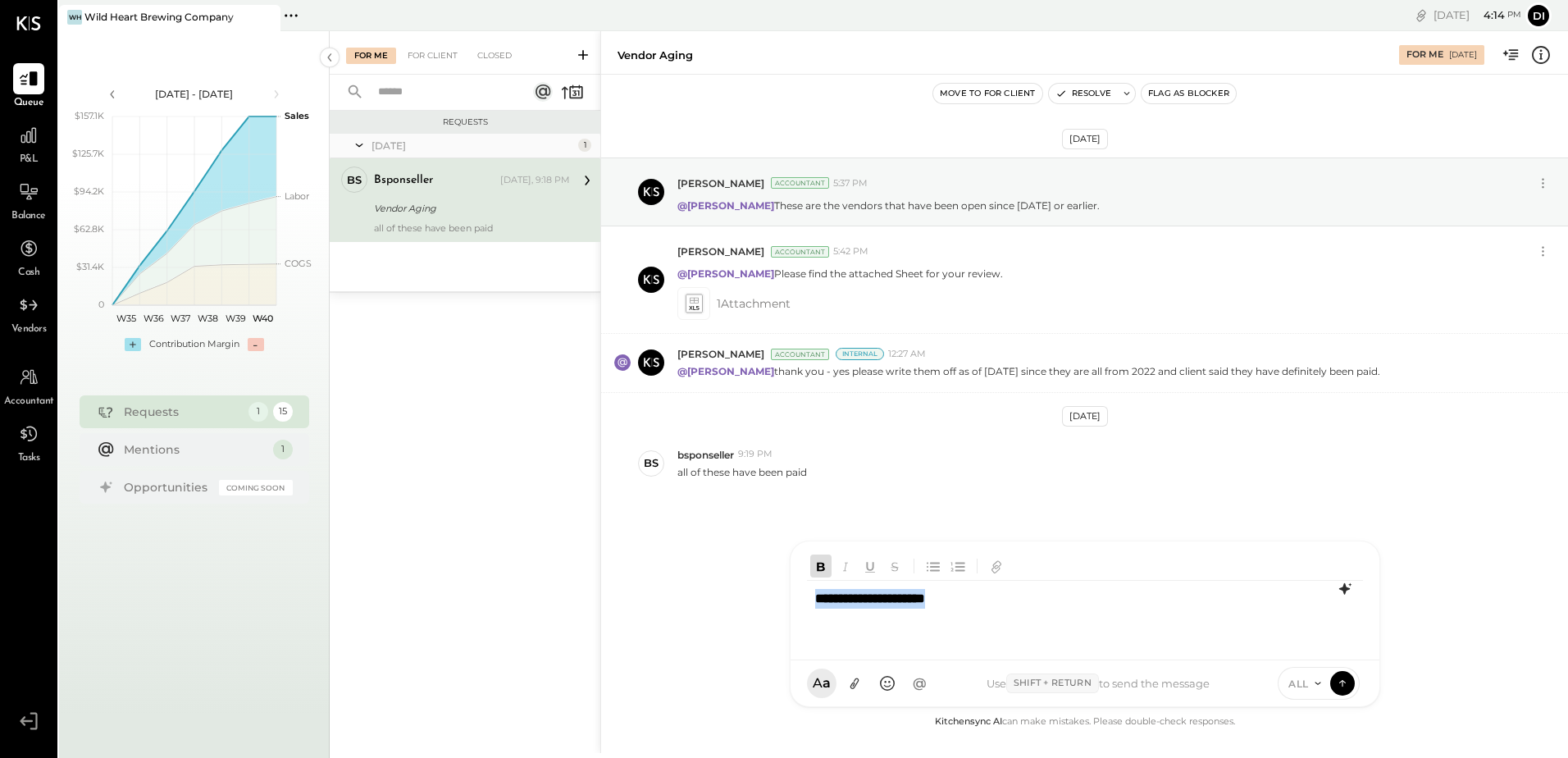
drag, startPoint x: 965, startPoint y: 598, endPoint x: 803, endPoint y: 606, distance: 162.2
click at [815, 607] on div "**********" at bounding box center [1084, 614] width 556 height 66
click at [817, 569] on icon "button" at bounding box center [821, 566] width 8 height 9
click at [807, 602] on div "**********" at bounding box center [1084, 614] width 556 height 66
type input "**"
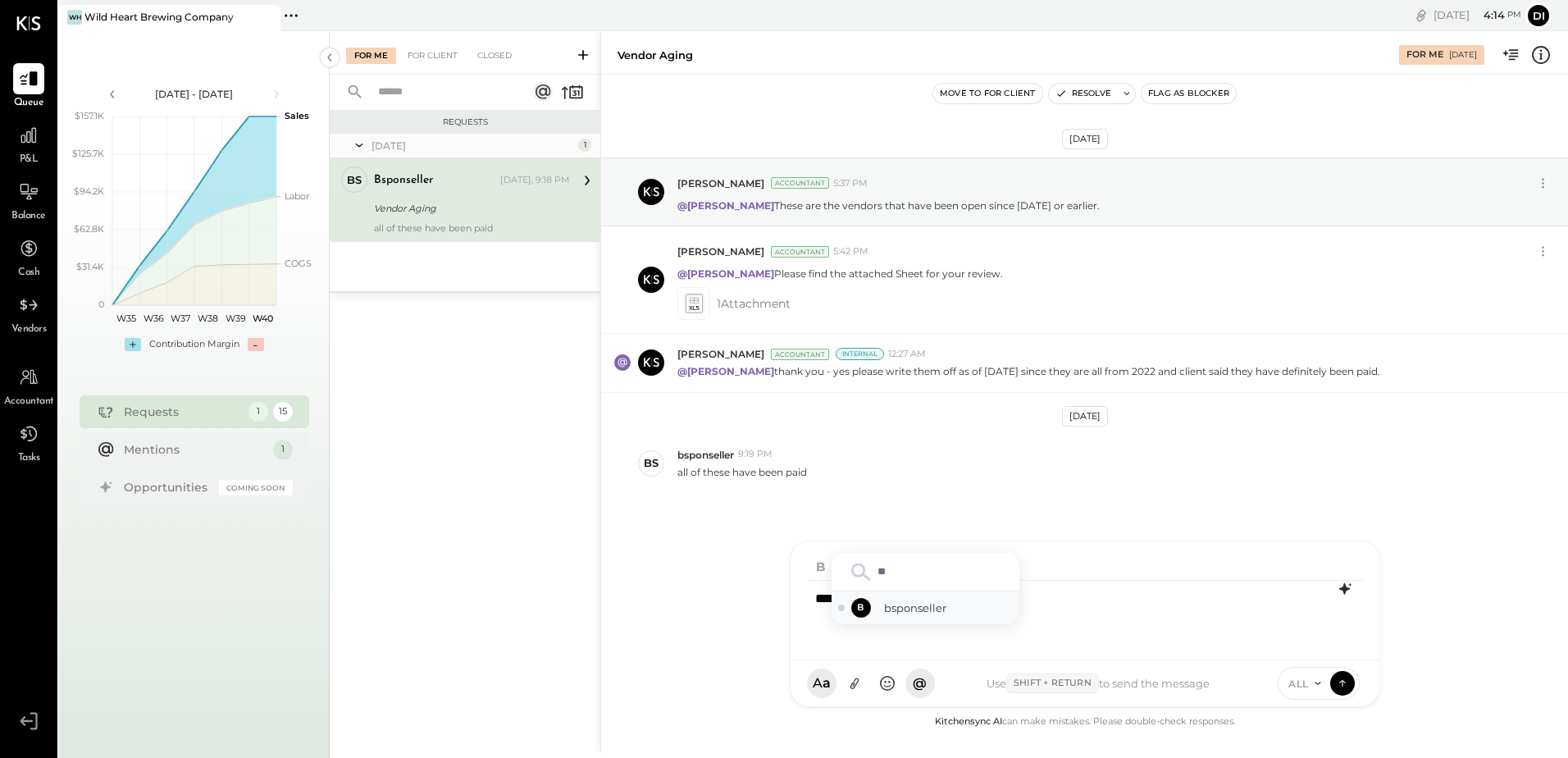
click at [932, 617] on div "B bsponseller" at bounding box center [925, 607] width 188 height 33
click at [1340, 690] on icon at bounding box center [1342, 682] width 15 height 16
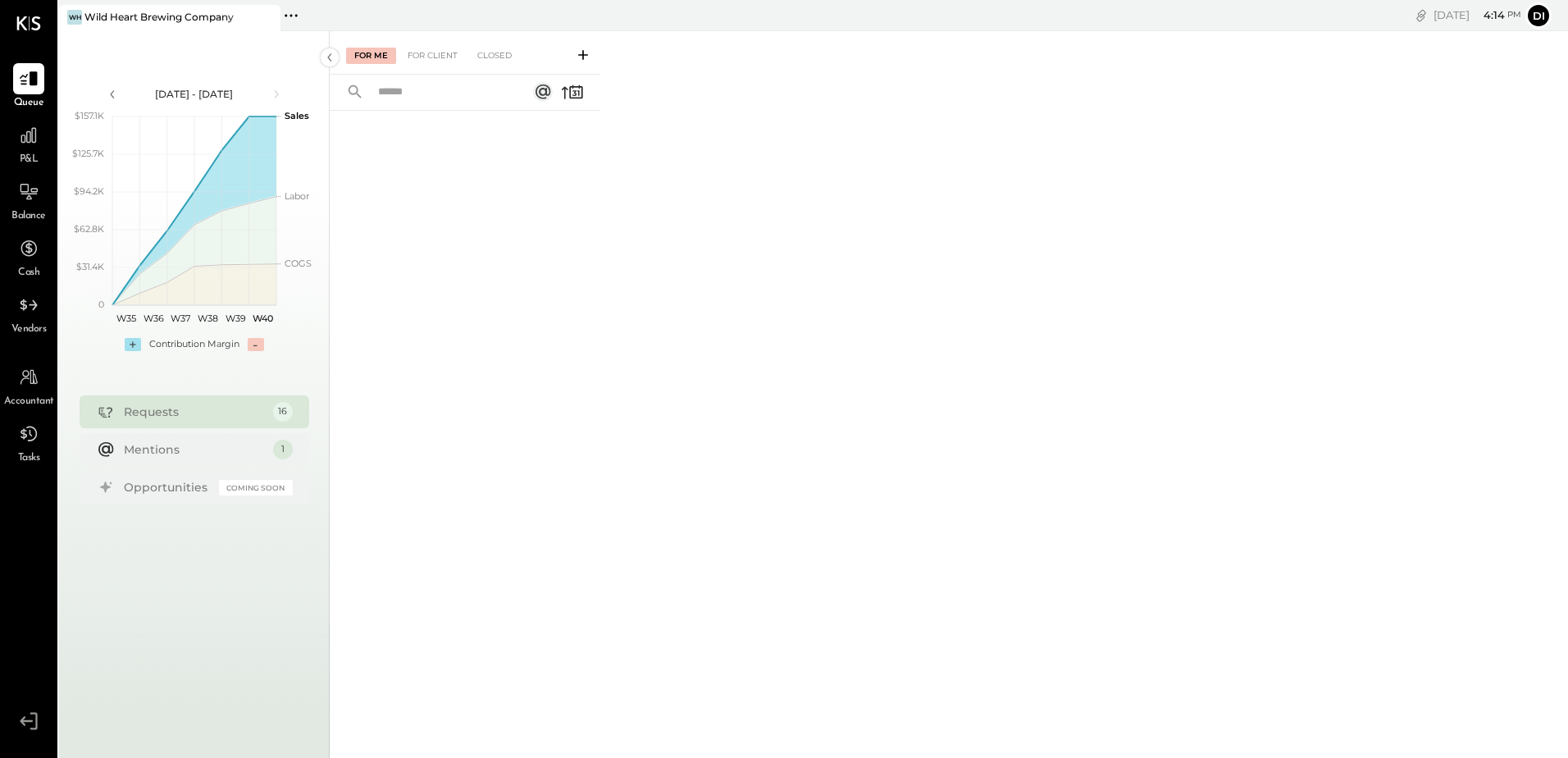
click at [1009, 389] on div "For Me For Client Closed" at bounding box center [948, 392] width 1238 height 722
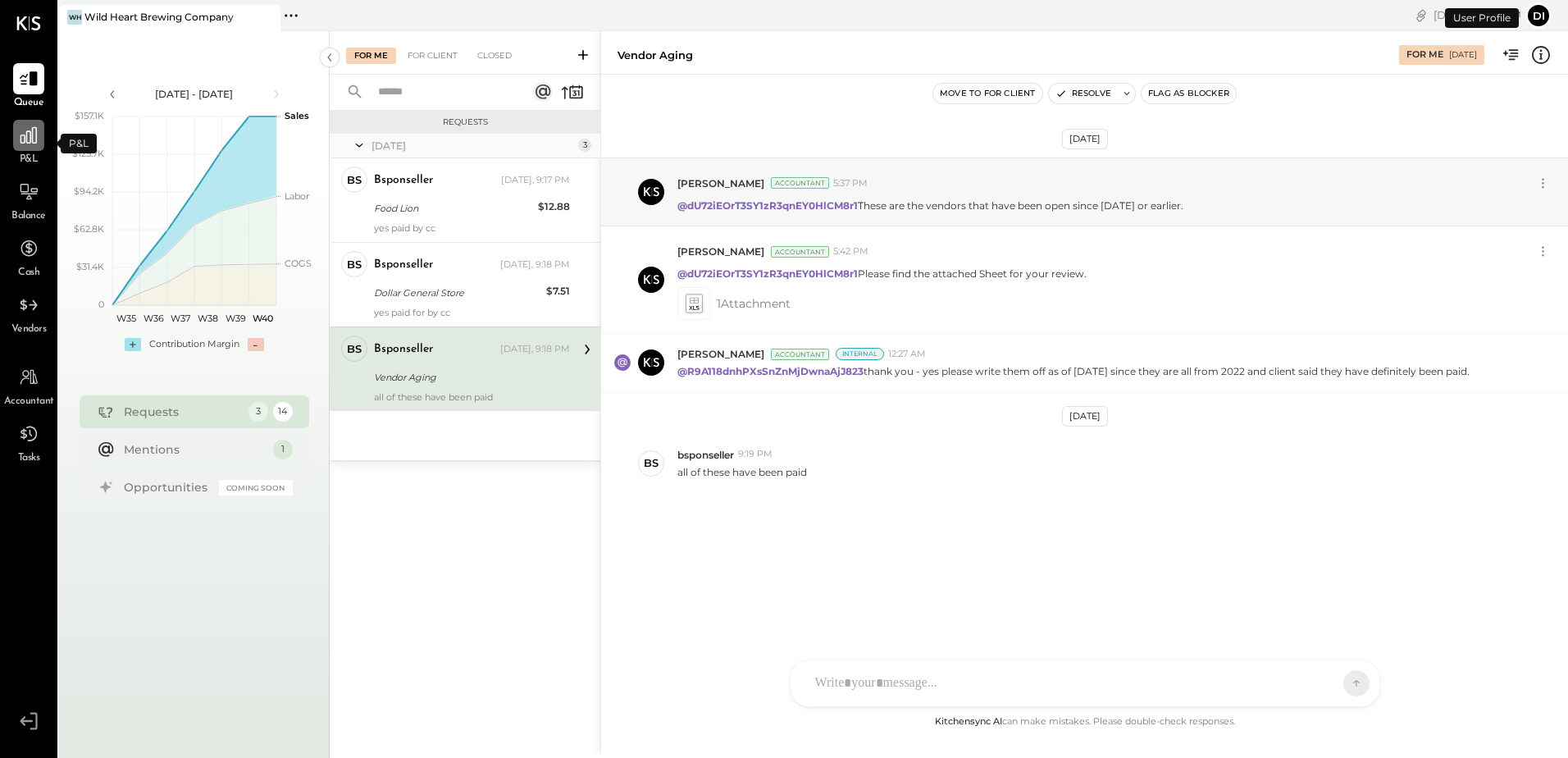
click at [33, 143] on icon at bounding box center [29, 135] width 21 height 21
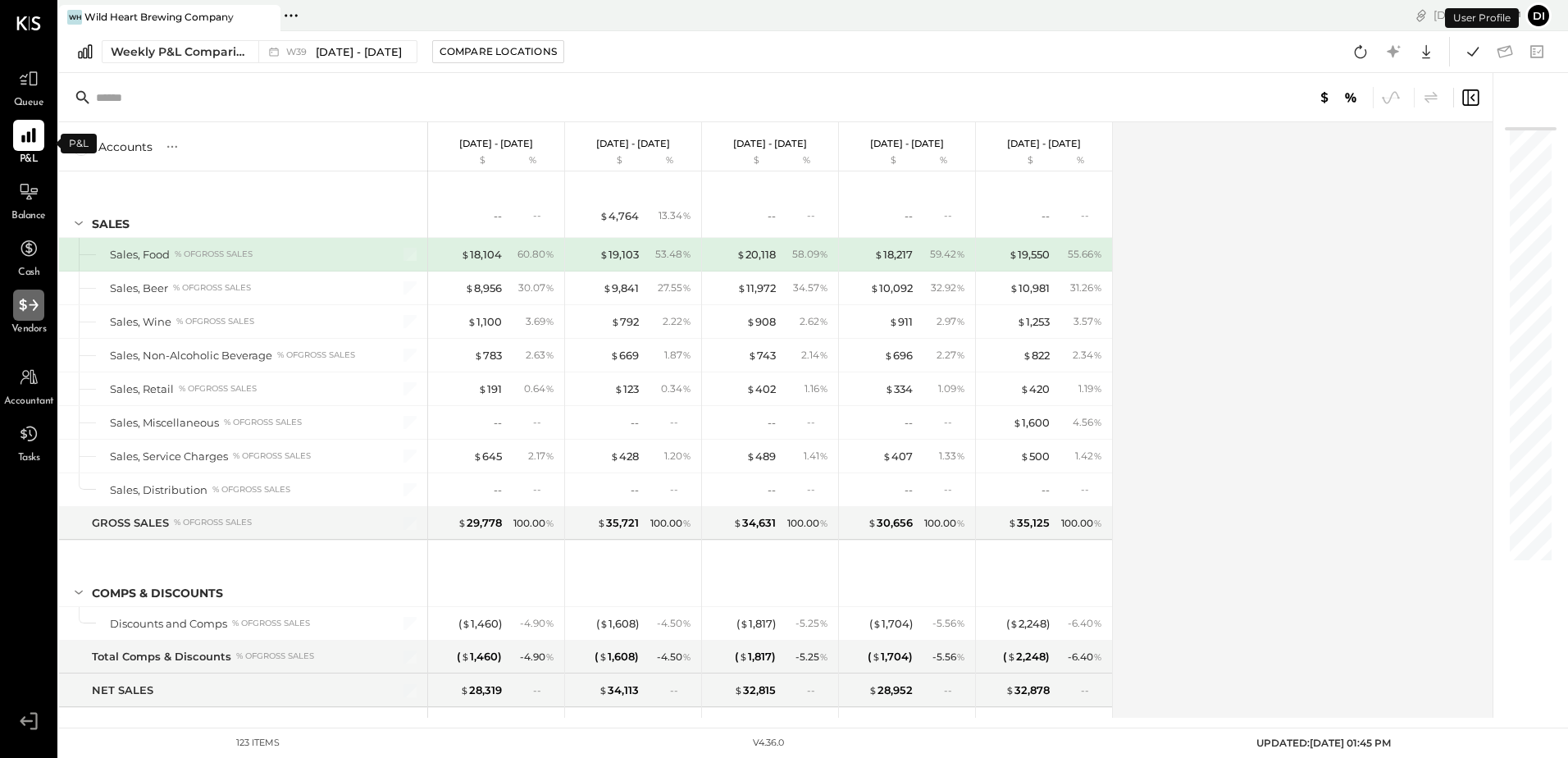
click at [31, 311] on icon at bounding box center [29, 305] width 21 height 21
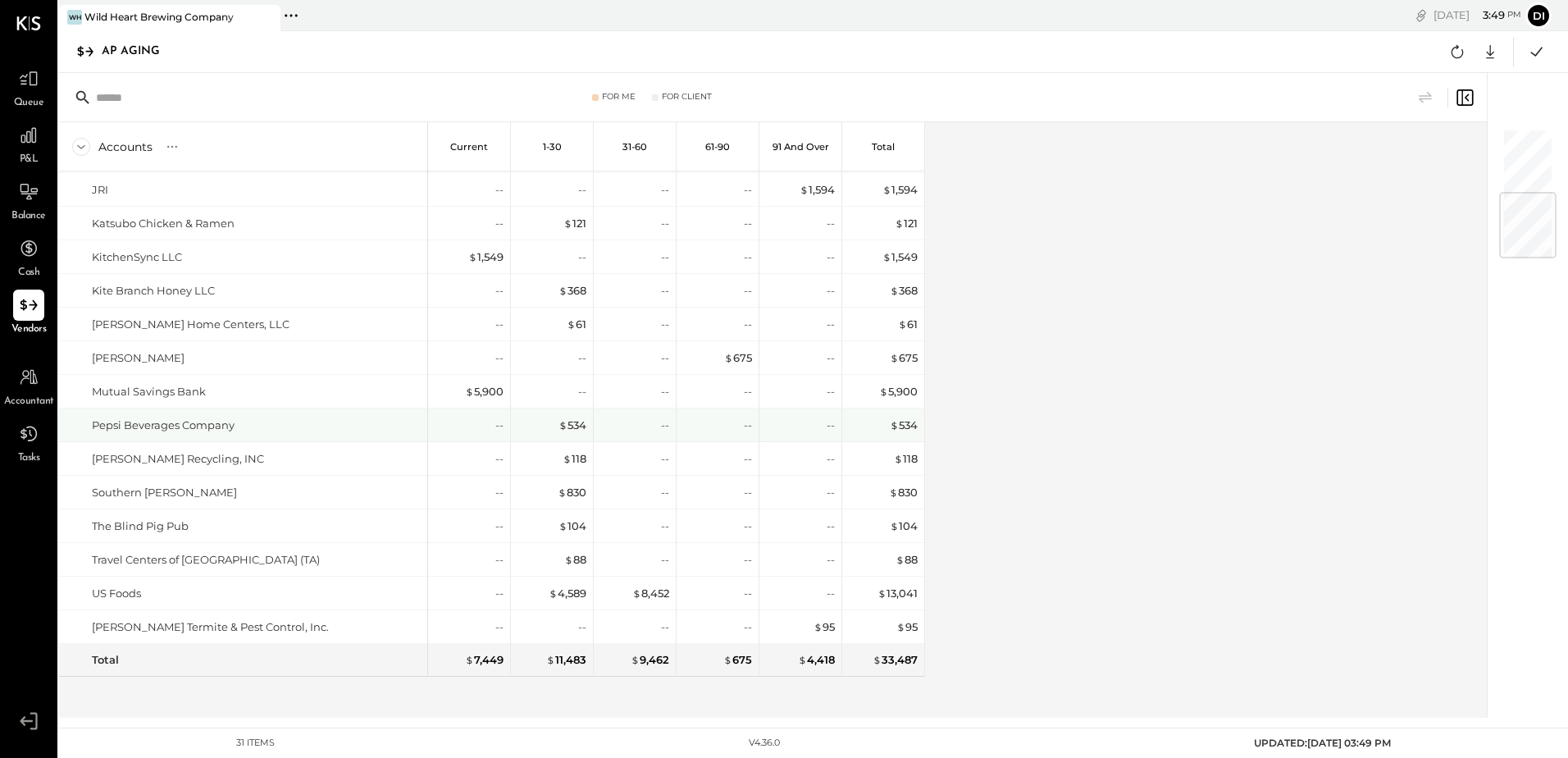
scroll to position [536, 0]
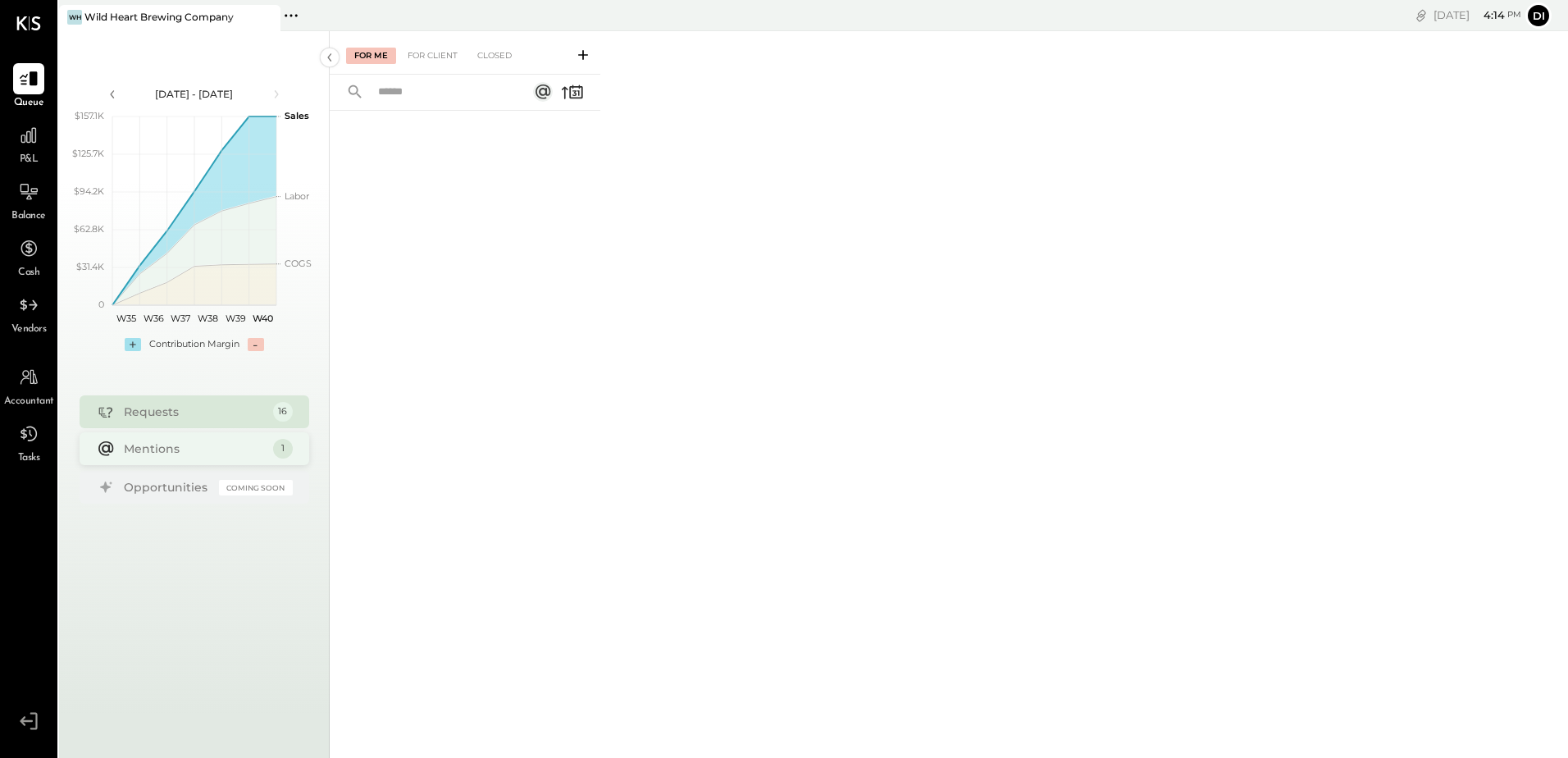
click at [162, 459] on div "Mentions 1" at bounding box center [194, 448] width 230 height 33
click at [220, 442] on div "Mentions" at bounding box center [194, 449] width 141 height 16
click at [209, 424] on div "Requests 16" at bounding box center [194, 411] width 230 height 33
click at [146, 450] on div "Mentions" at bounding box center [194, 448] width 141 height 16
click at [421, 49] on div "For Client" at bounding box center [433, 56] width 67 height 16
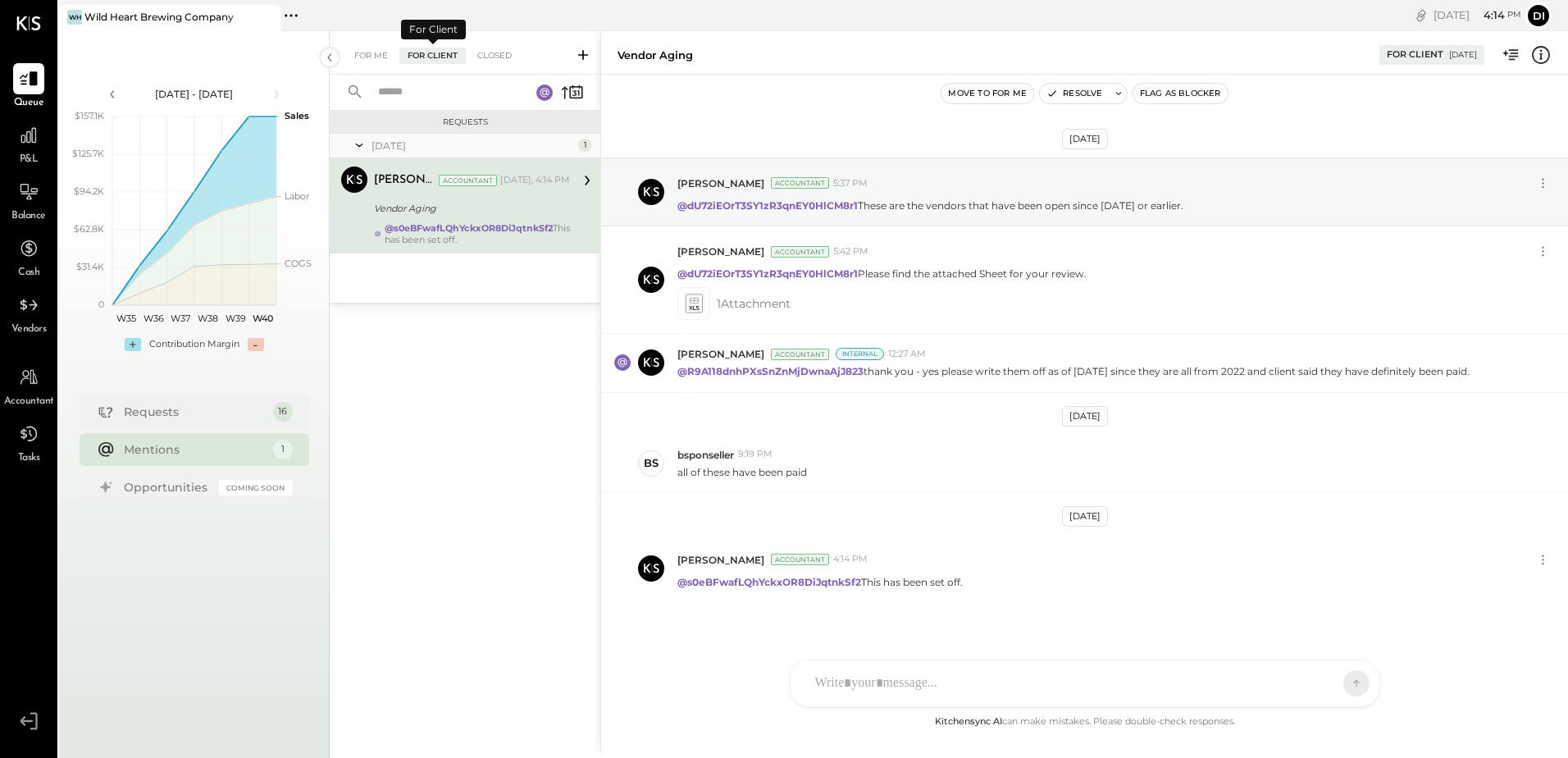
scroll to position [13, 0]
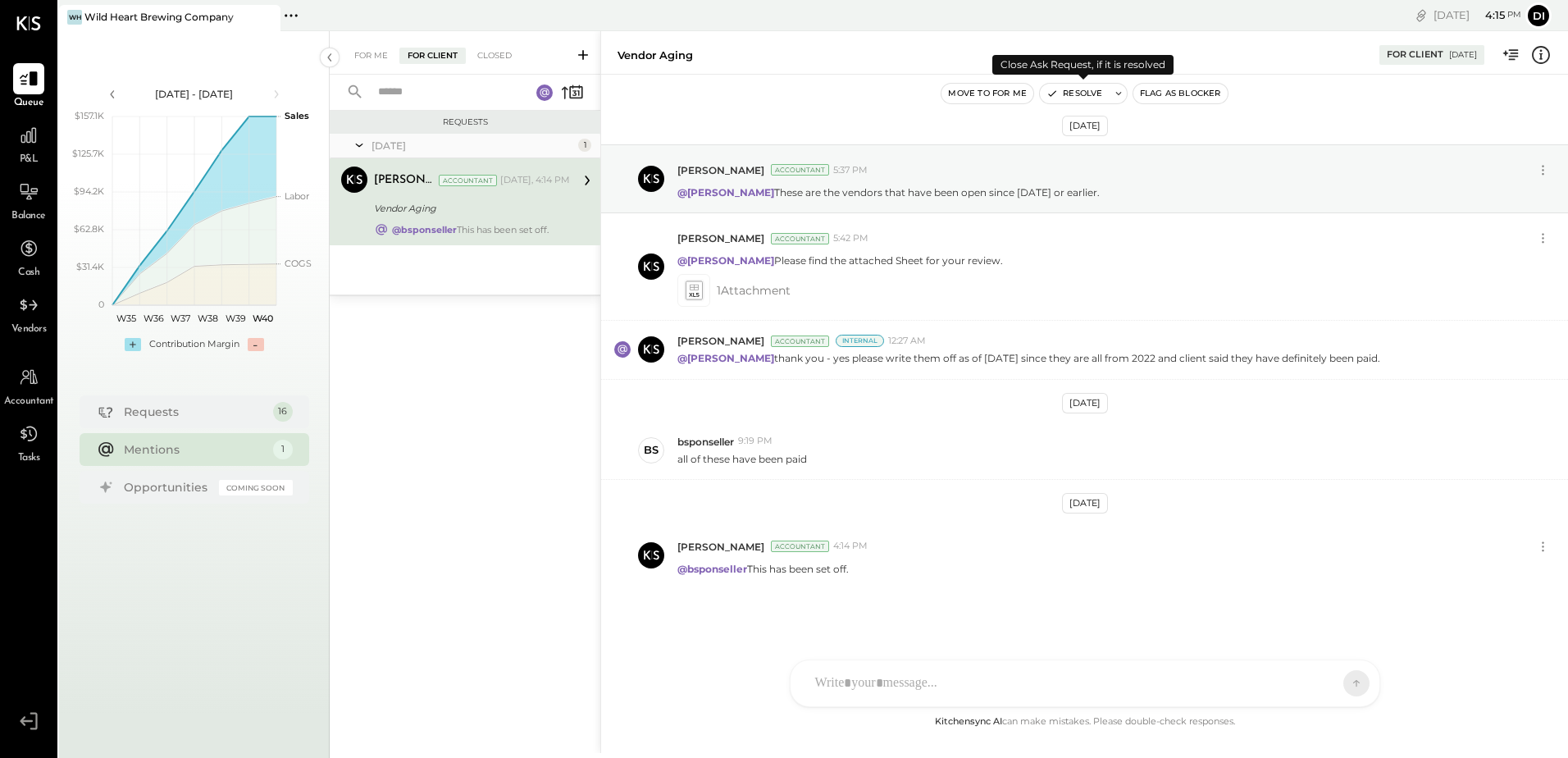
click at [1069, 87] on button "Resolve" at bounding box center [1074, 94] width 69 height 20
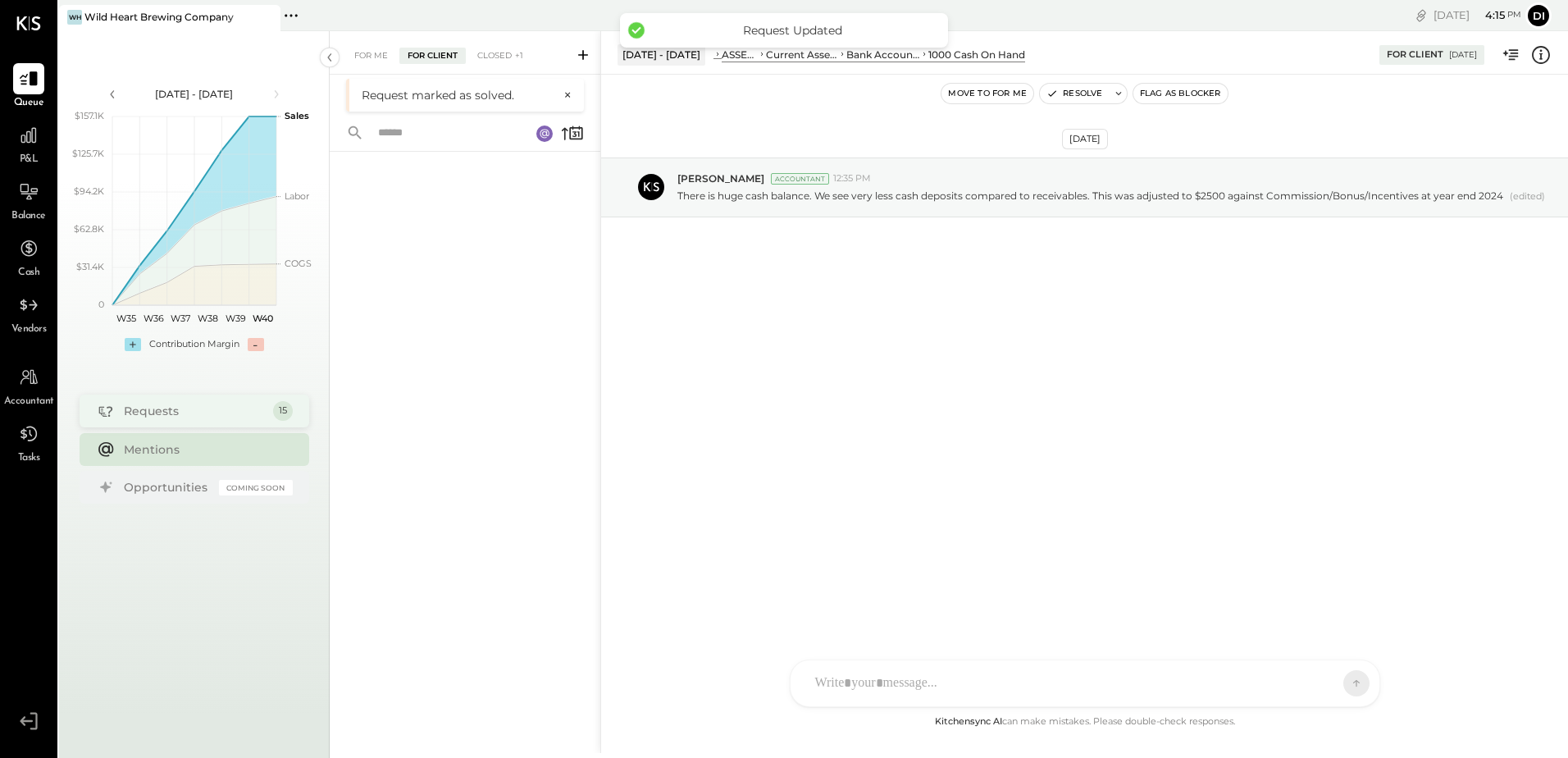
click at [156, 416] on div "Requests" at bounding box center [194, 411] width 141 height 16
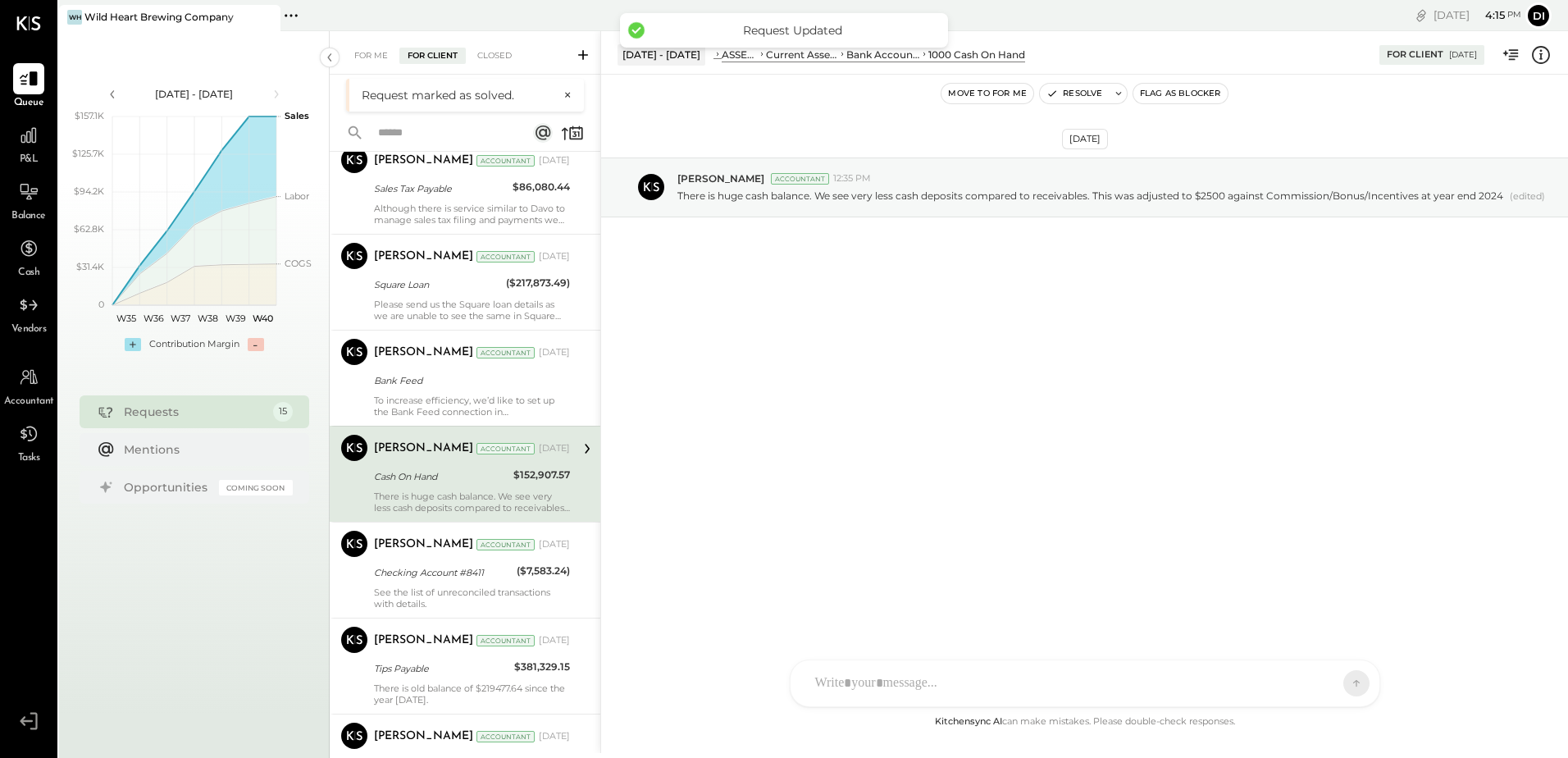
scroll to position [635, 0]
click at [985, 544] on div "[DATE] [PERSON_NAME] Accountant 12:35 PM There is huge cash balance. We see ver…" at bounding box center [1084, 393] width 967 height 637
